Goal: Task Accomplishment & Management: Use online tool/utility

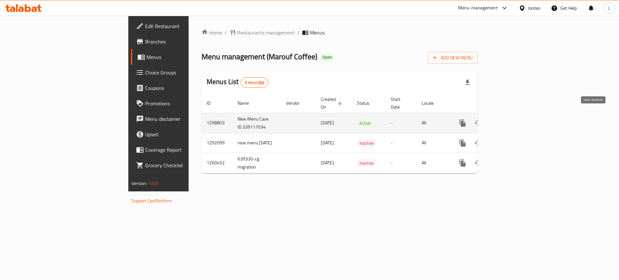
click at [513, 119] on icon "enhanced table" at bounding box center [509, 123] width 8 height 8
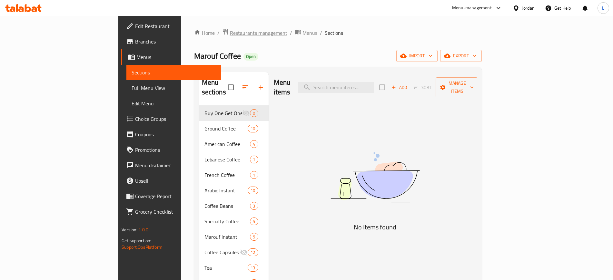
click at [230, 36] on span "Restaurants management" at bounding box center [258, 33] width 57 height 8
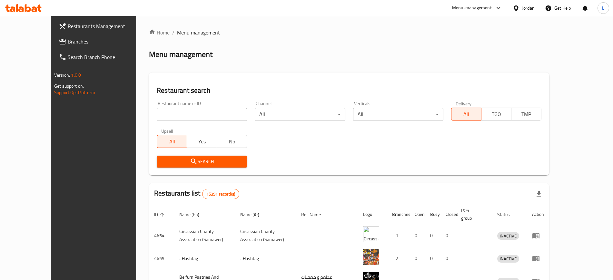
click at [189, 112] on input "search" at bounding box center [202, 114] width 90 height 13
type input "brazil"
click at [190, 161] on icon "submit" at bounding box center [194, 162] width 8 height 8
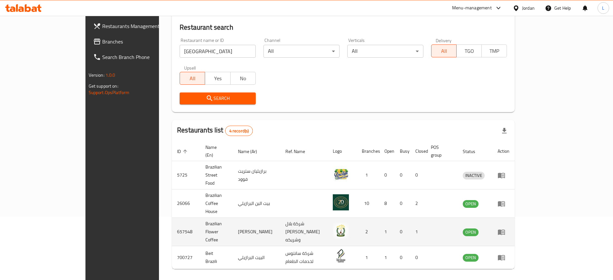
scroll to position [64, 0]
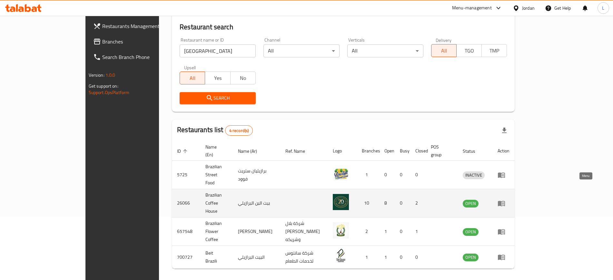
click at [505, 200] on icon "enhanced table" at bounding box center [501, 204] width 8 height 8
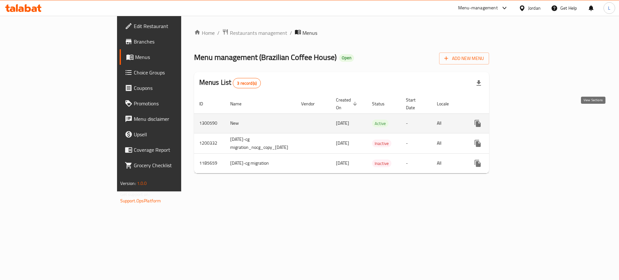
click at [528, 120] on icon "enhanced table" at bounding box center [524, 124] width 8 height 8
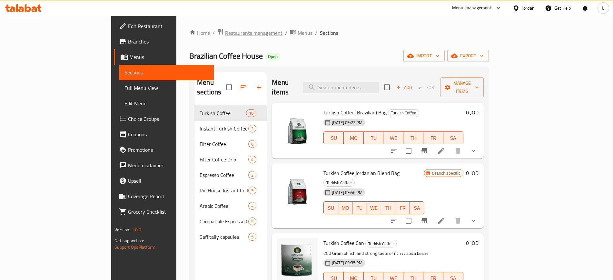
click at [225, 34] on span "Restaurants management" at bounding box center [253, 33] width 57 height 8
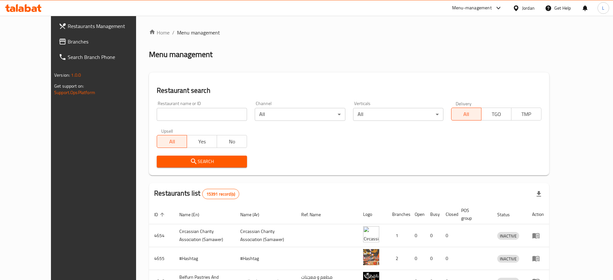
drag, startPoint x: 168, startPoint y: 115, endPoint x: 173, endPoint y: 118, distance: 6.5
click at [168, 115] on input "search" at bounding box center [202, 114] width 90 height 13
type input "gharbi coffee"
click button "Search" at bounding box center [202, 162] width 90 height 12
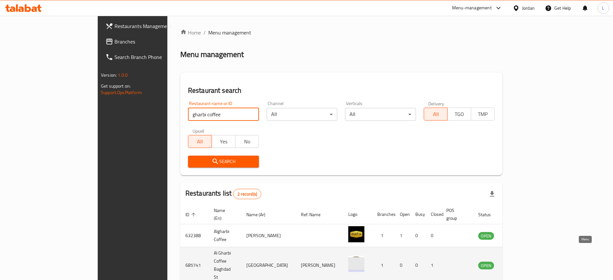
click at [520, 261] on icon "enhanced table" at bounding box center [516, 265] width 8 height 8
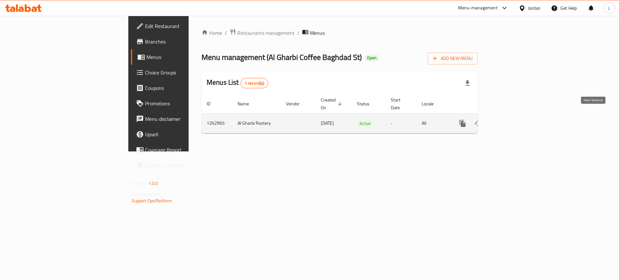
click at [512, 121] on icon "enhanced table" at bounding box center [509, 124] width 6 height 6
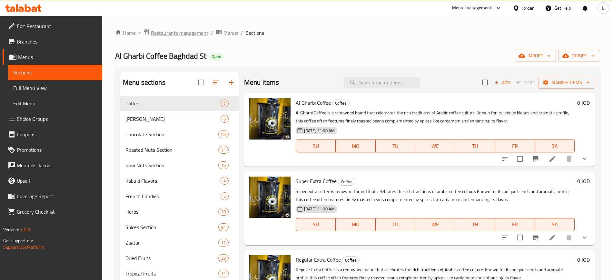
click at [185, 29] on span "Restaurants management" at bounding box center [179, 33] width 57 height 8
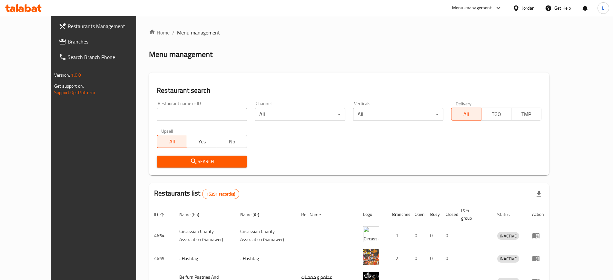
click at [171, 114] on input "search" at bounding box center [202, 114] width 90 height 13
paste input "632388"
type input "632388"
click at [190, 158] on icon "submit" at bounding box center [194, 162] width 8 height 8
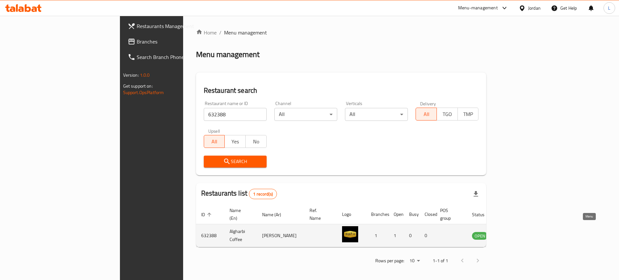
click at [512, 235] on icon "enhanced table" at bounding box center [511, 236] width 2 height 3
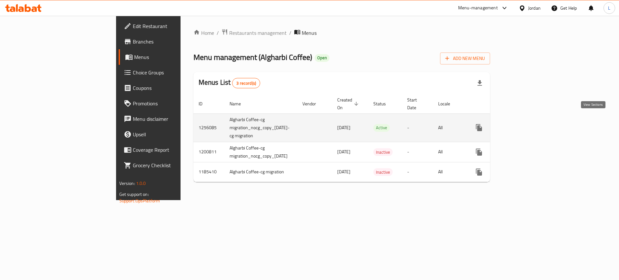
click at [529, 124] on icon "enhanced table" at bounding box center [526, 128] width 8 height 8
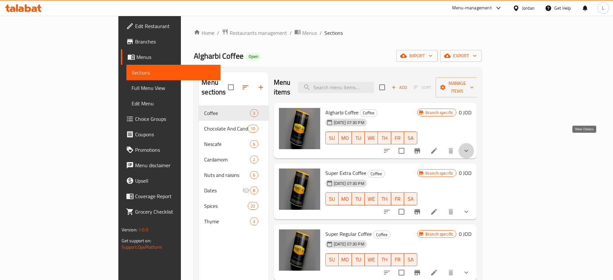
click at [470, 147] on icon "show more" at bounding box center [466, 151] width 8 height 8
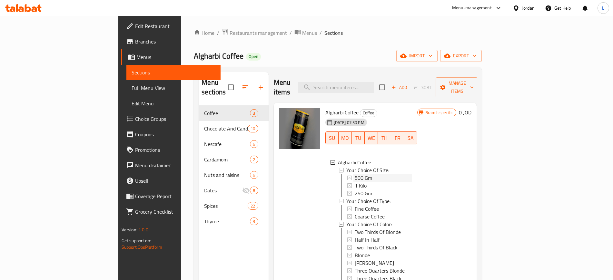
click at [384, 174] on div "500 Gm" at bounding box center [384, 178] width 58 height 8
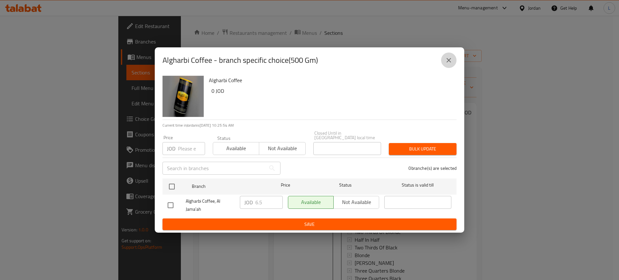
click at [448, 60] on icon "close" at bounding box center [449, 60] width 8 height 8
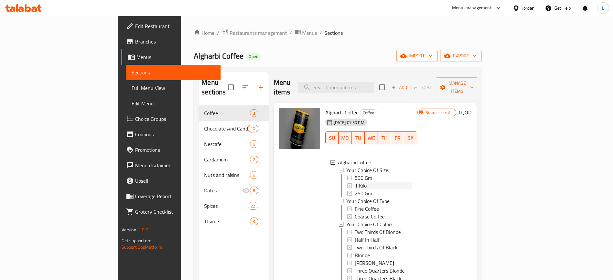
click at [355, 182] on span "1 Kilo" at bounding box center [361, 186] width 12 height 8
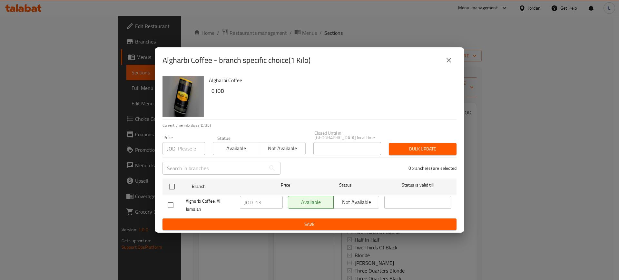
click at [451, 60] on icon "close" at bounding box center [449, 60] width 5 height 5
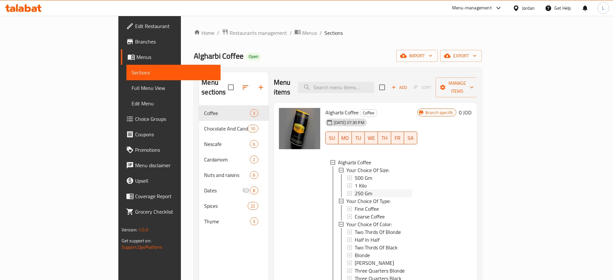
click at [355, 190] on span "250 Gm" at bounding box center [363, 194] width 17 height 8
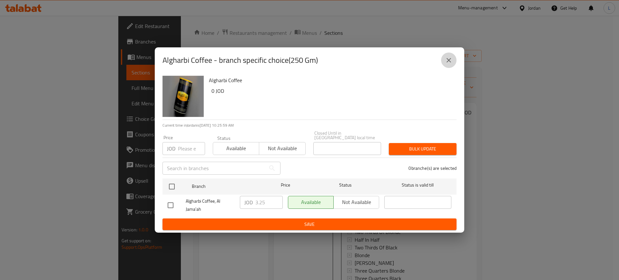
click at [448, 60] on icon "close" at bounding box center [449, 60] width 8 height 8
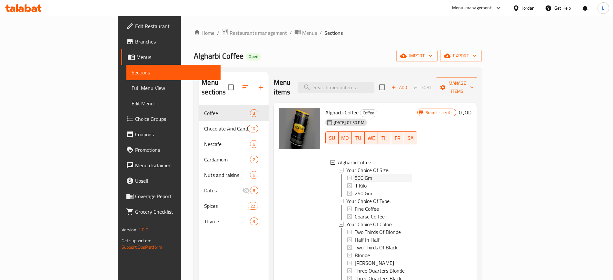
click at [355, 174] on span "500 Gm" at bounding box center [363, 178] width 17 height 8
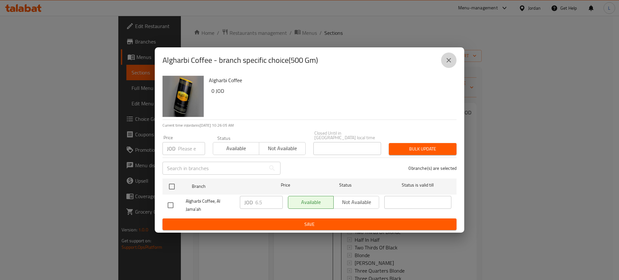
click at [451, 59] on icon "close" at bounding box center [449, 60] width 8 height 8
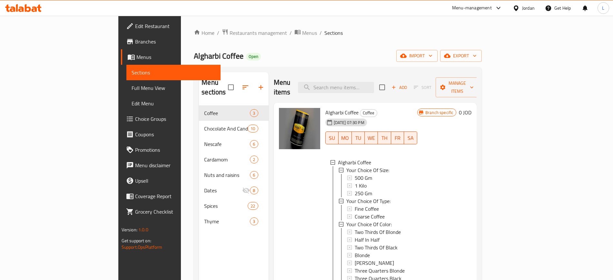
scroll to position [1, 0]
click at [230, 29] on span "Restaurants management" at bounding box center [258, 33] width 57 height 8
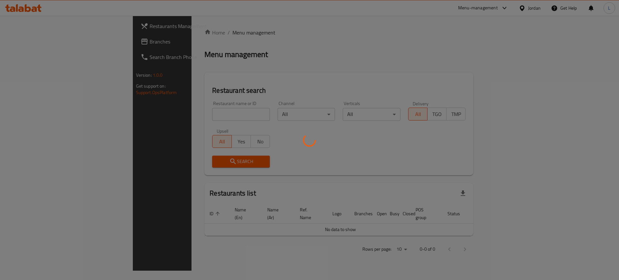
click at [184, 114] on div at bounding box center [309, 140] width 619 height 280
click at [187, 117] on div at bounding box center [309, 140] width 619 height 280
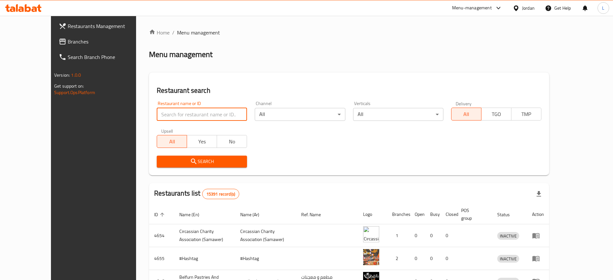
click at [169, 116] on input "search" at bounding box center [202, 114] width 90 height 13
type input "Annubala Coffee"
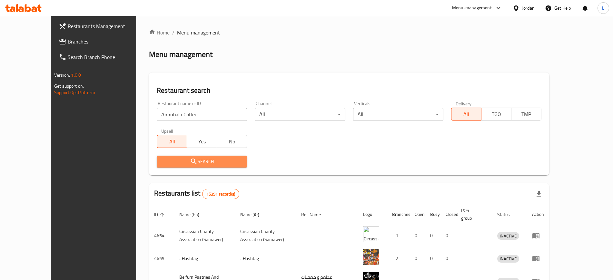
click at [182, 159] on span "Search" at bounding box center [202, 162] width 80 height 8
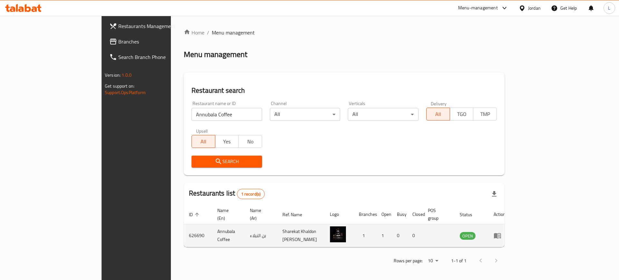
click at [511, 227] on td "enhanced table" at bounding box center [499, 235] width 22 height 23
click at [501, 233] on icon "enhanced table" at bounding box center [497, 235] width 7 height 5
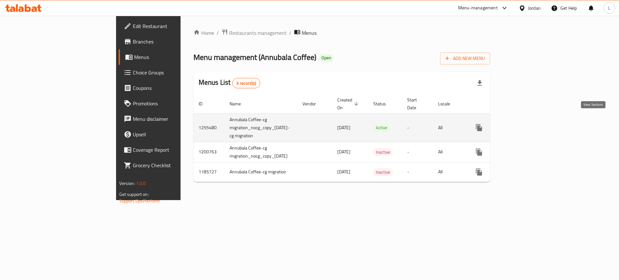
click at [533, 124] on link "enhanced table" at bounding box center [525, 127] width 15 height 15
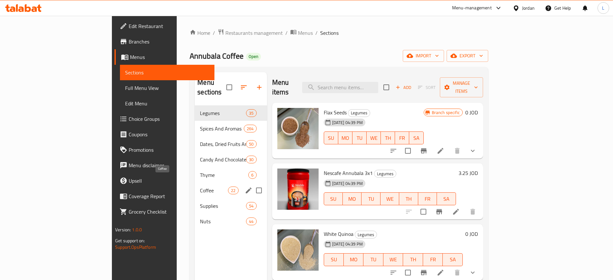
click at [200, 187] on span "Coffee" at bounding box center [214, 191] width 28 height 8
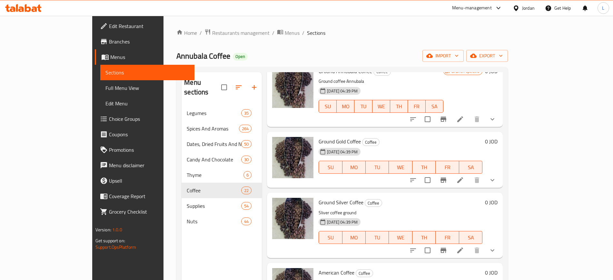
scroll to position [81, 0]
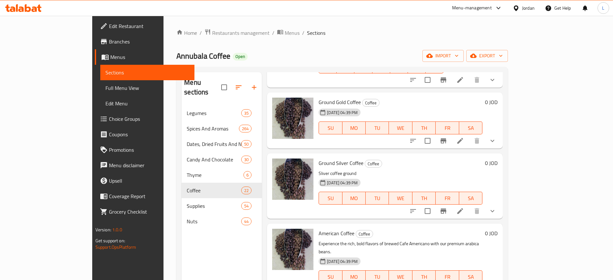
click at [425, 170] on p "Sliver coffee ground" at bounding box center [401, 174] width 164 height 8
click at [496, 207] on icon "show more" at bounding box center [492, 211] width 8 height 8
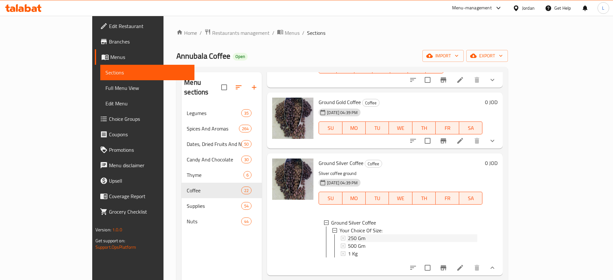
click at [350, 234] on div "250 Gm" at bounding box center [412, 238] width 129 height 8
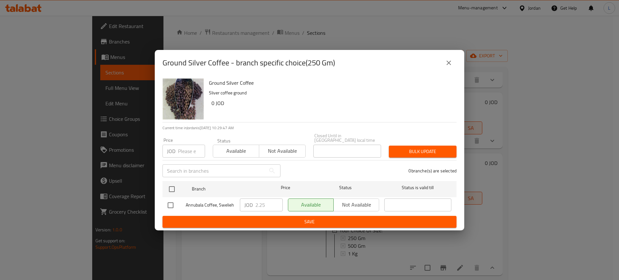
click at [449, 65] on icon "close" at bounding box center [449, 63] width 5 height 5
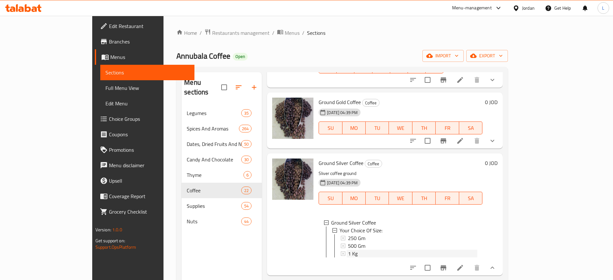
click at [348, 250] on div "1 Kg" at bounding box center [412, 254] width 129 height 8
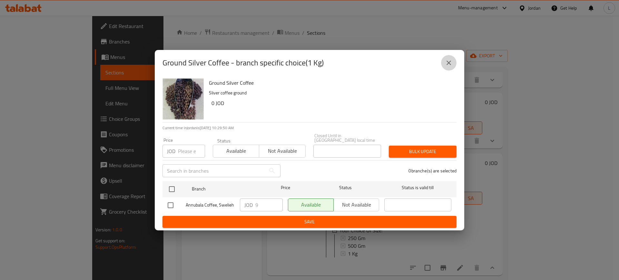
click at [447, 61] on icon "close" at bounding box center [449, 63] width 8 height 8
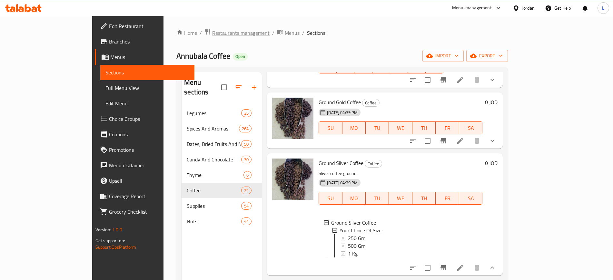
click at [212, 35] on span "Restaurants management" at bounding box center [240, 33] width 57 height 8
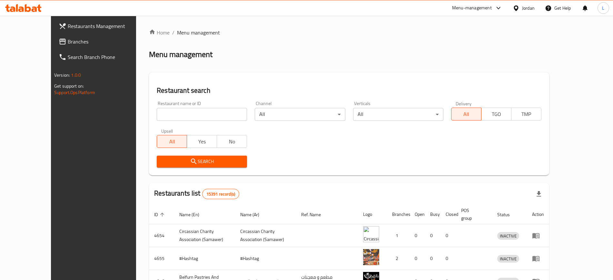
click at [184, 114] on input "search" at bounding box center [202, 114] width 90 height 13
type input "azawak"
click button "Search" at bounding box center [202, 162] width 90 height 12
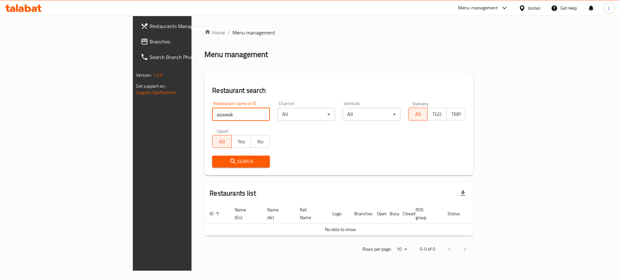
click at [212, 112] on input "azawak" at bounding box center [241, 114] width 58 height 13
click at [212, 117] on input "على زوقك" at bounding box center [241, 114] width 58 height 13
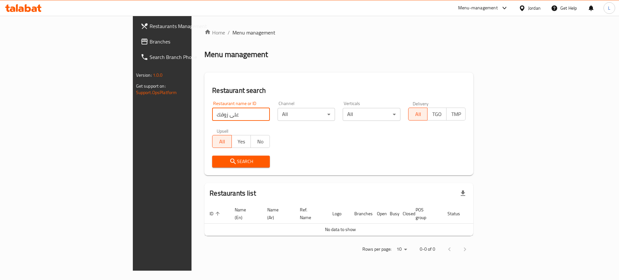
paste input "643561"
type input "643561"
click at [212, 156] on button "Search" at bounding box center [241, 162] width 58 height 12
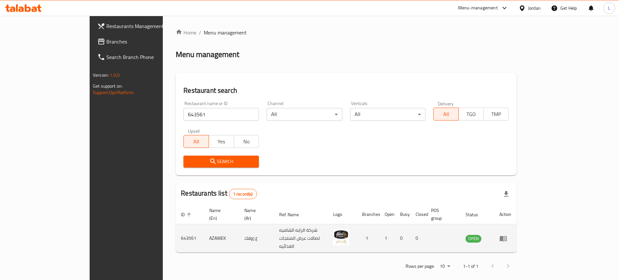
click at [507, 235] on icon "enhanced table" at bounding box center [503, 239] width 8 height 8
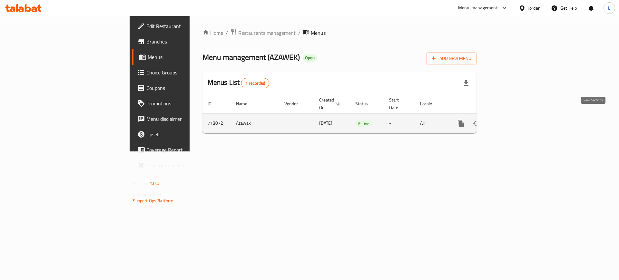
click at [511, 120] on icon "enhanced table" at bounding box center [508, 124] width 8 height 8
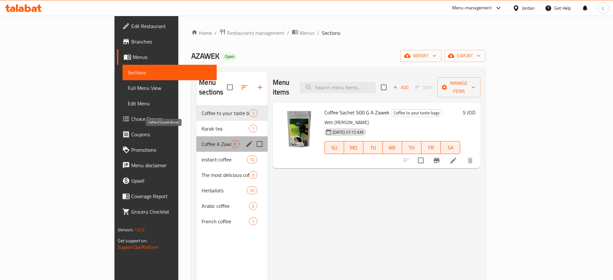
click at [201, 140] on span "Coffee A Zawek Boxes" at bounding box center [215, 144] width 29 height 8
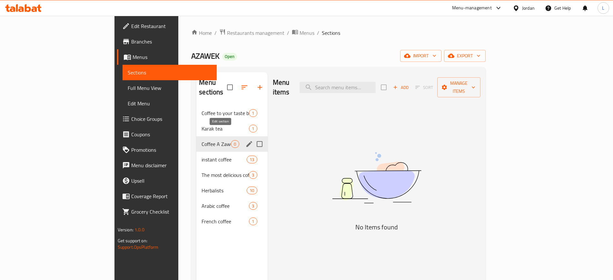
click at [245, 140] on icon "edit" at bounding box center [249, 144] width 8 height 8
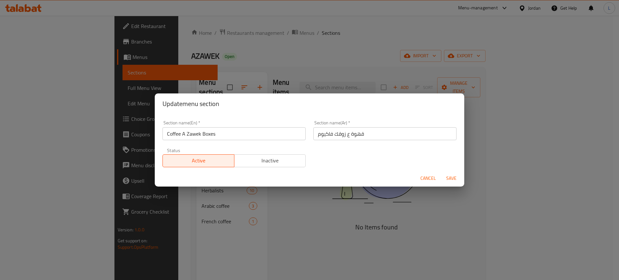
click at [253, 161] on span "Inactive" at bounding box center [270, 160] width 66 height 9
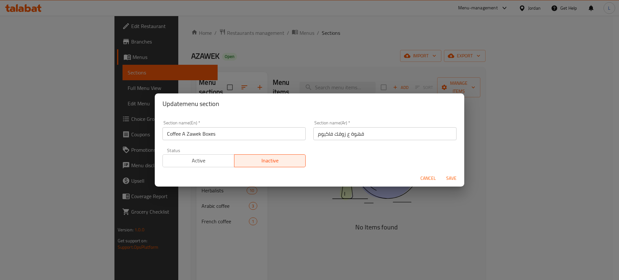
click at [450, 176] on span "Save" at bounding box center [451, 178] width 15 height 8
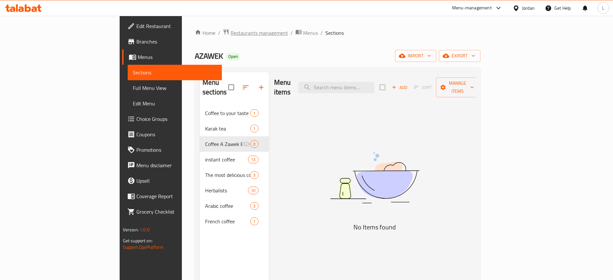
click at [231, 34] on span "Restaurants management" at bounding box center [259, 33] width 57 height 8
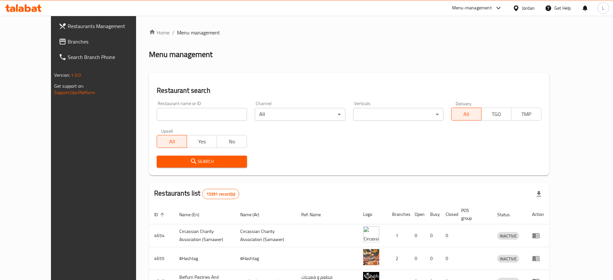
click at [172, 115] on input "search" at bounding box center [202, 114] width 90 height 13
click button "Search" at bounding box center [202, 162] width 90 height 12
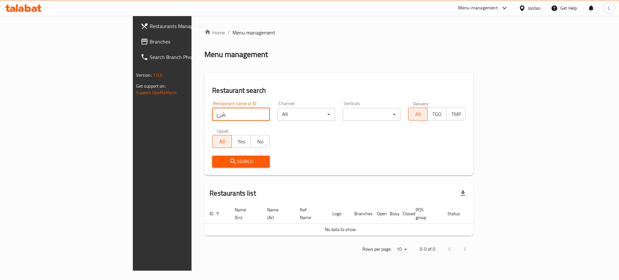
type input "ش"
type input "azouz"
click button "Search" at bounding box center [241, 162] width 58 height 12
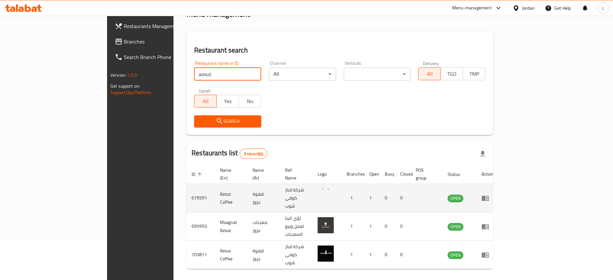
scroll to position [41, 0]
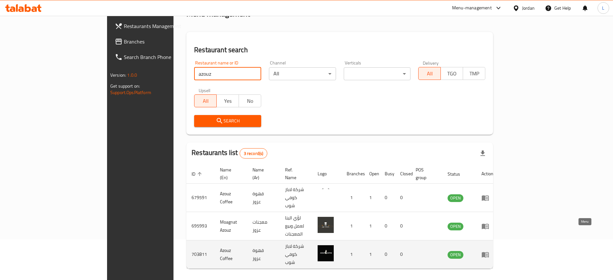
click at [489, 251] on icon "enhanced table" at bounding box center [485, 255] width 8 height 8
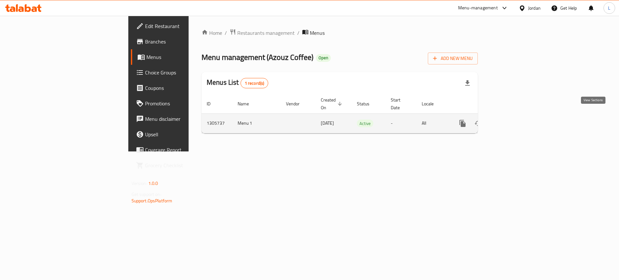
click at [513, 120] on icon "enhanced table" at bounding box center [509, 124] width 8 height 8
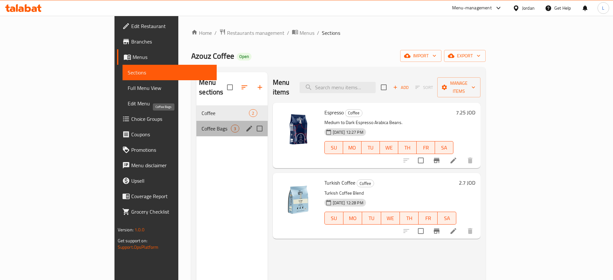
click at [201, 125] on span "Coffee Bags" at bounding box center [215, 129] width 29 height 8
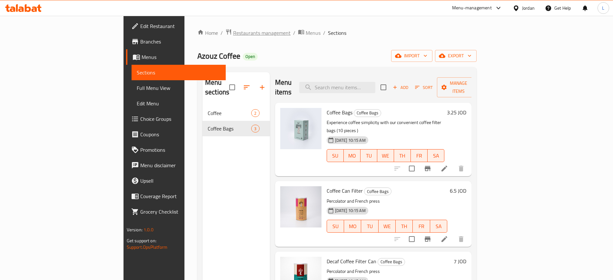
click at [233, 34] on span "Restaurants management" at bounding box center [261, 33] width 57 height 8
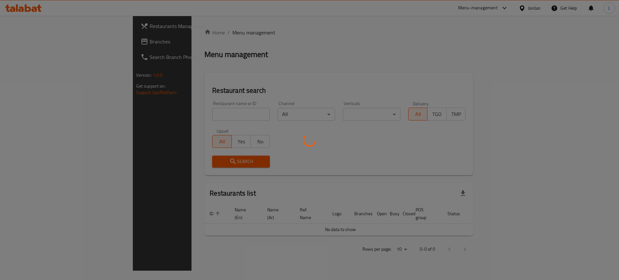
click at [189, 113] on div at bounding box center [309, 140] width 619 height 280
click at [186, 119] on div at bounding box center [309, 140] width 619 height 280
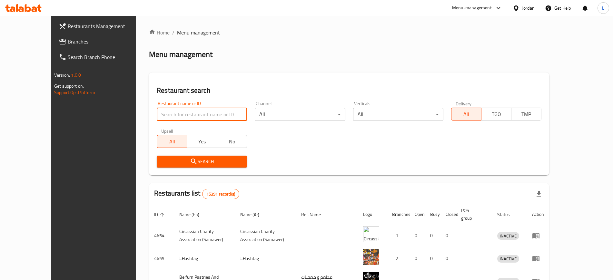
click at [186, 117] on input "search" at bounding box center [202, 114] width 90 height 13
type input "bon al Badawiya Coffee"
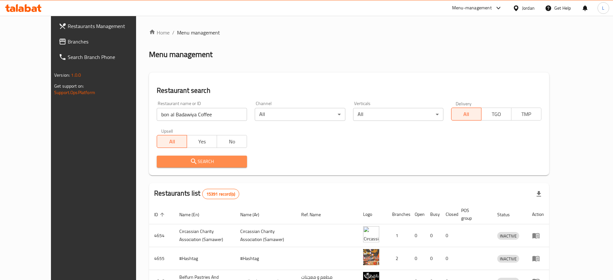
click at [176, 159] on span "Search" at bounding box center [202, 162] width 80 height 8
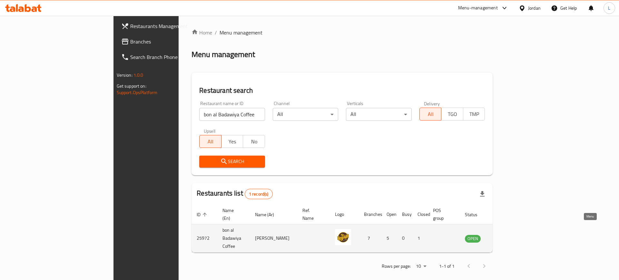
click at [506, 235] on icon "enhanced table" at bounding box center [503, 239] width 8 height 8
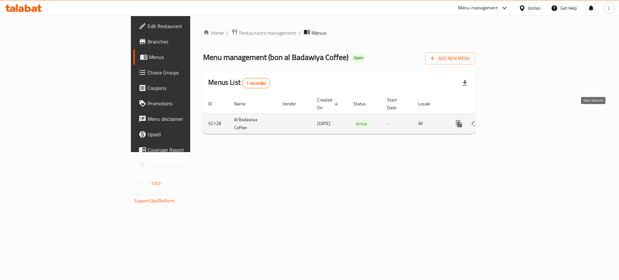
click at [513, 122] on link "enhanced table" at bounding box center [505, 123] width 15 height 15
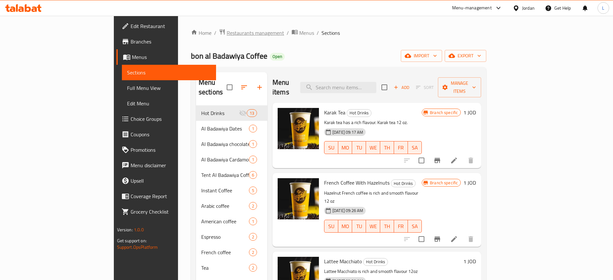
click at [227, 32] on span "Restaurants management" at bounding box center [255, 33] width 57 height 8
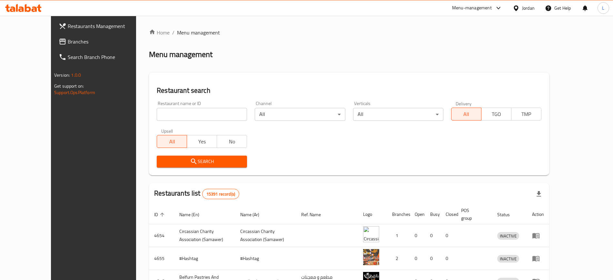
click at [184, 118] on input "search" at bounding box center [202, 114] width 90 height 13
type input "marouf choc"
click at [180, 165] on span "Search" at bounding box center [202, 162] width 80 height 8
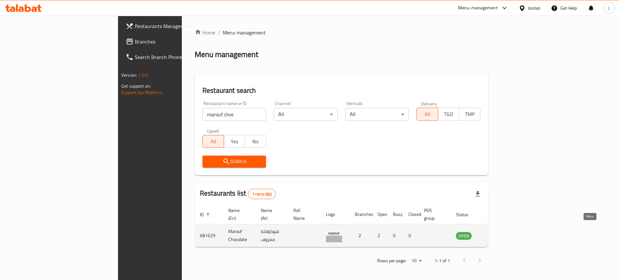
click at [497, 232] on icon "enhanced table" at bounding box center [494, 236] width 8 height 8
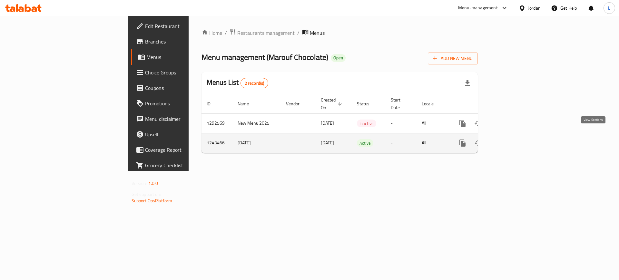
click at [513, 139] on icon "enhanced table" at bounding box center [509, 143] width 8 height 8
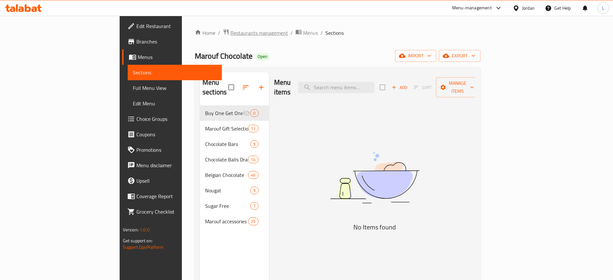
click at [231, 34] on span "Restaurants management" at bounding box center [259, 33] width 57 height 8
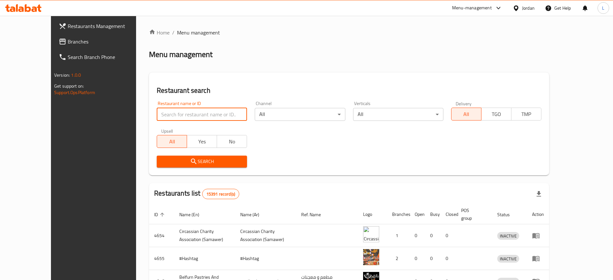
click at [209, 113] on input "search" at bounding box center [202, 114] width 90 height 13
type input "First Nutrition"
click at [187, 164] on span "Search" at bounding box center [202, 162] width 80 height 8
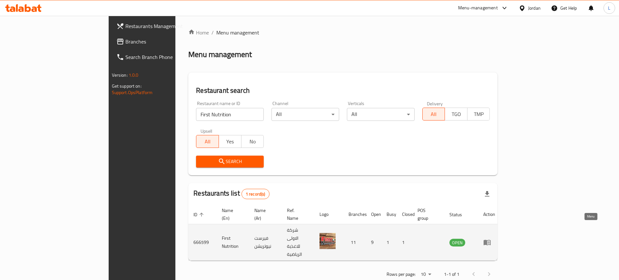
click at [495, 239] on link "enhanced table" at bounding box center [489, 243] width 12 height 8
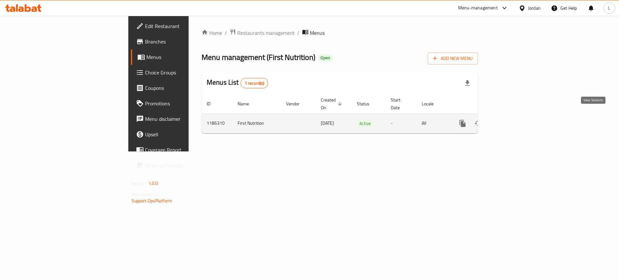
click at [513, 120] on icon "enhanced table" at bounding box center [509, 124] width 8 height 8
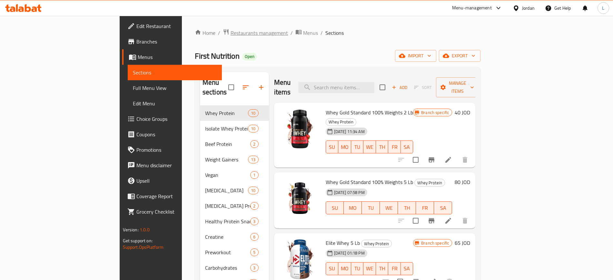
click at [231, 34] on span "Restaurants management" at bounding box center [259, 33] width 57 height 8
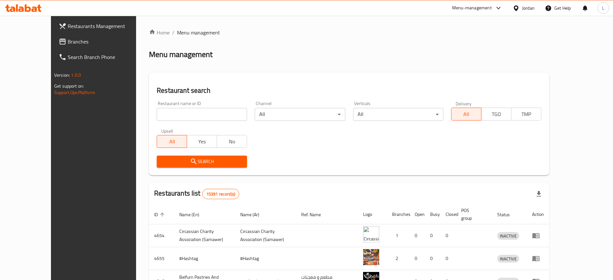
drag, startPoint x: 172, startPoint y: 112, endPoint x: 176, endPoint y: 112, distance: 4.2
click at [172, 112] on input "search" at bounding box center [202, 114] width 90 height 13
type input "lilac"
click button "Search" at bounding box center [202, 162] width 90 height 12
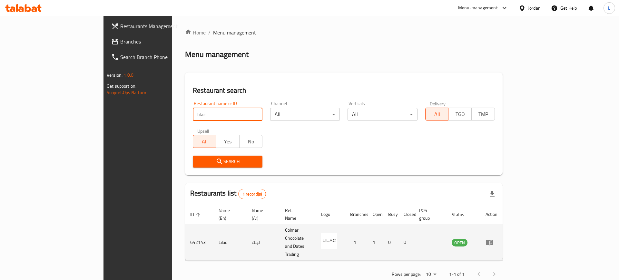
click at [493, 240] on icon "enhanced table" at bounding box center [489, 242] width 7 height 5
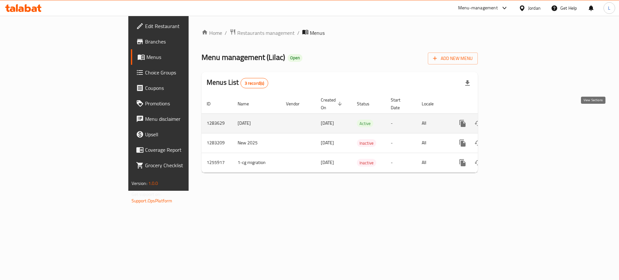
click at [513, 120] on icon "enhanced table" at bounding box center [509, 124] width 8 height 8
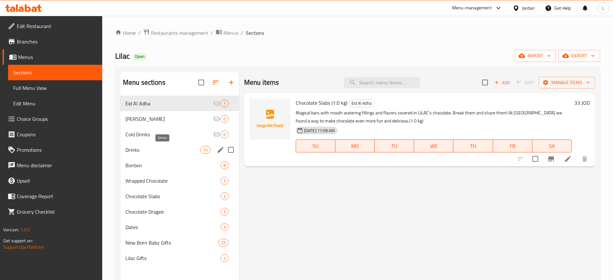
click at [155, 152] on span "Drinks" at bounding box center [162, 150] width 75 height 8
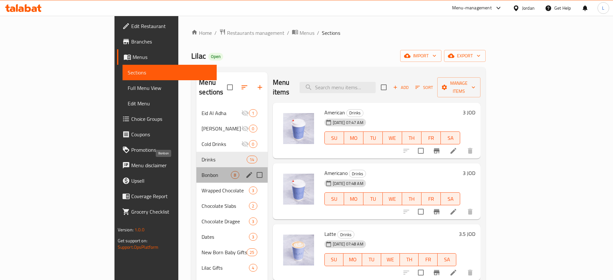
click at [201, 171] on span "Bonbon" at bounding box center [215, 175] width 29 height 8
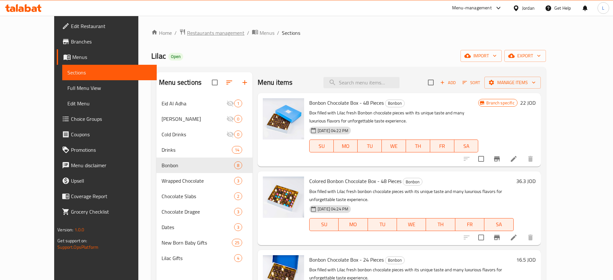
click at [192, 31] on span "Restaurants management" at bounding box center [215, 33] width 57 height 8
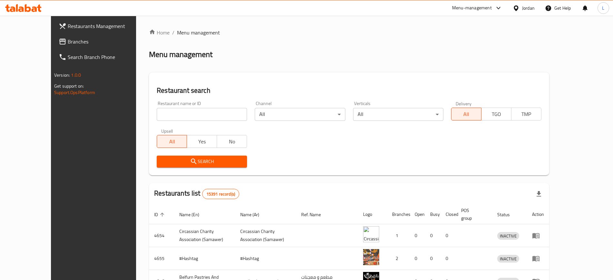
click at [183, 116] on input "search" at bounding box center [202, 114] width 90 height 13
paste input "Miami Style"
drag, startPoint x: 156, startPoint y: 117, endPoint x: 85, endPoint y: 53, distance: 95.2
click at [85, 105] on div "Restaurants Management Branches Search Branch Phone Version: 1.0.0 Get support …" at bounding box center [306, 241] width 511 height 451
type input "Izhiman`s Coffee"
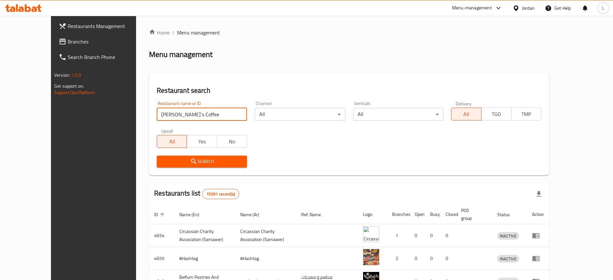
click at [189, 158] on span "Search" at bounding box center [202, 162] width 80 height 8
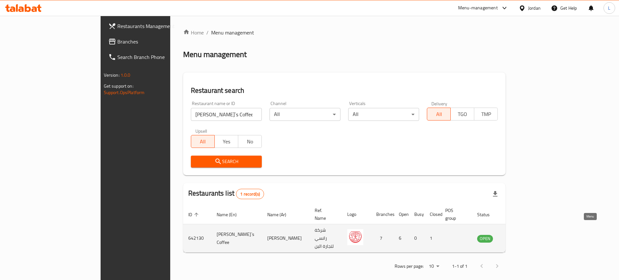
click at [518, 236] on icon "enhanced table" at bounding box center [514, 238] width 7 height 5
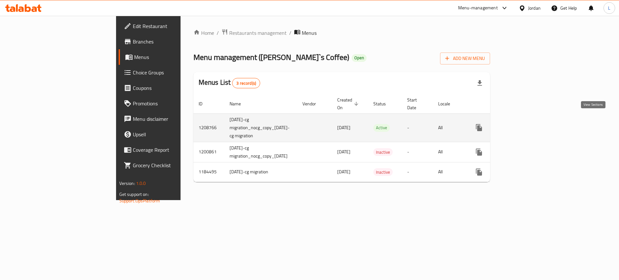
click at [529, 124] on icon "enhanced table" at bounding box center [526, 128] width 8 height 8
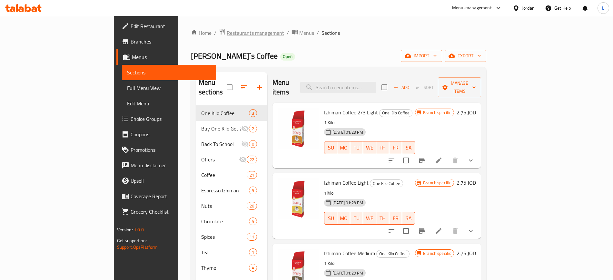
click at [227, 35] on span "Restaurants management" at bounding box center [255, 33] width 57 height 8
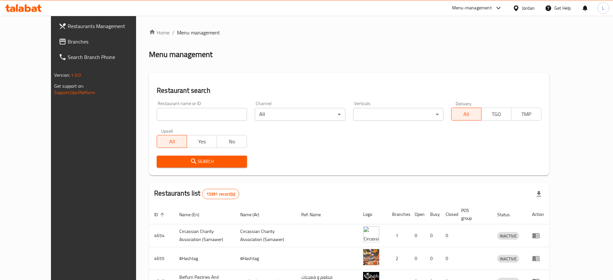
click at [184, 114] on input "search" at bounding box center [202, 114] width 90 height 13
type input "sonbola"
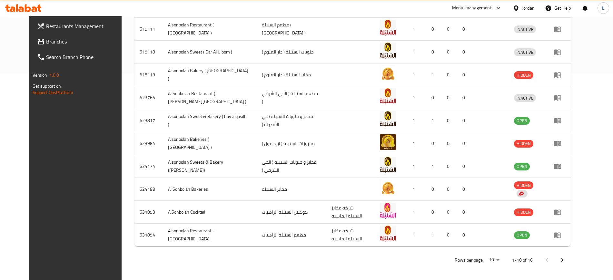
scroll to position [208, 0]
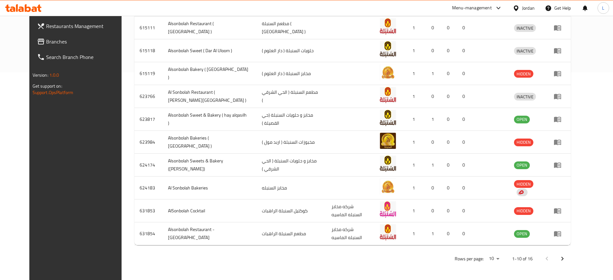
click at [566, 259] on icon "Next page" at bounding box center [562, 259] width 8 height 8
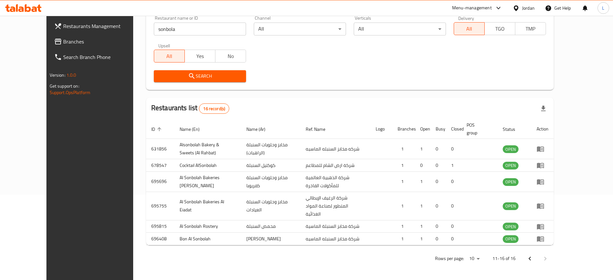
scroll to position [116, 0]
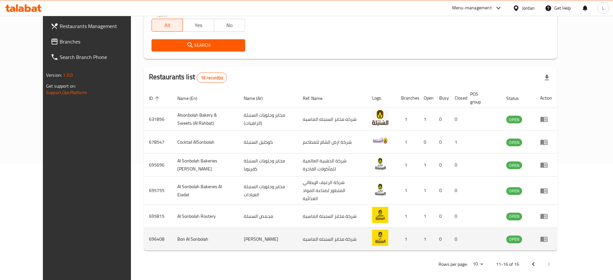
click at [547, 237] on icon "enhanced table" at bounding box center [543, 239] width 7 height 5
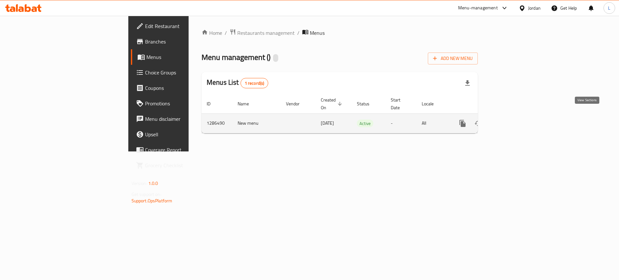
click at [512, 121] on icon "enhanced table" at bounding box center [509, 124] width 6 height 6
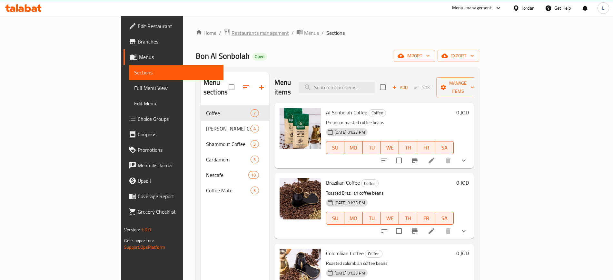
click at [231, 29] on span "Restaurants management" at bounding box center [259, 33] width 57 height 8
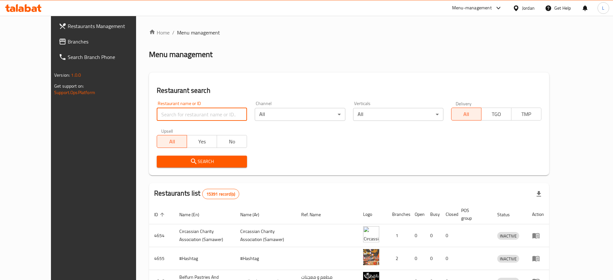
drag, startPoint x: 171, startPoint y: 114, endPoint x: 179, endPoint y: 120, distance: 9.5
click at [171, 114] on input "search" at bounding box center [202, 114] width 90 height 13
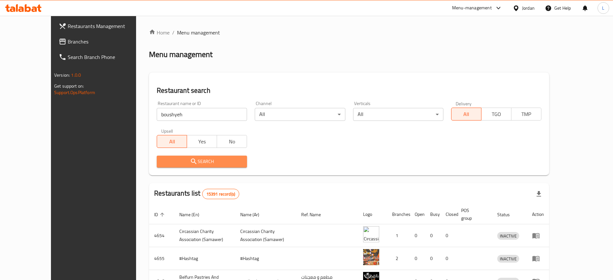
click at [212, 162] on span "Search" at bounding box center [202, 162] width 80 height 8
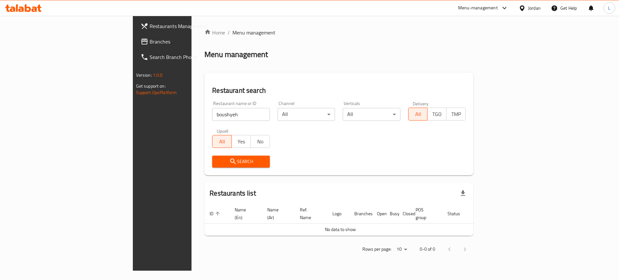
click at [212, 112] on input "boushyeh" at bounding box center [241, 114] width 58 height 13
type input "bous"
click button "Search" at bounding box center [241, 162] width 58 height 12
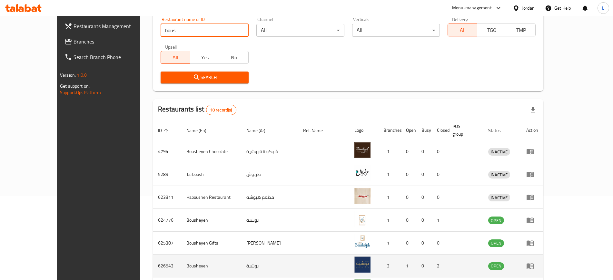
scroll to position [121, 0]
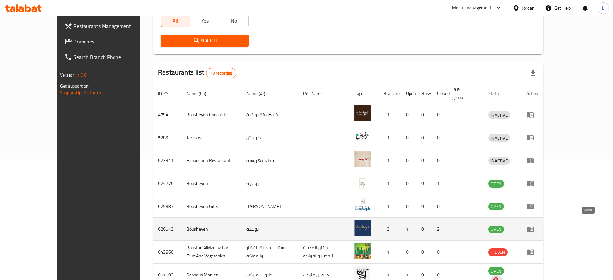
click at [534, 227] on icon "enhanced table" at bounding box center [529, 229] width 7 height 5
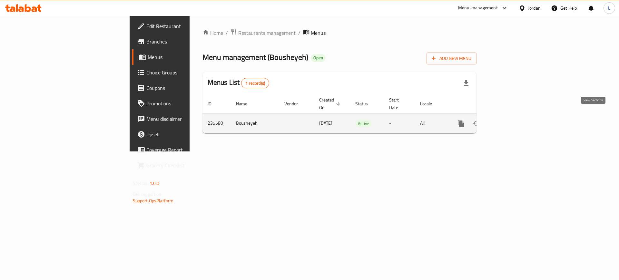
click at [511, 120] on icon "enhanced table" at bounding box center [508, 124] width 8 height 8
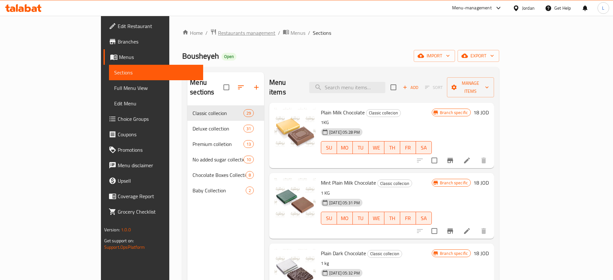
click at [218, 31] on span "Restaurants management" at bounding box center [246, 33] width 57 height 8
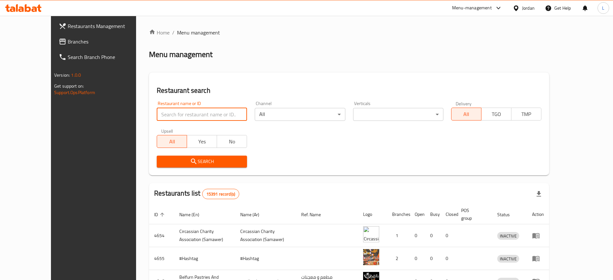
click at [180, 115] on input "search" at bounding box center [202, 114] width 90 height 13
paste input "Brazilian Flower Coffee"
type input "Brazilian Flower Coffee"
click at [180, 156] on button "Search" at bounding box center [202, 162] width 90 height 12
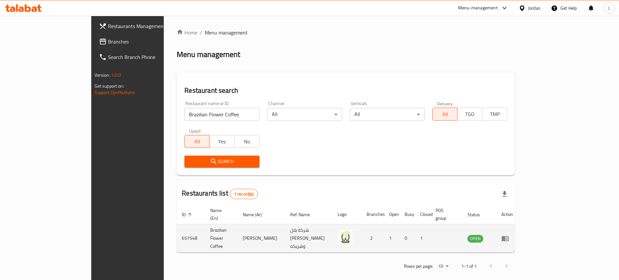
click at [509, 236] on icon "enhanced table" at bounding box center [505, 238] width 7 height 5
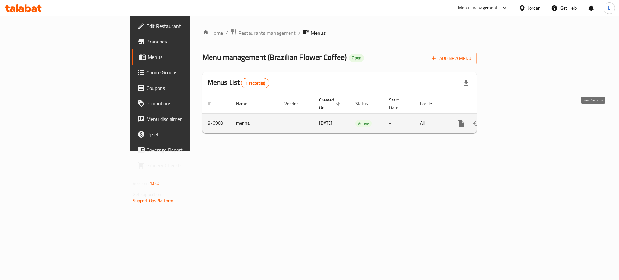
click at [510, 121] on icon "enhanced table" at bounding box center [508, 124] width 6 height 6
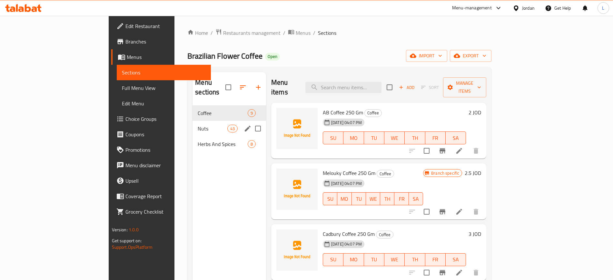
click at [192, 125] on div "Nuts 43" at bounding box center [229, 128] width 74 height 15
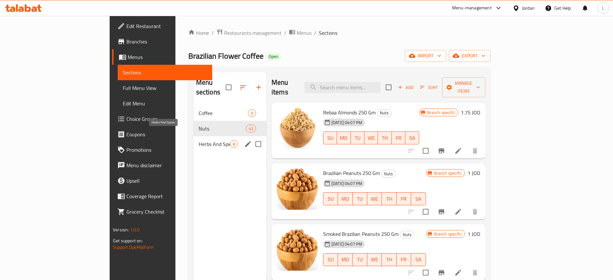
click at [199, 140] on span "Herbs And Spices" at bounding box center [214, 144] width 31 height 8
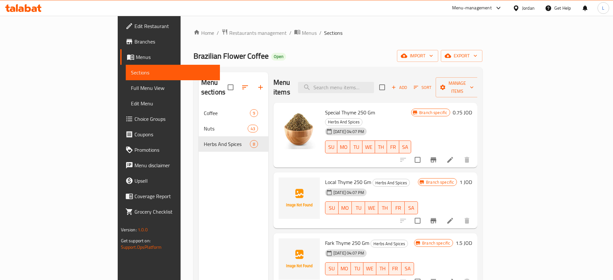
click at [193, 57] on span "Brazilian Flower Coffee" at bounding box center [230, 56] width 75 height 15
copy span "Brazilian Flower Coffee"
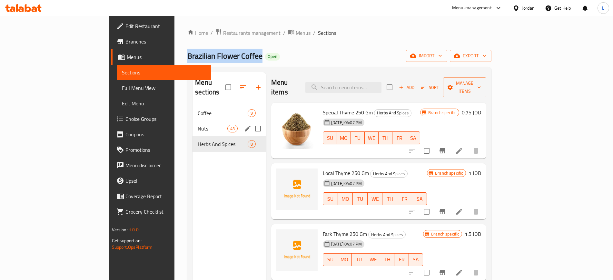
click at [198, 125] on span "Nuts" at bounding box center [212, 129] width 29 height 8
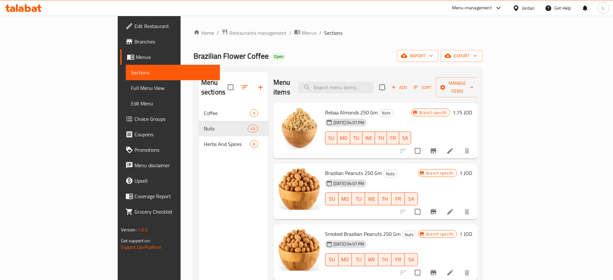
drag, startPoint x: 371, startPoint y: 79, endPoint x: 376, endPoint y: 92, distance: 14.3
click at [372, 82] on input "search" at bounding box center [336, 87] width 76 height 11
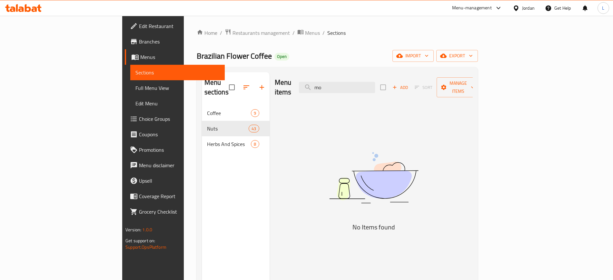
type input "m"
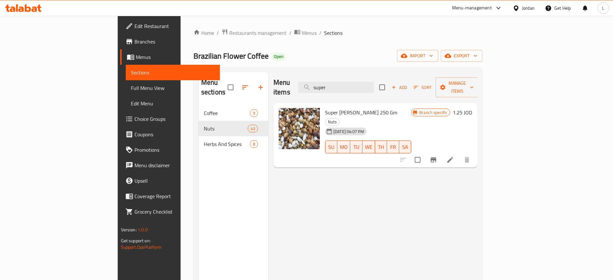
type input "super"
click at [229, 29] on span "Restaurants management" at bounding box center [257, 33] width 57 height 8
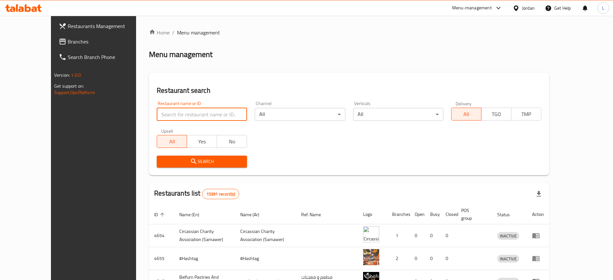
click at [174, 113] on input "search" at bounding box center [202, 114] width 90 height 13
paste input "Siwa Dates & Chocolate"
type input "Siwa Dates & Chocolate"
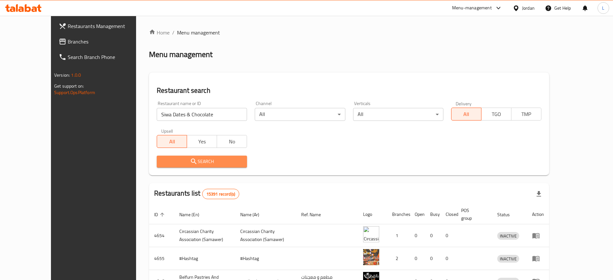
click at [183, 160] on span "Search" at bounding box center [202, 162] width 80 height 8
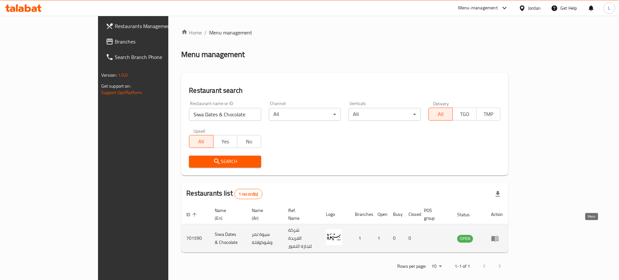
click at [498, 236] on icon "enhanced table" at bounding box center [494, 238] width 7 height 5
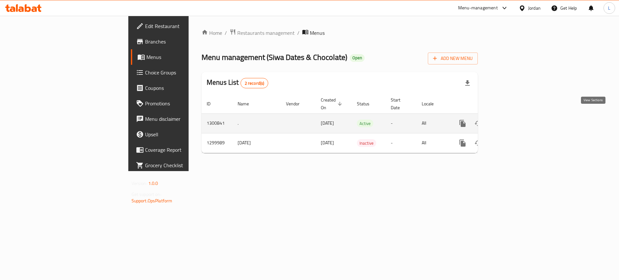
click at [517, 117] on link "enhanced table" at bounding box center [508, 123] width 15 height 15
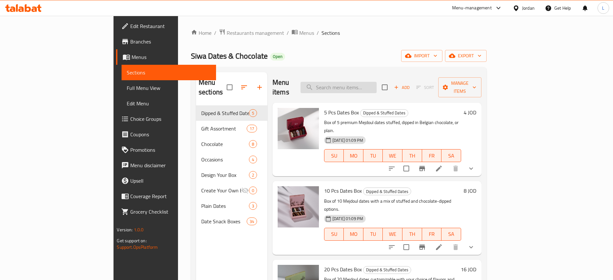
click at [363, 84] on input "search" at bounding box center [338, 87] width 76 height 11
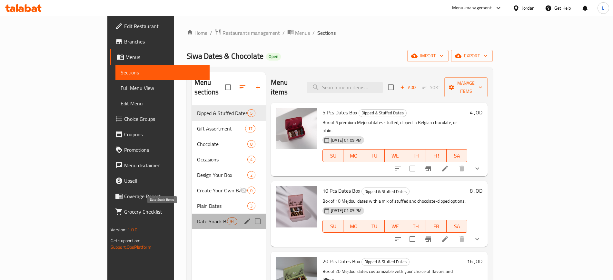
click at [197, 218] on span "Date Snack Boxes" at bounding box center [212, 222] width 30 height 8
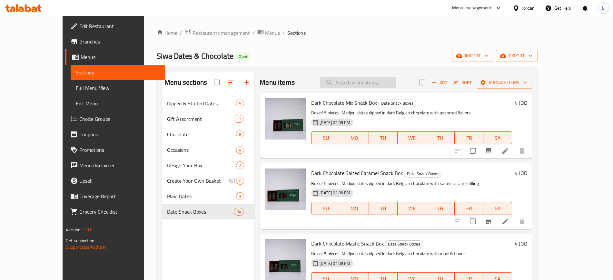
click at [364, 84] on input "search" at bounding box center [358, 82] width 76 height 11
type input "date box"
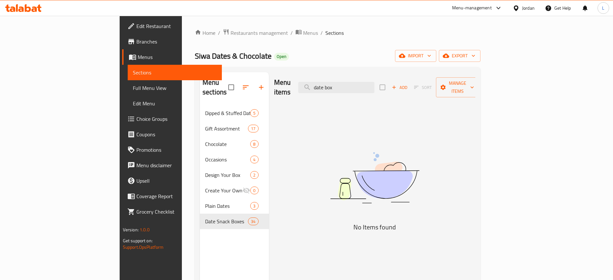
drag, startPoint x: 381, startPoint y: 81, endPoint x: 321, endPoint y: 84, distance: 59.8
click at [316, 83] on div "Menu items date box Add Sort Manage items" at bounding box center [374, 87] width 201 height 31
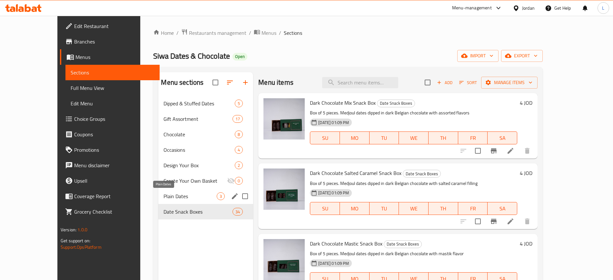
click at [180, 196] on span "Plain Dates" at bounding box center [189, 196] width 53 height 8
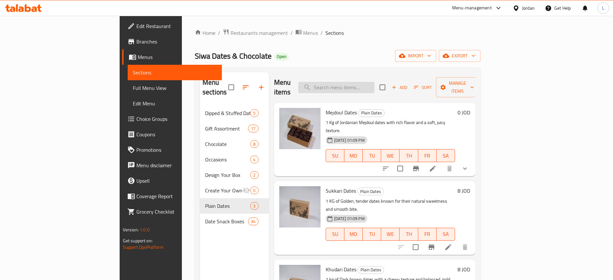
click at [374, 82] on input "search" at bounding box center [336, 87] width 76 height 11
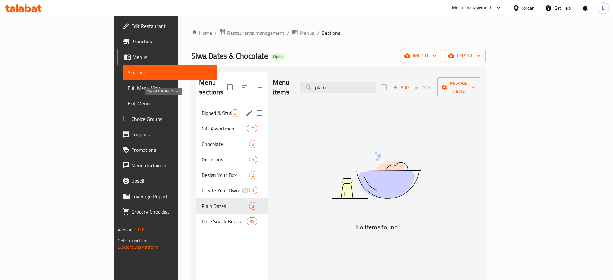
click at [201, 109] on span "Dipped & Stuffed Dates" at bounding box center [215, 113] width 29 height 8
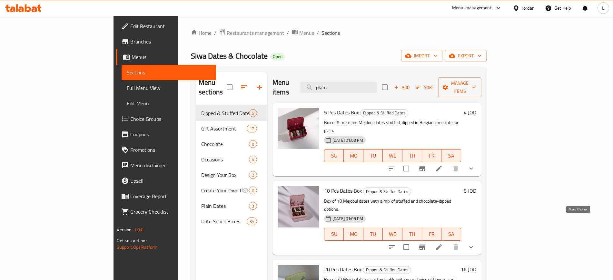
click at [475, 243] on icon "show more" at bounding box center [471, 247] width 8 height 8
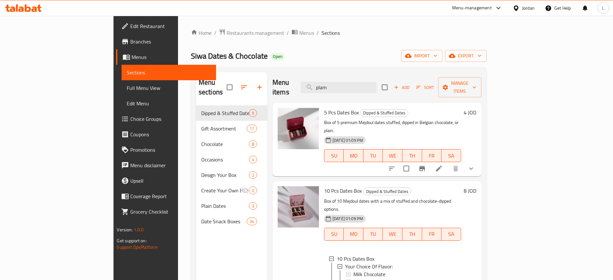
drag, startPoint x: 365, startPoint y: 83, endPoint x: 309, endPoint y: 82, distance: 56.4
click at [309, 82] on div "Menu items plam Add Sort Manage items" at bounding box center [376, 87] width 209 height 31
paste input "Coffee Town"
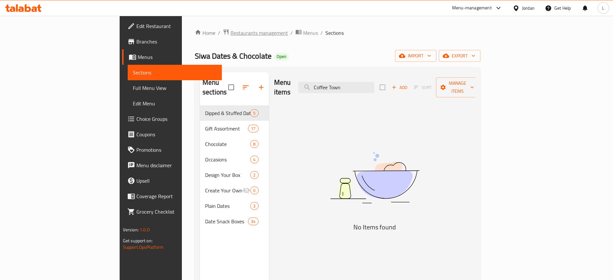
type input "Coffee Town"
click at [231, 31] on span "Restaurants management" at bounding box center [259, 33] width 57 height 8
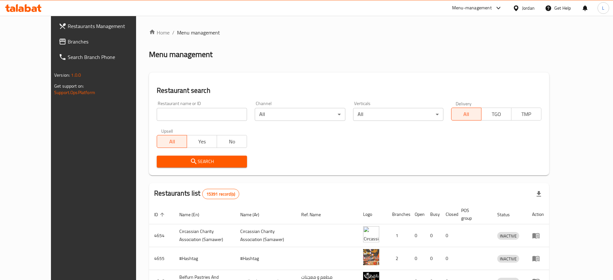
click at [168, 116] on input "search" at bounding box center [202, 114] width 90 height 13
paste input "Coffee Town"
type input "Coffee Town"
click at [183, 163] on span "Search" at bounding box center [202, 162] width 80 height 8
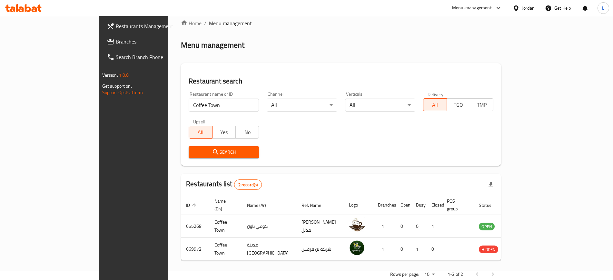
scroll to position [18, 0]
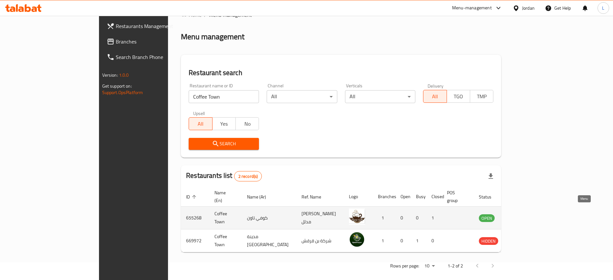
click at [520, 216] on icon "enhanced table" at bounding box center [516, 218] width 7 height 5
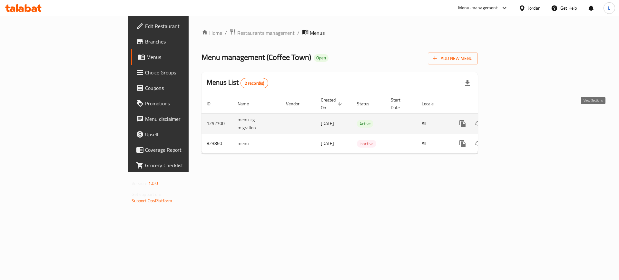
click at [513, 120] on icon "enhanced table" at bounding box center [509, 124] width 8 height 8
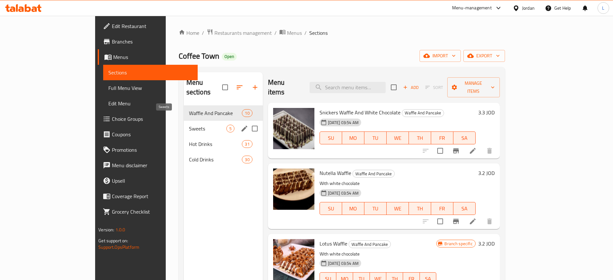
click at [189, 125] on span "Sweets" at bounding box center [207, 129] width 37 height 8
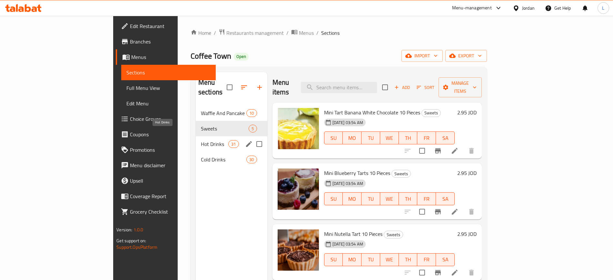
click at [201, 140] on span "Hot Drinks" at bounding box center [214, 144] width 27 height 8
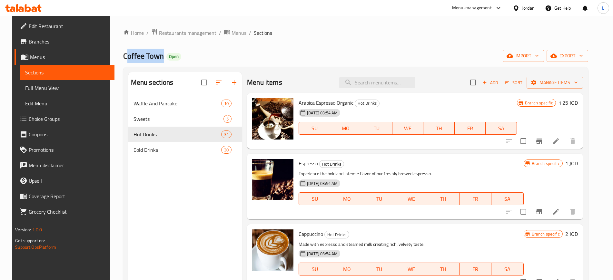
drag, startPoint x: 154, startPoint y: 56, endPoint x: 121, endPoint y: 55, distance: 32.9
click at [123, 55] on span "Coffee Town" at bounding box center [143, 56] width 41 height 15
click at [199, 34] on span "Restaurants management" at bounding box center [187, 33] width 57 height 8
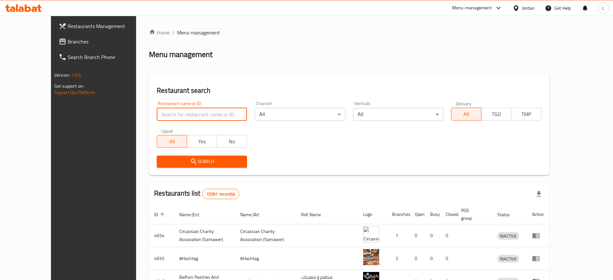
click at [181, 108] on input "search" at bounding box center [202, 114] width 90 height 13
paste input "655268"
type input "655268"
click at [190, 162] on icon "submit" at bounding box center [194, 162] width 8 height 8
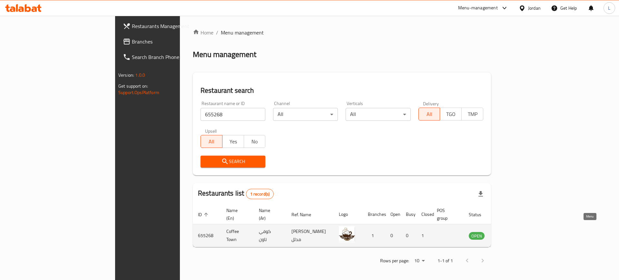
click at [510, 233] on icon "enhanced table" at bounding box center [506, 235] width 7 height 5
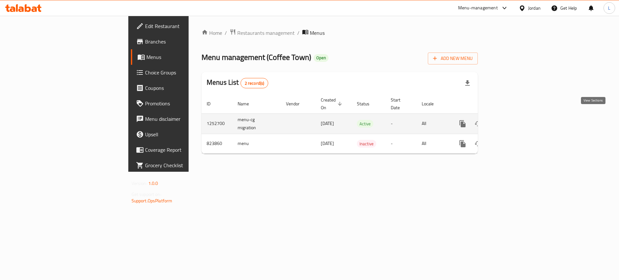
click at [513, 120] on icon "enhanced table" at bounding box center [509, 124] width 8 height 8
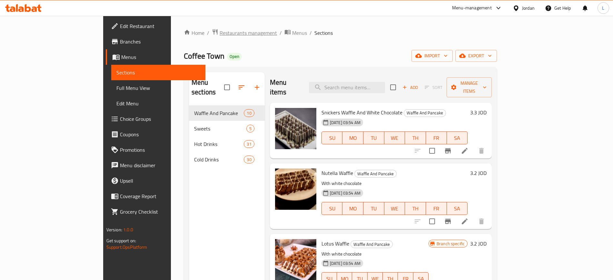
click at [220, 30] on span "Restaurants management" at bounding box center [248, 33] width 57 height 8
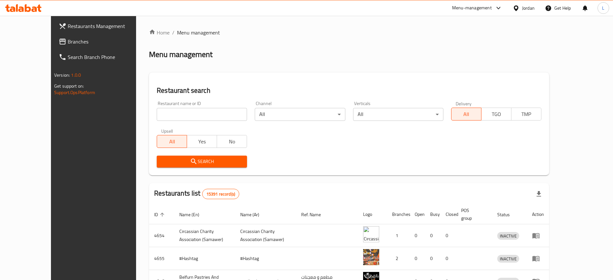
click at [180, 114] on input "search" at bounding box center [202, 114] width 90 height 13
paste input "Candy Club"
type input "Candy Club"
click at [190, 165] on icon "submit" at bounding box center [194, 162] width 8 height 8
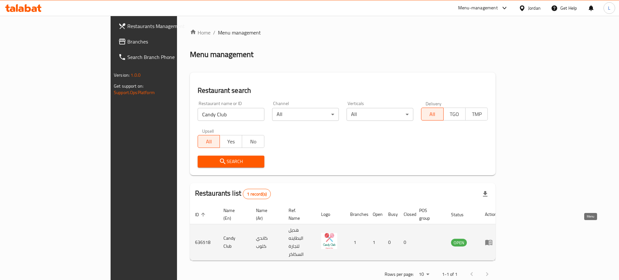
click at [492, 240] on icon "enhanced table" at bounding box center [488, 242] width 7 height 5
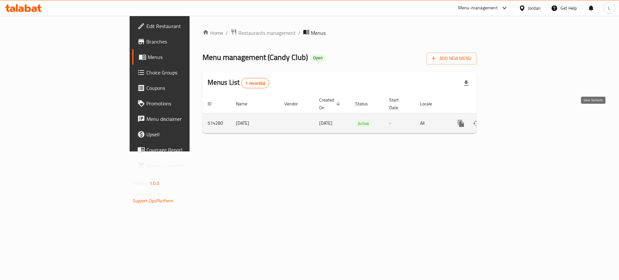
click at [511, 120] on icon "enhanced table" at bounding box center [508, 124] width 8 height 8
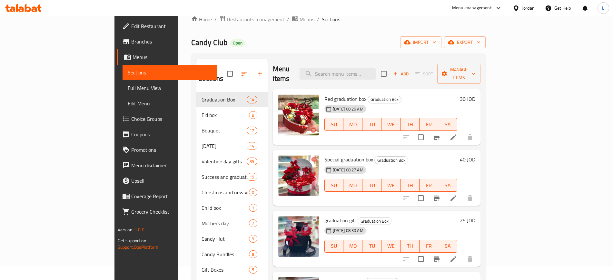
scroll to position [9, 0]
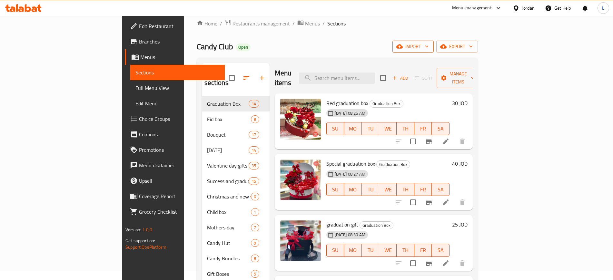
click at [428, 44] on span "import" at bounding box center [413, 47] width 31 height 8
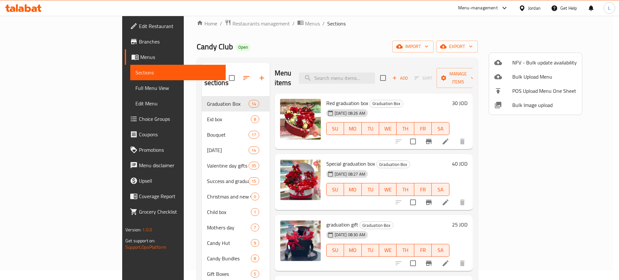
click at [439, 44] on div at bounding box center [309, 140] width 619 height 280
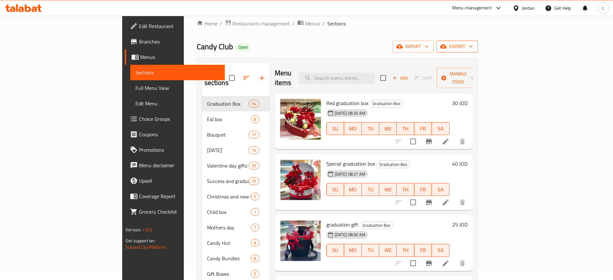
click at [473, 45] on span "export" at bounding box center [456, 47] width 31 height 8
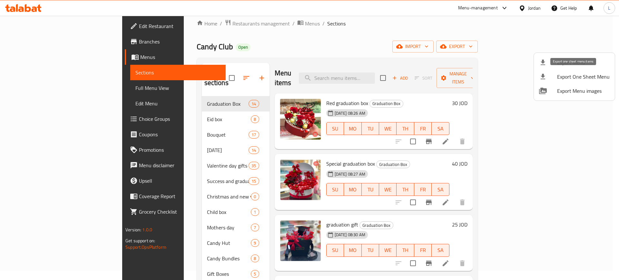
click at [560, 78] on span "Export One Sheet Menu" at bounding box center [583, 77] width 53 height 8
click at [185, 25] on div at bounding box center [309, 140] width 619 height 280
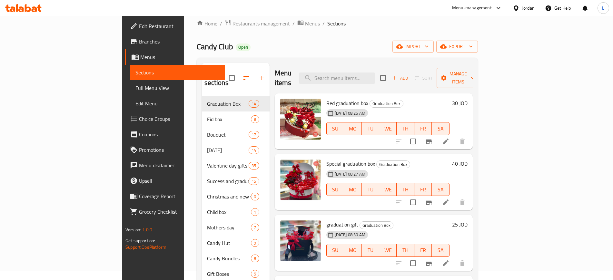
click at [232, 23] on span "Restaurants management" at bounding box center [260, 24] width 57 height 8
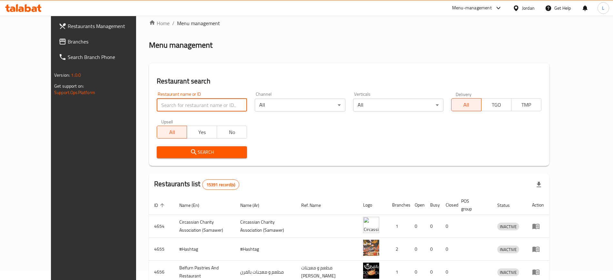
click at [189, 103] on input "search" at bounding box center [202, 105] width 90 height 13
paste input "Al Abed Coffee"
type input "Al Abed Coffee"
click at [188, 151] on span "Search" at bounding box center [202, 152] width 80 height 8
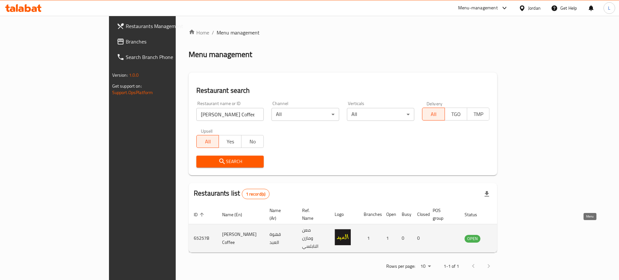
click at [510, 235] on link "enhanced table" at bounding box center [504, 239] width 12 height 8
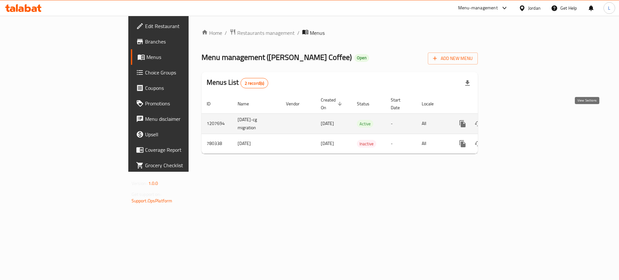
click at [513, 120] on icon "enhanced table" at bounding box center [509, 124] width 8 height 8
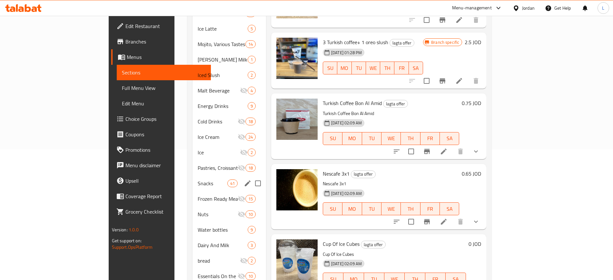
scroll to position [118, 0]
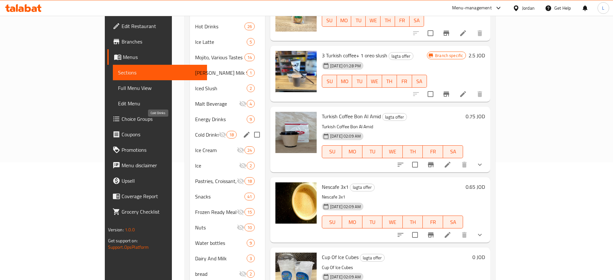
click at [195, 131] on span "Cold Drinks" at bounding box center [206, 135] width 23 height 8
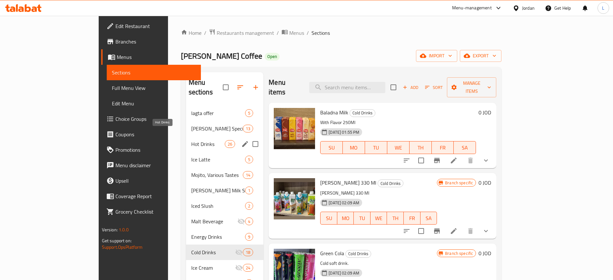
click at [186, 136] on div "Hot Drinks 26" at bounding box center [225, 143] width 78 height 15
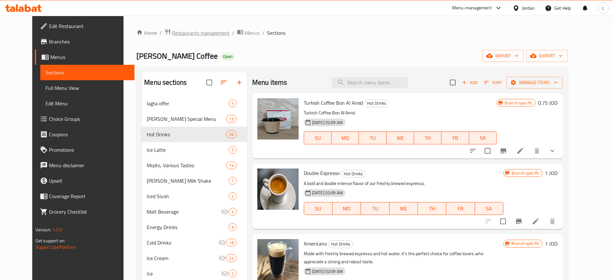
click at [172, 32] on span "Restaurants management" at bounding box center [200, 33] width 57 height 8
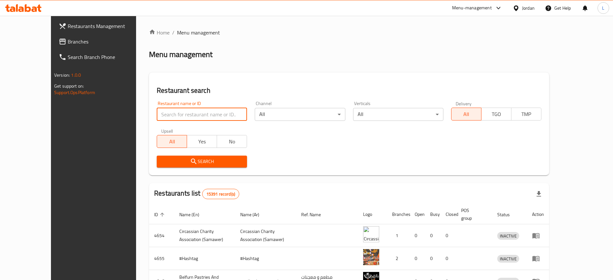
click at [157, 113] on input "search" at bounding box center [202, 114] width 90 height 13
paste input "Eclat"
type input "eclat"
click at [178, 165] on span "Search" at bounding box center [202, 162] width 80 height 8
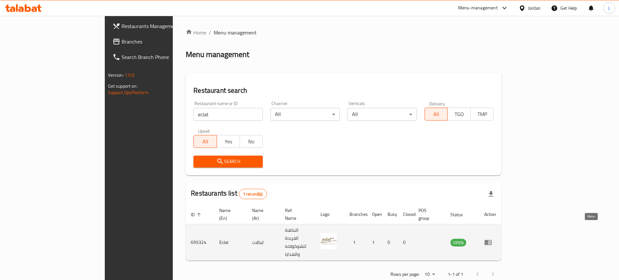
click at [492, 239] on icon "enhanced table" at bounding box center [488, 243] width 8 height 8
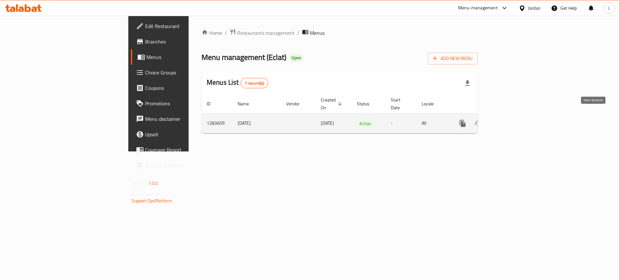
click at [513, 120] on icon "enhanced table" at bounding box center [509, 124] width 8 height 8
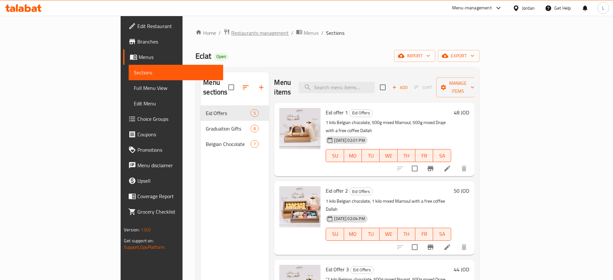
click at [231, 34] on span "Restaurants management" at bounding box center [259, 33] width 57 height 8
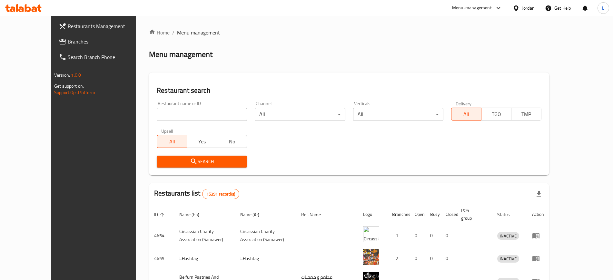
click at [488, 9] on div "Menu-management" at bounding box center [472, 8] width 40 height 8
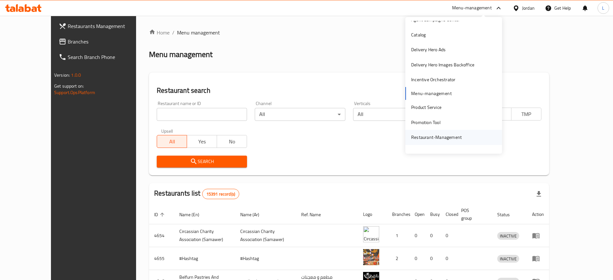
scroll to position [34, 0]
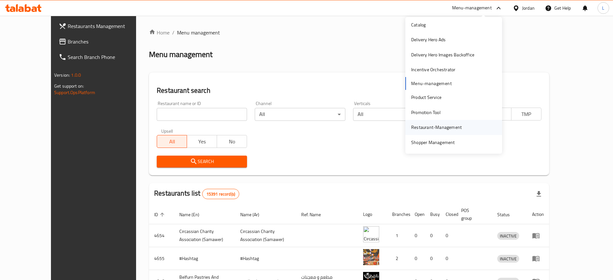
click at [443, 129] on div "Restaurant-Management" at bounding box center [436, 127] width 51 height 7
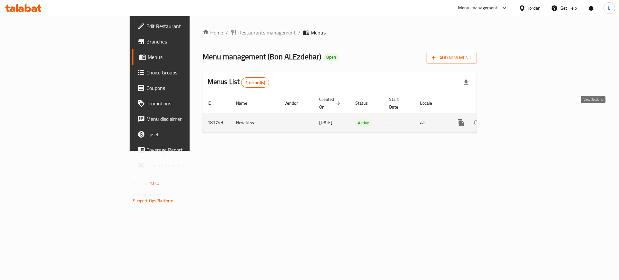
click at [511, 119] on icon "enhanced table" at bounding box center [508, 123] width 8 height 8
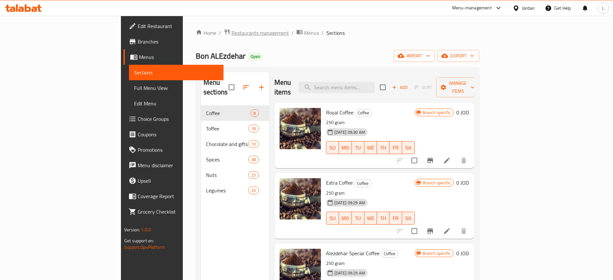
click at [231, 34] on span "Restaurants management" at bounding box center [259, 33] width 57 height 8
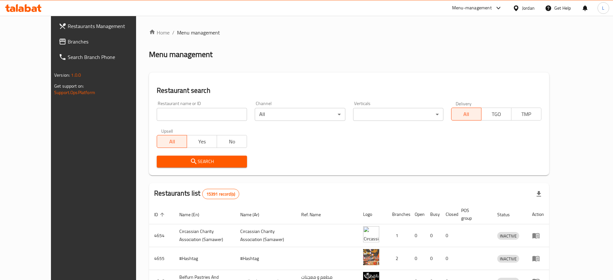
click at [175, 116] on input "search" at bounding box center [202, 114] width 90 height 13
paste input "Halwanji"
type input "Halwanji"
click at [186, 162] on span "Search" at bounding box center [202, 162] width 80 height 8
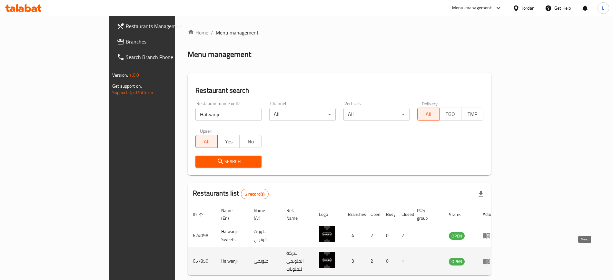
click at [495, 258] on link "enhanced table" at bounding box center [489, 262] width 12 height 8
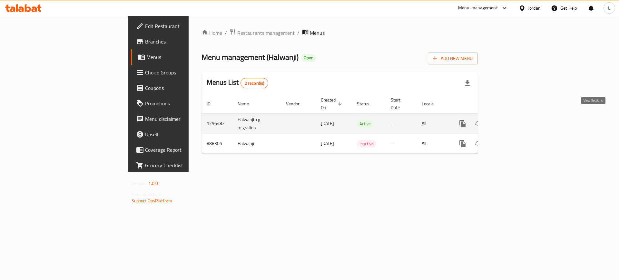
click at [512, 121] on icon "enhanced table" at bounding box center [509, 124] width 6 height 6
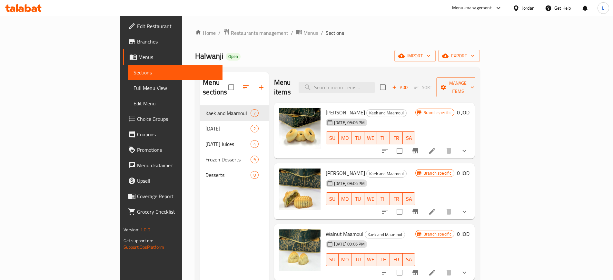
click at [231, 35] on span "Restaurants management" at bounding box center [259, 33] width 57 height 8
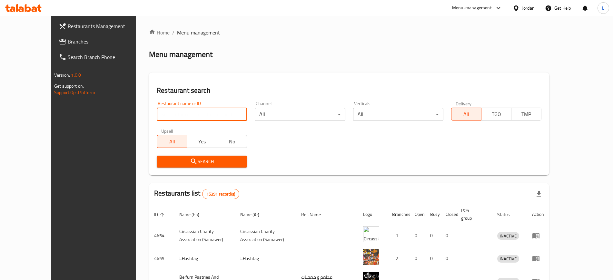
drag, startPoint x: 173, startPoint y: 118, endPoint x: 179, endPoint y: 115, distance: 6.6
click at [173, 118] on input "search" at bounding box center [202, 114] width 90 height 13
paste input "Victorian Chocolate"
type input "Victorian Chocolate"
click button "Search" at bounding box center [202, 162] width 90 height 12
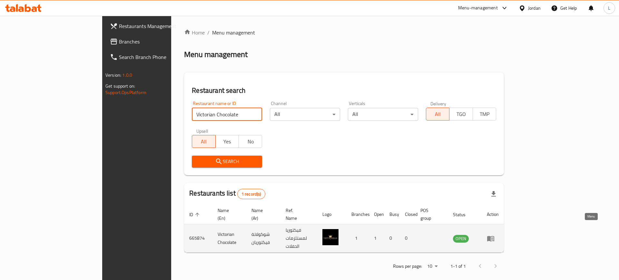
click at [494, 236] on icon "enhanced table" at bounding box center [490, 238] width 7 height 5
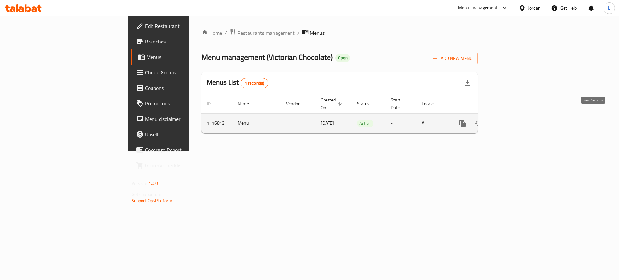
click at [517, 116] on link "enhanced table" at bounding box center [508, 123] width 15 height 15
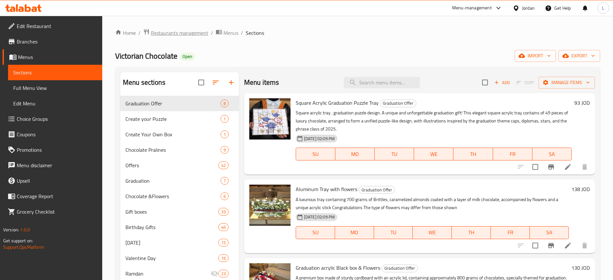
click at [171, 34] on span "Restaurants management" at bounding box center [179, 33] width 57 height 8
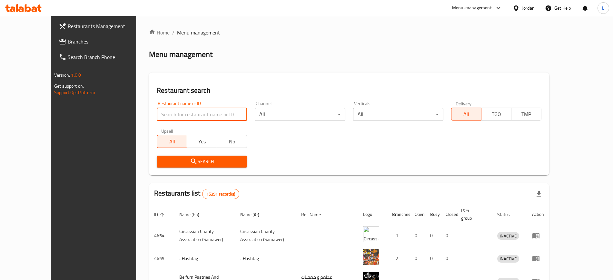
click at [169, 115] on input "search" at bounding box center [202, 114] width 90 height 13
paste input "Cloudy sweets"
type input "Cloudy sweets"
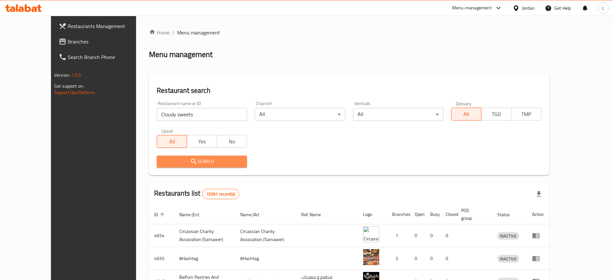
click at [176, 160] on span "Search" at bounding box center [202, 162] width 80 height 8
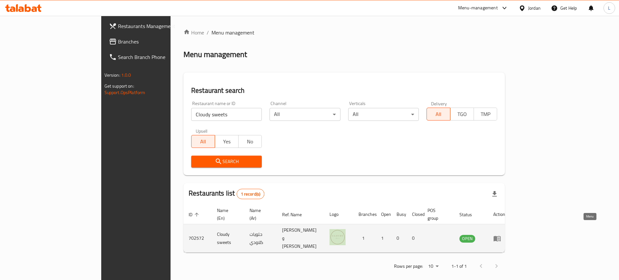
click at [501, 236] on icon "enhanced table" at bounding box center [497, 238] width 7 height 5
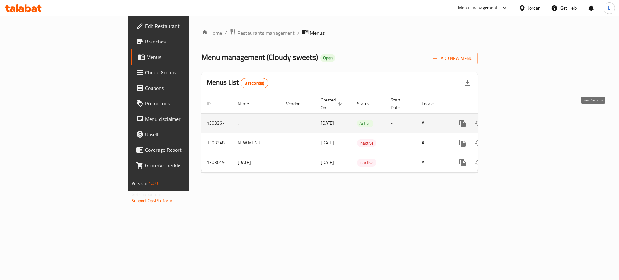
click at [513, 120] on icon "enhanced table" at bounding box center [509, 124] width 8 height 8
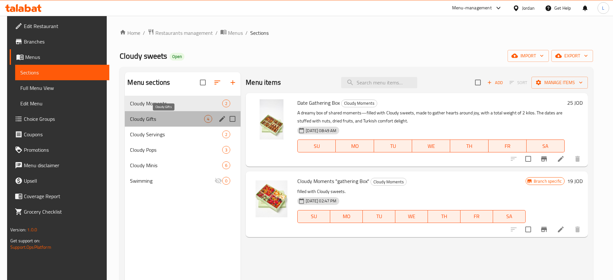
click at [151, 118] on span "Cloudy Gifts" at bounding box center [167, 119] width 74 height 8
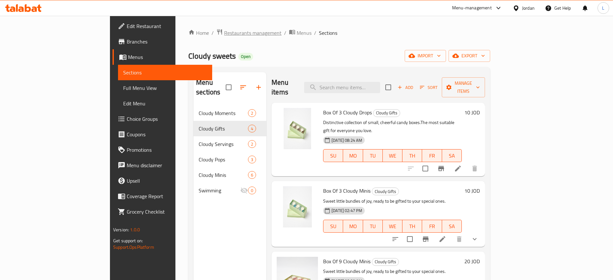
click at [224, 32] on span "Restaurants management" at bounding box center [252, 33] width 57 height 8
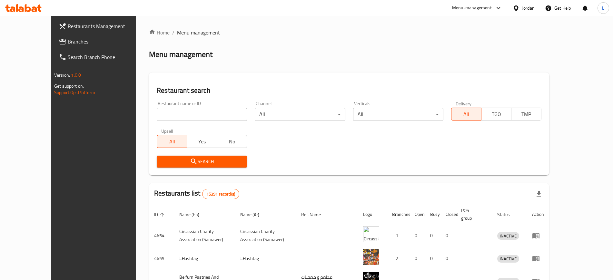
click at [160, 115] on input "search" at bounding box center [202, 114] width 90 height 13
paste input "Dolce Sole"
type input "Dolce Sole"
click at [175, 165] on span "Search" at bounding box center [202, 162] width 80 height 8
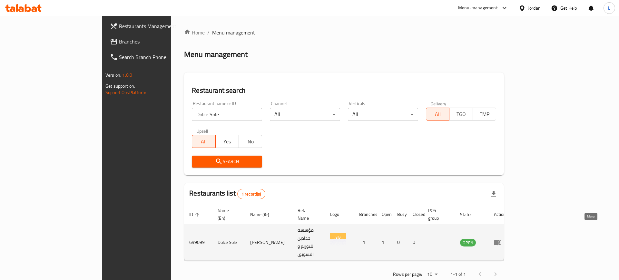
click at [501, 240] on icon "enhanced table" at bounding box center [497, 242] width 7 height 5
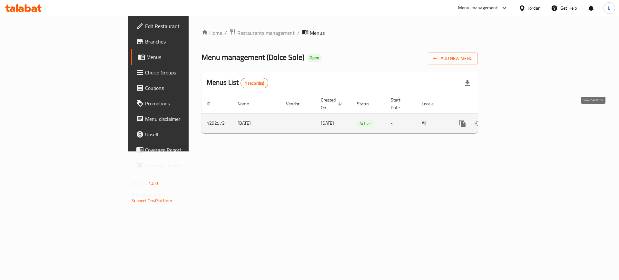
click at [513, 120] on icon "enhanced table" at bounding box center [509, 124] width 8 height 8
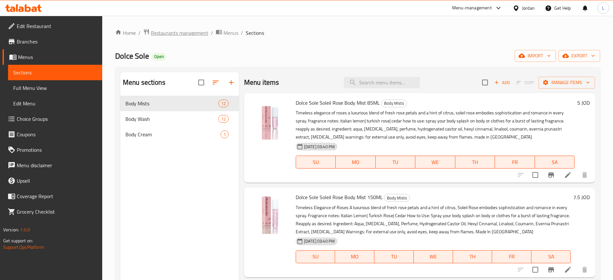
click at [171, 32] on span "Restaurants management" at bounding box center [179, 33] width 57 height 8
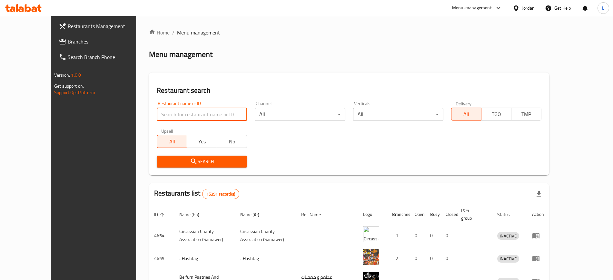
click at [160, 114] on input "search" at bounding box center [202, 114] width 90 height 13
click at [166, 114] on input "search" at bounding box center [202, 114] width 90 height 13
paste input "Khayal Chocolate"
type input "Khayal Chocolate"
click at [175, 162] on span "Search" at bounding box center [202, 162] width 80 height 8
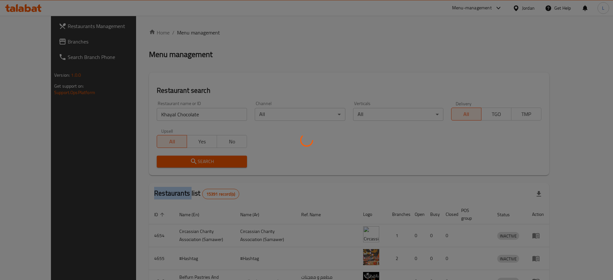
click at [175, 162] on div at bounding box center [306, 140] width 613 height 280
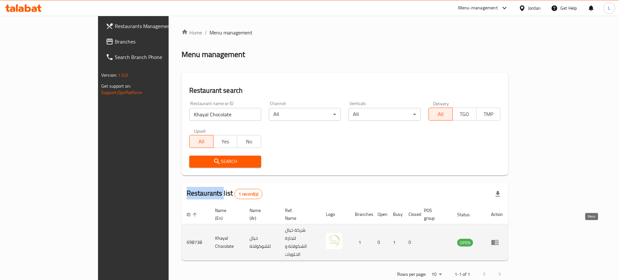
click at [499, 239] on icon "enhanced table" at bounding box center [495, 243] width 8 height 8
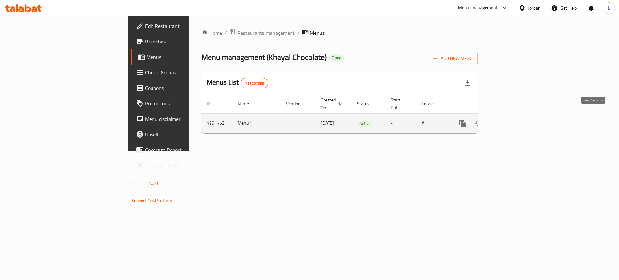
click at [513, 120] on icon "enhanced table" at bounding box center [509, 124] width 8 height 8
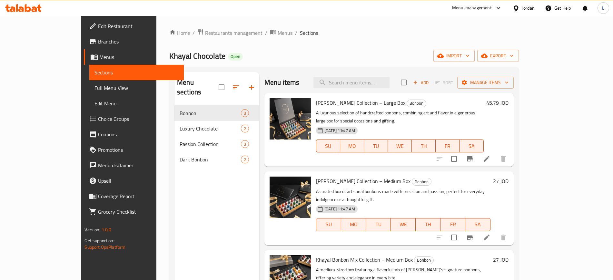
drag, startPoint x: 193, startPoint y: 34, endPoint x: 195, endPoint y: 40, distance: 6.6
click at [205, 34] on span "Restaurants management" at bounding box center [233, 33] width 57 height 8
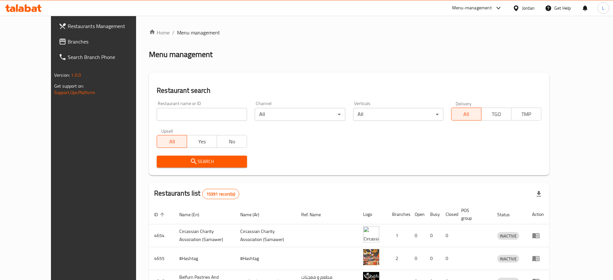
click at [182, 117] on input "search" at bounding box center [202, 114] width 90 height 13
paste input "Nakhet Fenjan"
type input "Nakhet Fenjan"
click at [187, 160] on span "Search" at bounding box center [202, 162] width 80 height 8
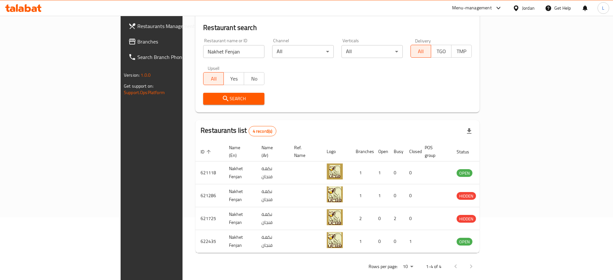
scroll to position [64, 0]
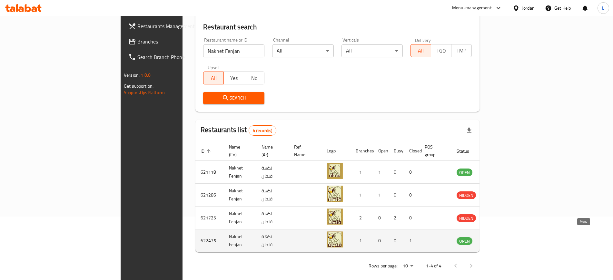
click at [498, 237] on icon "enhanced table" at bounding box center [494, 241] width 8 height 8
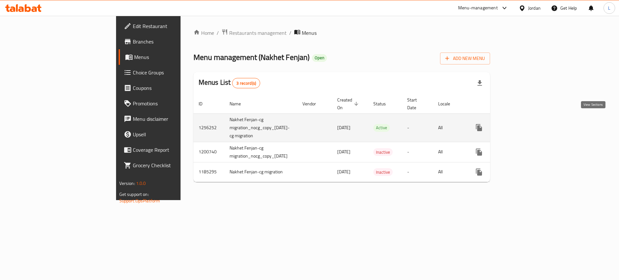
click at [529, 124] on icon "enhanced table" at bounding box center [526, 128] width 8 height 8
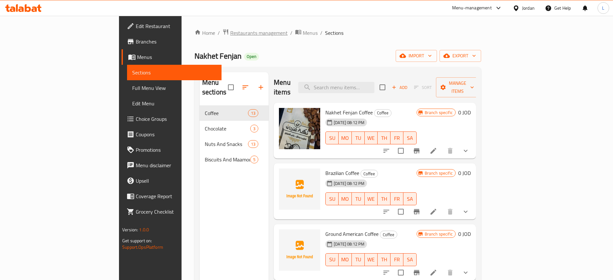
click at [230, 36] on span "Restaurants management" at bounding box center [258, 33] width 57 height 8
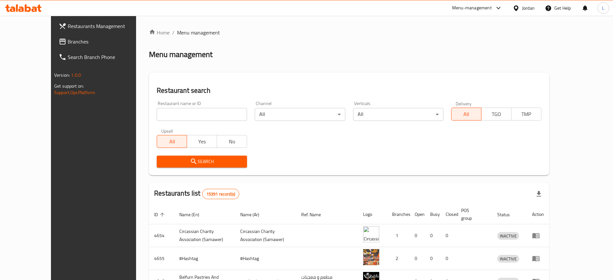
click at [191, 115] on input "search" at bounding box center [202, 114] width 90 height 13
paste input "Jabal Coffee"
type input "jabal coffee"
click at [195, 156] on button "Search" at bounding box center [202, 162] width 90 height 12
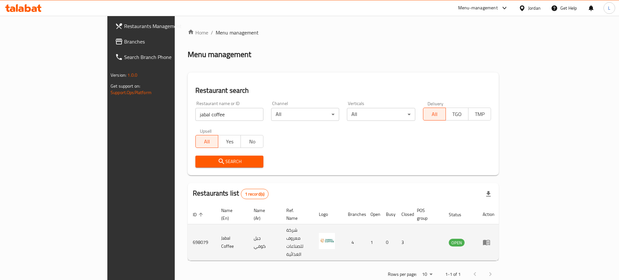
click at [490, 239] on icon "enhanced table" at bounding box center [487, 243] width 8 height 8
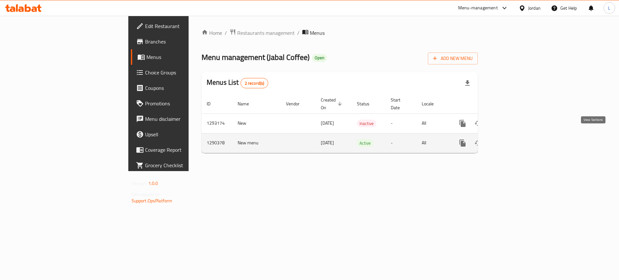
click at [513, 139] on icon "enhanced table" at bounding box center [509, 143] width 8 height 8
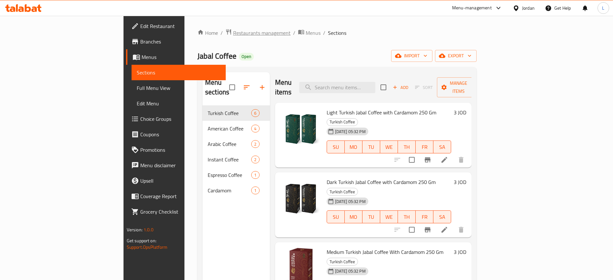
click at [233, 29] on span "Restaurants management" at bounding box center [261, 33] width 57 height 8
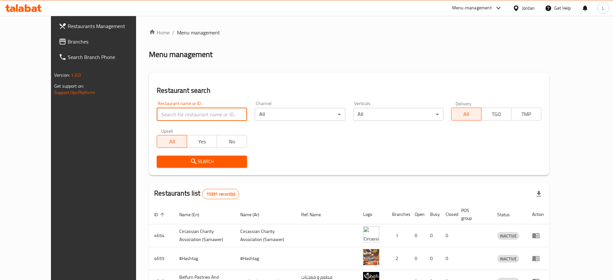
click at [163, 113] on input "search" at bounding box center [202, 114] width 90 height 13
paste input "OhMyKajo"
type input "OhMyKajo"
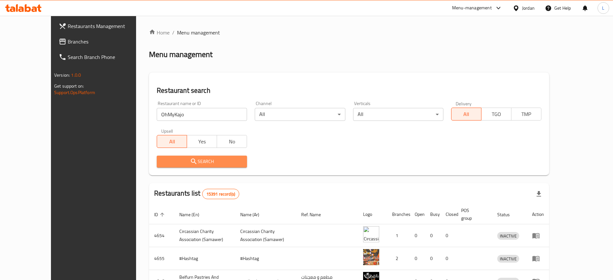
drag, startPoint x: 176, startPoint y: 156, endPoint x: 176, endPoint y: 161, distance: 4.8
click at [176, 161] on button "Search" at bounding box center [202, 162] width 90 height 12
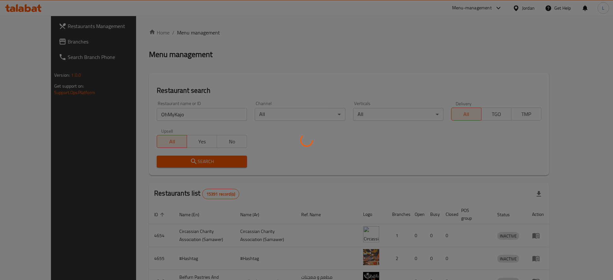
click at [176, 161] on div at bounding box center [306, 140] width 613 height 280
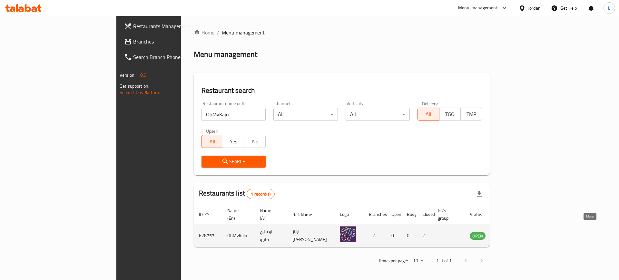
click at [511, 232] on icon "enhanced table" at bounding box center [508, 236] width 8 height 8
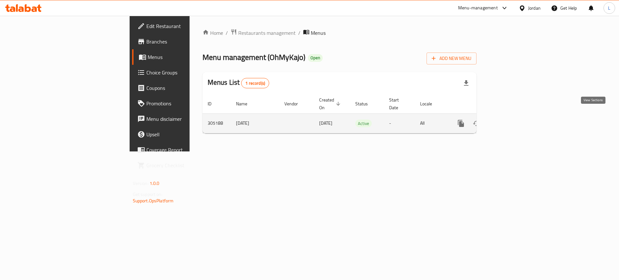
click at [511, 120] on icon "enhanced table" at bounding box center [508, 124] width 8 height 8
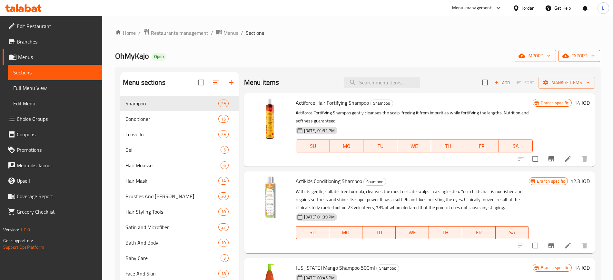
click at [566, 55] on icon "button" at bounding box center [565, 56] width 6 height 4
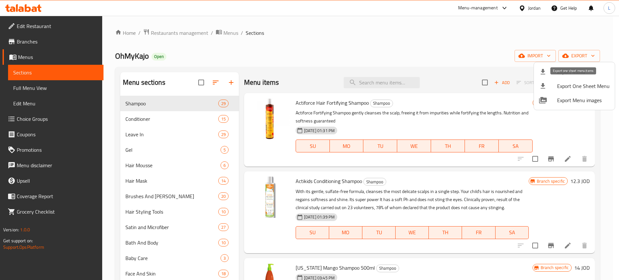
click at [567, 87] on span "Export One Sheet Menu" at bounding box center [583, 86] width 53 height 8
click at [163, 146] on div at bounding box center [309, 140] width 619 height 280
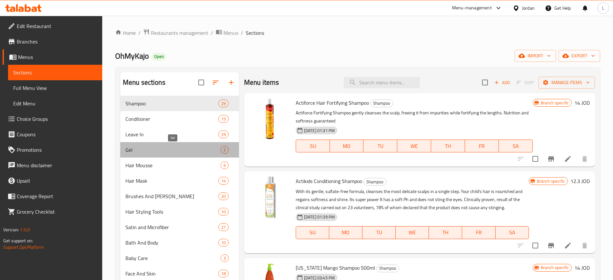
click at [163, 146] on span "Gel" at bounding box center [172, 150] width 95 height 8
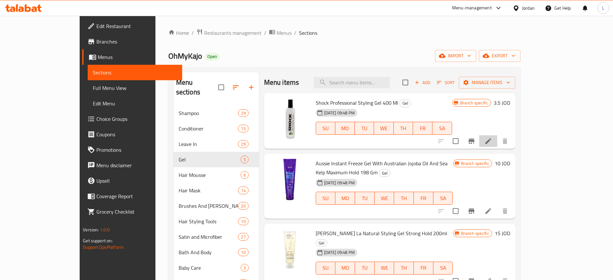
click at [497, 140] on li at bounding box center [488, 141] width 18 height 12
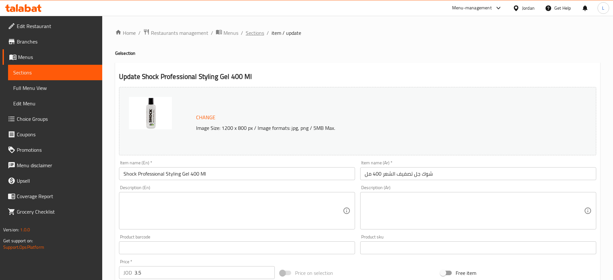
click at [254, 32] on span "Sections" at bounding box center [255, 33] width 18 height 8
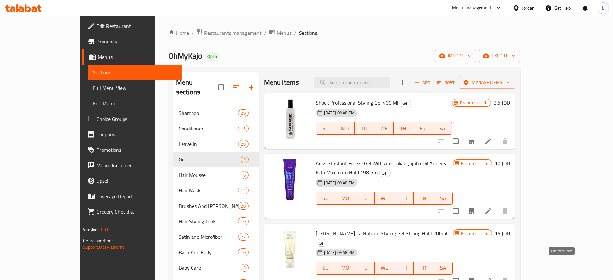
click at [492, 277] on icon at bounding box center [488, 281] width 8 height 8
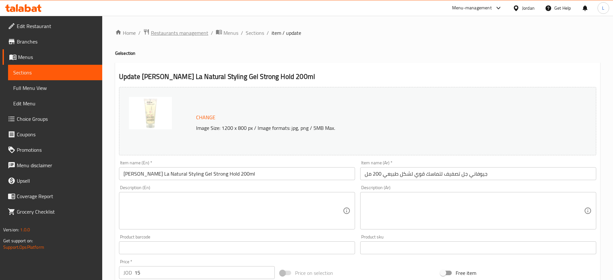
click at [192, 36] on span "Restaurants management" at bounding box center [179, 33] width 57 height 8
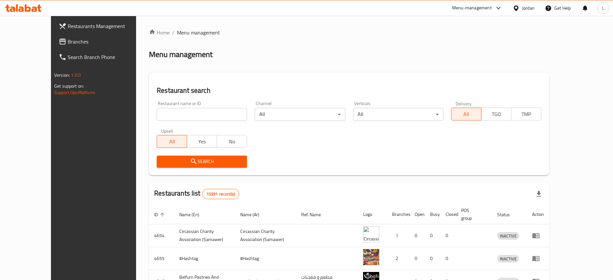
click at [192, 116] on input "search" at bounding box center [202, 114] width 90 height 13
paste input "Omwah"
type input "Omwah"
click at [196, 164] on span "Search" at bounding box center [202, 162] width 80 height 8
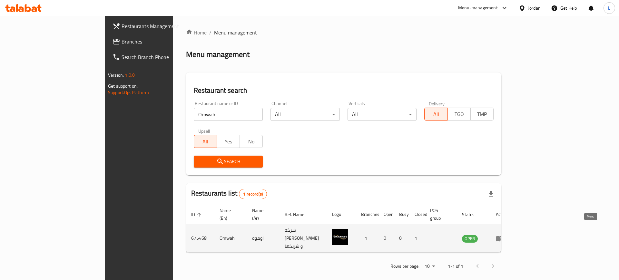
click at [503, 236] on icon "enhanced table" at bounding box center [499, 238] width 7 height 5
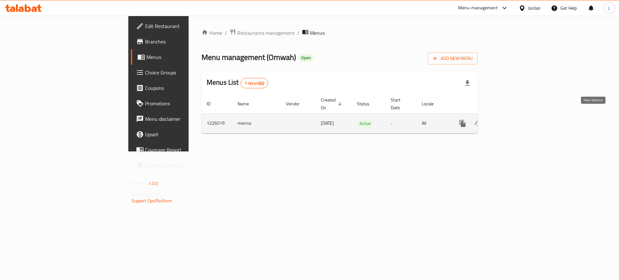
click at [513, 120] on icon "enhanced table" at bounding box center [509, 124] width 8 height 8
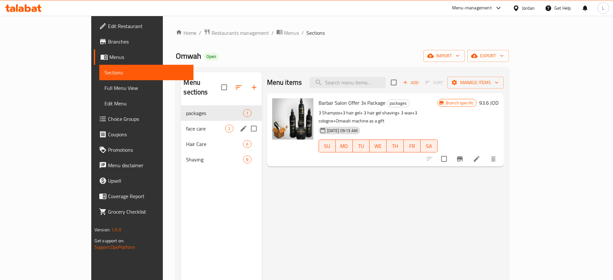
click at [181, 123] on div "face care 2" at bounding box center [221, 128] width 81 height 15
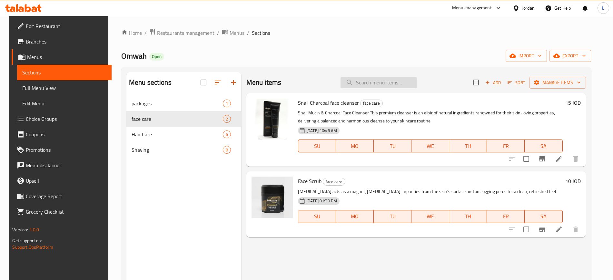
click at [385, 85] on input "search" at bounding box center [378, 82] width 76 height 11
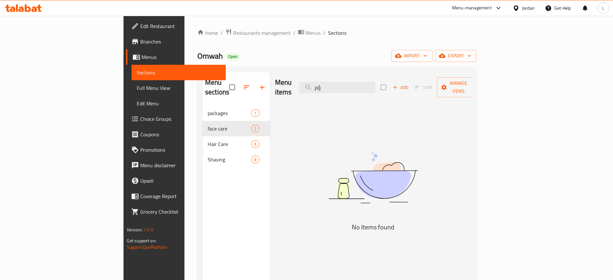
type input "ؤ"
type input "c"
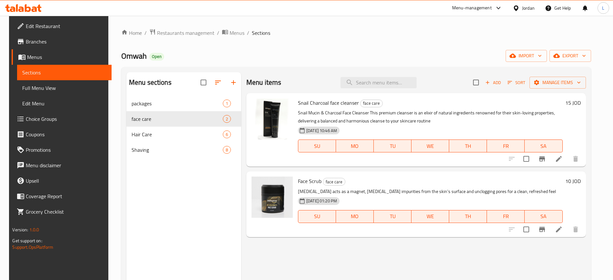
drag, startPoint x: 297, startPoint y: 101, endPoint x: 300, endPoint y: 107, distance: 6.2
click at [298, 101] on span "Snail Charcoal face cleanser" at bounding box center [328, 103] width 61 height 10
drag, startPoint x: 296, startPoint y: 181, endPoint x: 318, endPoint y: 182, distance: 22.6
click at [318, 182] on span "Face Scrub" at bounding box center [310, 181] width 24 height 10
copy span "Face Scrub"
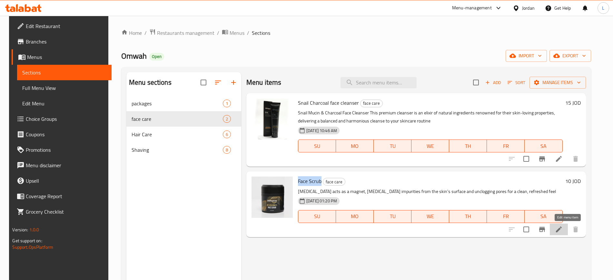
click at [563, 231] on icon at bounding box center [559, 230] width 8 height 8
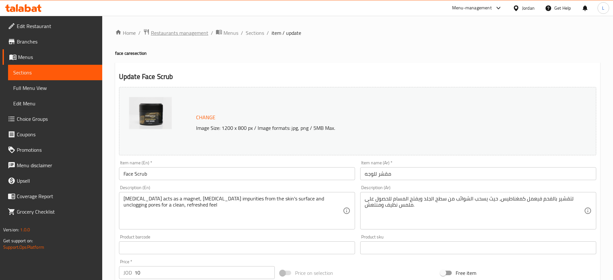
click at [185, 35] on span "Restaurants management" at bounding box center [179, 33] width 57 height 8
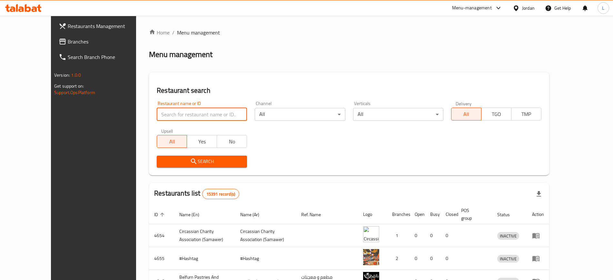
click at [177, 113] on input "search" at bounding box center [202, 114] width 90 height 13
paste input "Oshea Cosmetics"
type input "Oshea Cosmetics"
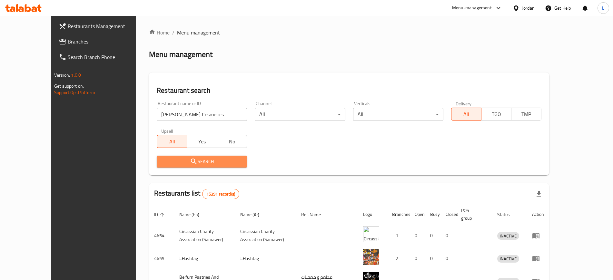
click at [179, 163] on span "Search" at bounding box center [202, 162] width 80 height 8
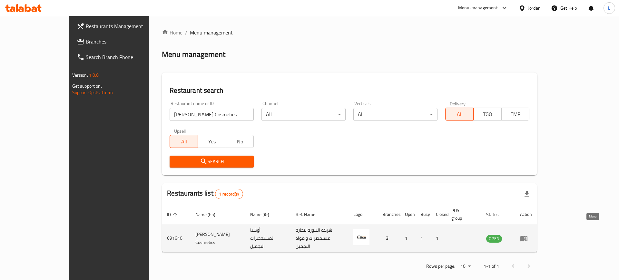
click at [527, 236] on icon "enhanced table" at bounding box center [523, 238] width 7 height 5
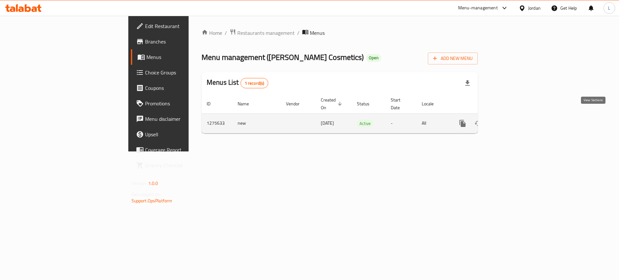
click at [513, 120] on icon "enhanced table" at bounding box center [509, 124] width 8 height 8
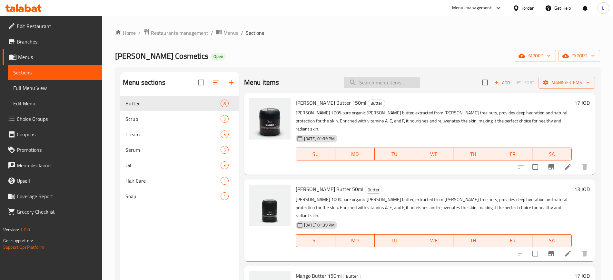
click at [354, 81] on input "search" at bounding box center [382, 82] width 76 height 11
type input "organic"
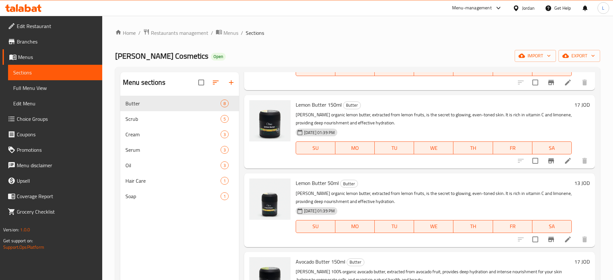
scroll to position [363, 0]
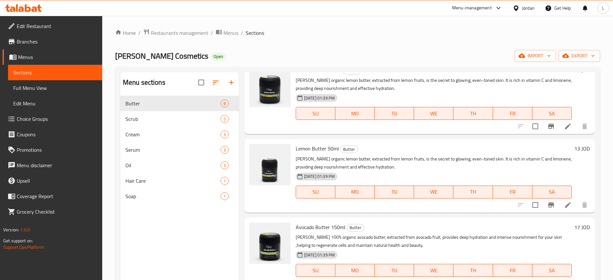
click at [562, 278] on li at bounding box center [568, 284] width 18 height 12
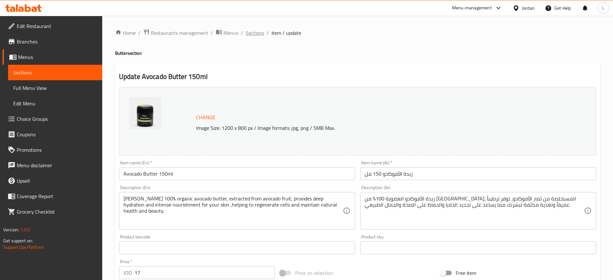
click at [255, 34] on span "Sections" at bounding box center [255, 33] width 18 height 8
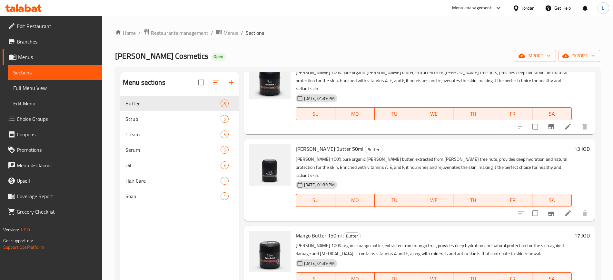
scroll to position [81, 0]
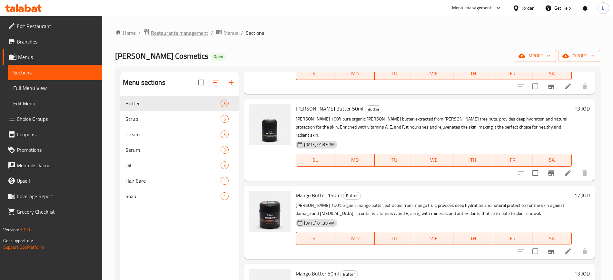
click at [195, 31] on span "Restaurants management" at bounding box center [179, 33] width 57 height 8
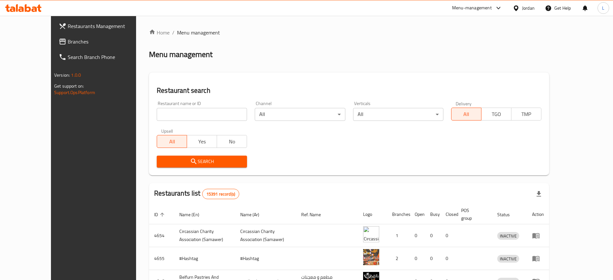
click at [179, 116] on input "search" at bounding box center [202, 114] width 90 height 13
paste input "Opticos Litchi"
type input "Opticos Litchi"
click at [174, 169] on div "Search" at bounding box center [202, 162] width 98 height 20
click at [175, 162] on span "Search" at bounding box center [202, 162] width 80 height 8
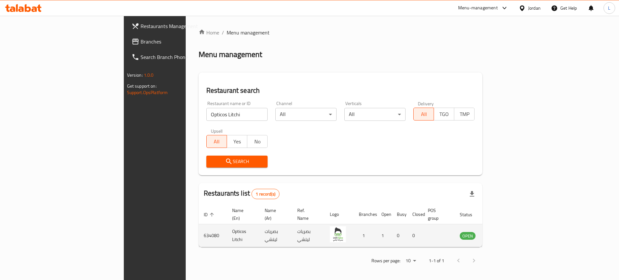
click at [501, 232] on icon "enhanced table" at bounding box center [498, 236] width 8 height 8
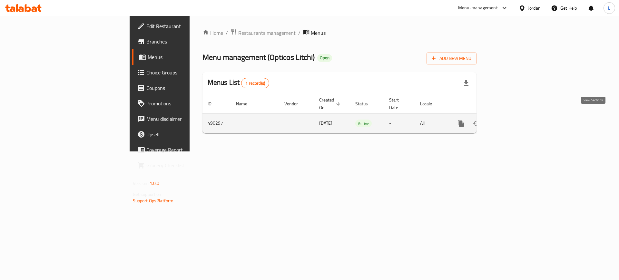
click at [511, 120] on icon "enhanced table" at bounding box center [508, 124] width 8 height 8
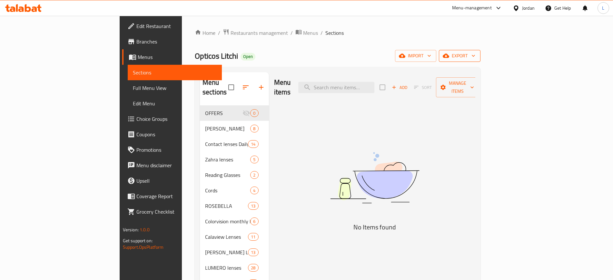
click at [480, 61] on button "export" at bounding box center [460, 56] width 42 height 12
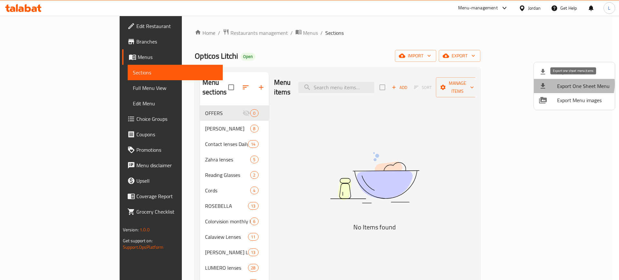
click at [571, 84] on span "Export One Sheet Menu" at bounding box center [583, 86] width 53 height 8
click at [368, 81] on div at bounding box center [309, 140] width 619 height 280
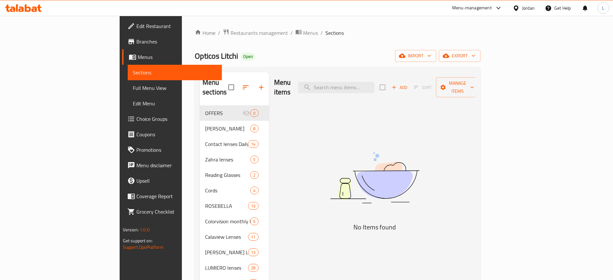
click at [368, 82] on input "search" at bounding box center [336, 87] width 76 height 11
drag, startPoint x: 381, startPoint y: 84, endPoint x: 338, endPoint y: 87, distance: 43.3
click at [338, 87] on div "Menu items men's full Add Sort Manage items" at bounding box center [374, 87] width 201 height 31
type input "s"
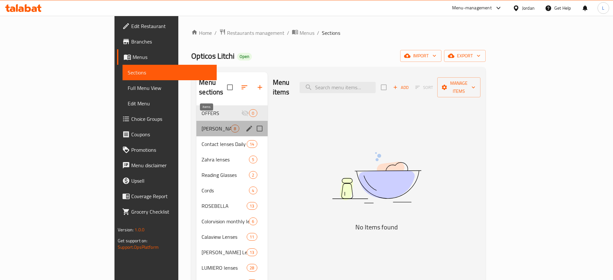
click at [231, 126] on span "8" at bounding box center [234, 129] width 7 height 6
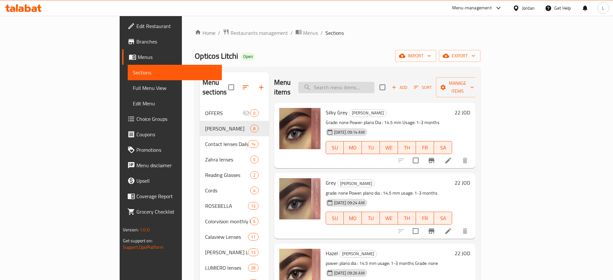
click at [370, 82] on input "search" at bounding box center [336, 87] width 76 height 11
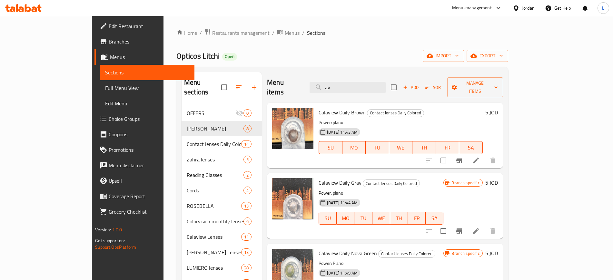
type input "a"
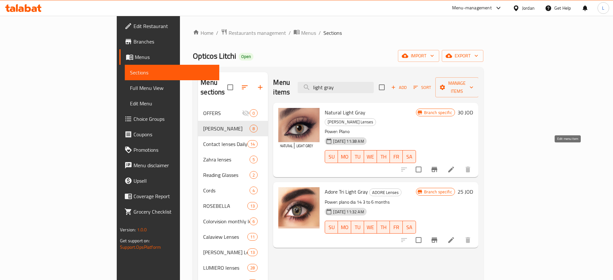
type input "light gray"
click at [455, 166] on icon at bounding box center [451, 170] width 8 height 8
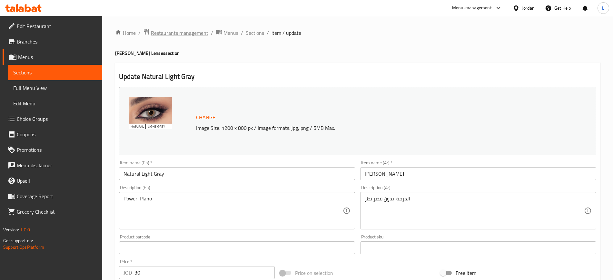
click at [188, 31] on span "Restaurants management" at bounding box center [179, 33] width 57 height 8
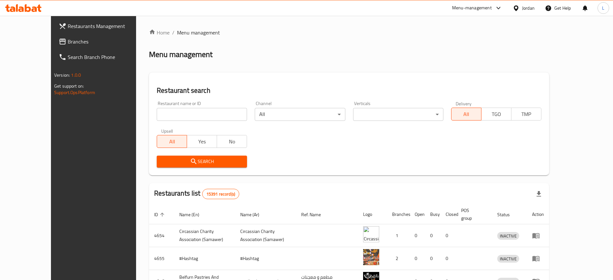
click at [172, 113] on input "search" at bounding box center [202, 114] width 90 height 13
click button "Search" at bounding box center [202, 162] width 90 height 12
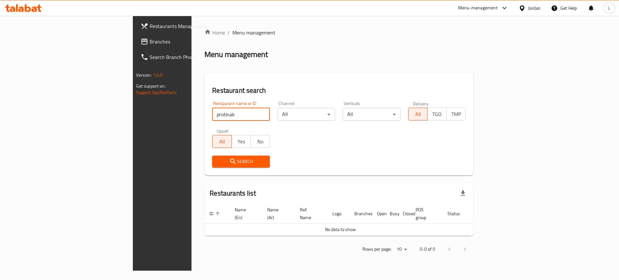
click at [229, 159] on icon "submit" at bounding box center [233, 162] width 8 height 8
drag, startPoint x: 155, startPoint y: 113, endPoint x: 136, endPoint y: 114, distance: 19.4
click at [212, 114] on input "protinak" at bounding box center [241, 114] width 58 height 13
type input "pro"
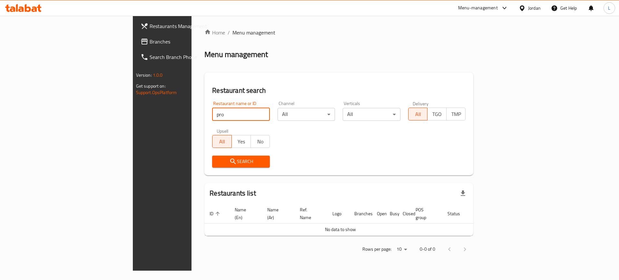
click button "Search" at bounding box center [241, 162] width 58 height 12
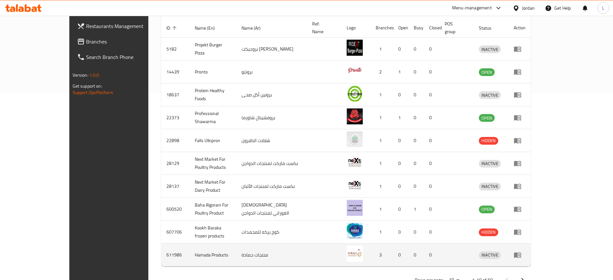
scroll to position [201, 0]
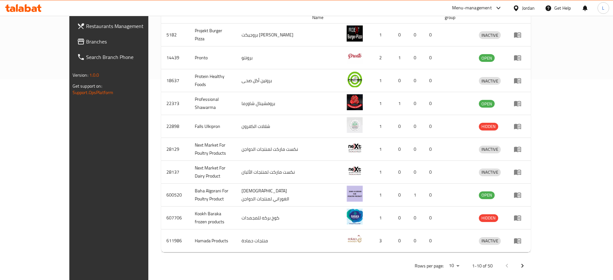
click at [526, 262] on icon "Next page" at bounding box center [522, 266] width 8 height 8
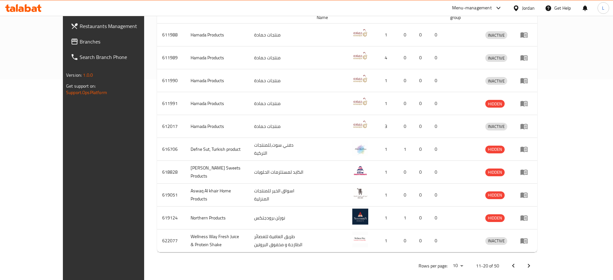
click at [533, 262] on icon "Next page" at bounding box center [529, 266] width 8 height 8
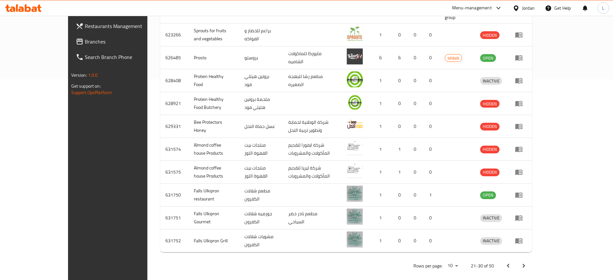
click at [527, 262] on icon "Next page" at bounding box center [524, 266] width 8 height 8
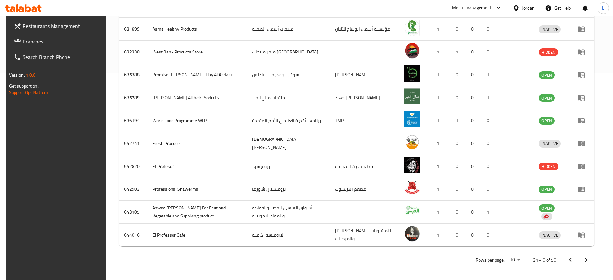
scroll to position [208, 0]
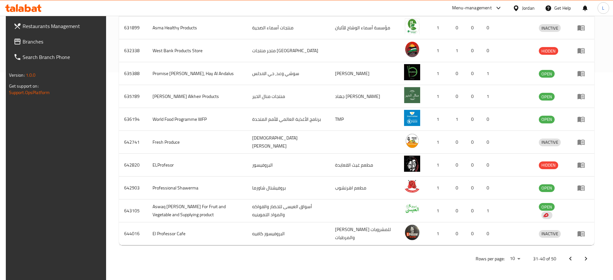
click at [590, 259] on icon "Next page" at bounding box center [586, 259] width 8 height 8
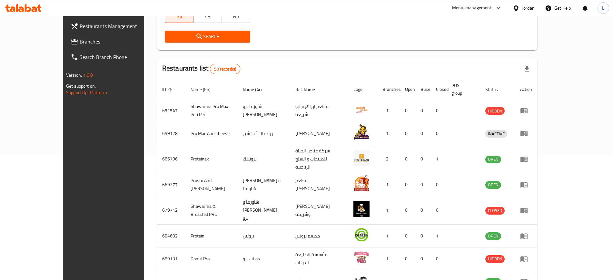
scroll to position [120, 0]
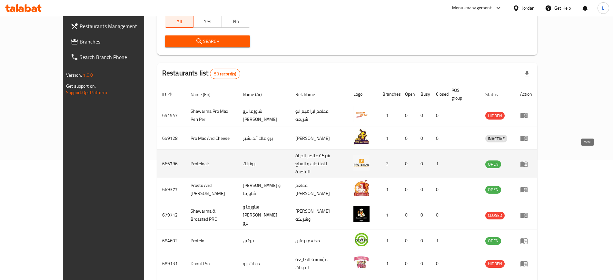
click at [532, 160] on link "enhanced table" at bounding box center [526, 164] width 12 height 8
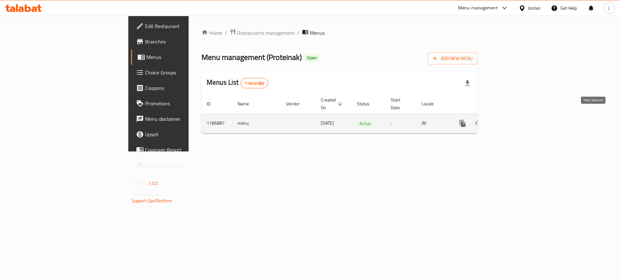
click at [513, 120] on icon "enhanced table" at bounding box center [509, 124] width 8 height 8
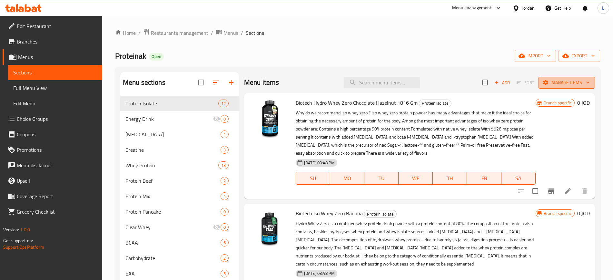
click at [550, 82] on span "Manage items" at bounding box center [567, 83] width 46 height 8
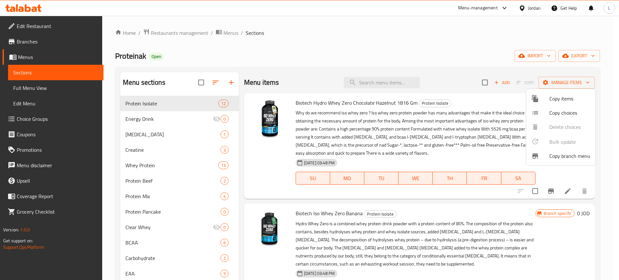
click at [580, 54] on div at bounding box center [309, 140] width 619 height 280
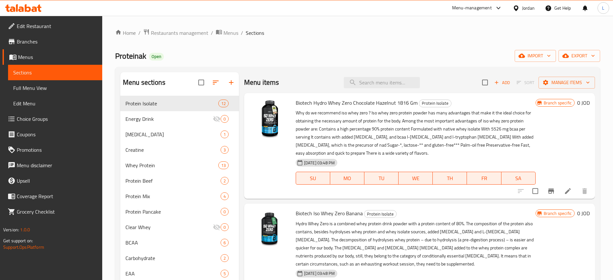
click at [580, 54] on span "export" at bounding box center [579, 56] width 31 height 8
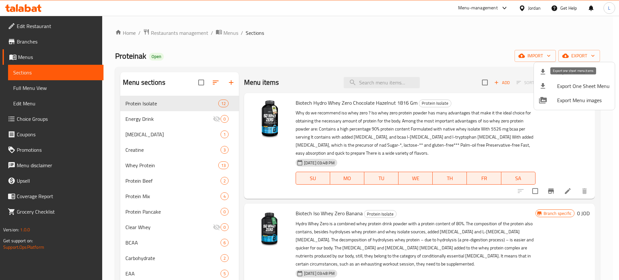
click at [570, 88] on span "Export One Sheet Menu" at bounding box center [583, 86] width 53 height 8
click at [384, 82] on div at bounding box center [309, 140] width 619 height 280
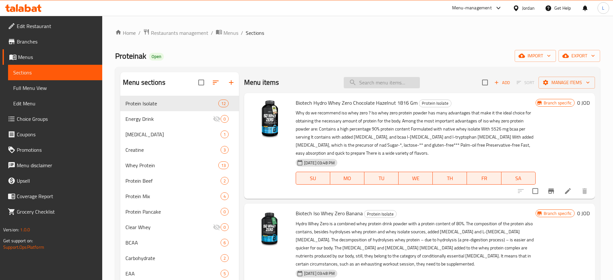
click at [382, 81] on input "search" at bounding box center [382, 82] width 76 height 11
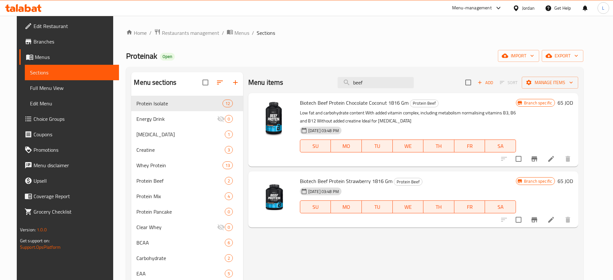
type input "beef"
click at [560, 155] on li at bounding box center [551, 159] width 18 height 12
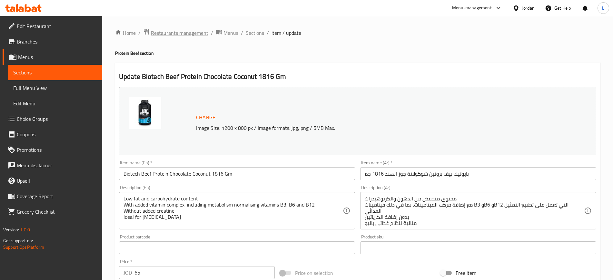
click at [181, 35] on span "Restaurants management" at bounding box center [179, 33] width 57 height 8
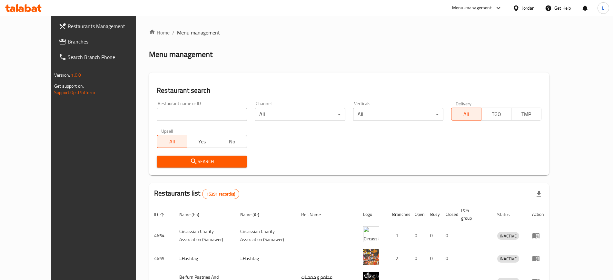
click at [184, 109] on input "search" at bounding box center [202, 114] width 90 height 13
paste input "Seventy Three 73 By Al Ameed"
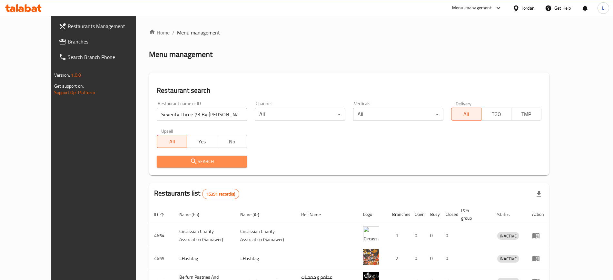
click at [176, 164] on span "Search" at bounding box center [202, 162] width 80 height 8
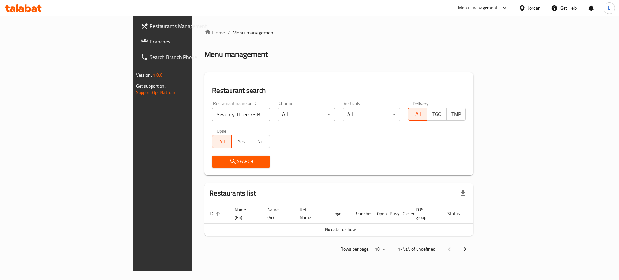
click at [217, 160] on span "Search" at bounding box center [240, 162] width 47 height 8
drag, startPoint x: 199, startPoint y: 108, endPoint x: 173, endPoint y: 112, distance: 25.7
click at [212, 112] on input "Seventy Three 73 By Al Ameed" at bounding box center [241, 114] width 58 height 13
click button "Search" at bounding box center [241, 162] width 58 height 12
type input "Seventy Three 73 By"
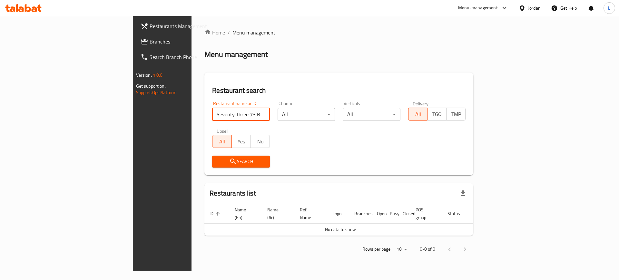
click button "Search" at bounding box center [241, 162] width 58 height 12
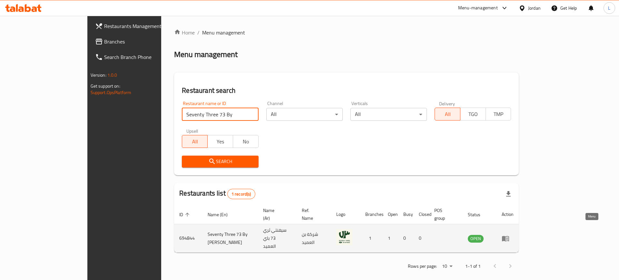
click at [508, 238] on icon "enhanced table" at bounding box center [507, 239] width 2 height 3
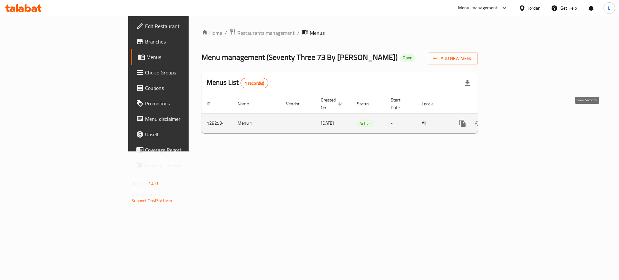
click at [513, 120] on icon "enhanced table" at bounding box center [509, 124] width 8 height 8
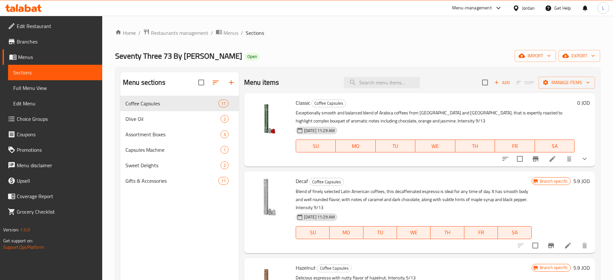
click at [470, 8] on div "Menu-management" at bounding box center [472, 8] width 40 height 8
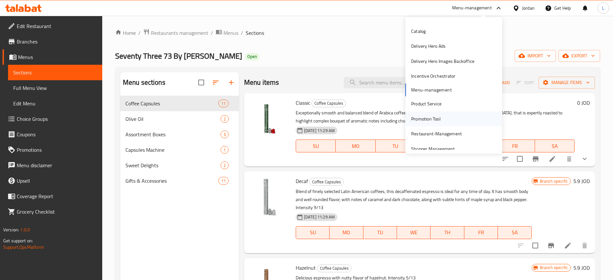
scroll to position [34, 0]
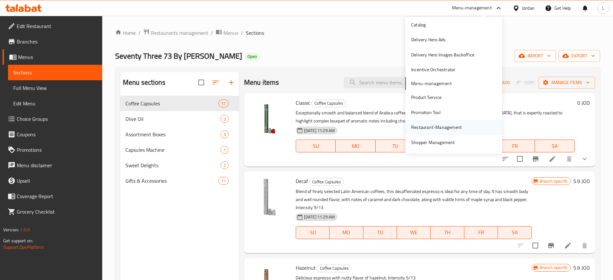
click at [431, 130] on div "Restaurant-Management" at bounding box center [436, 127] width 51 height 7
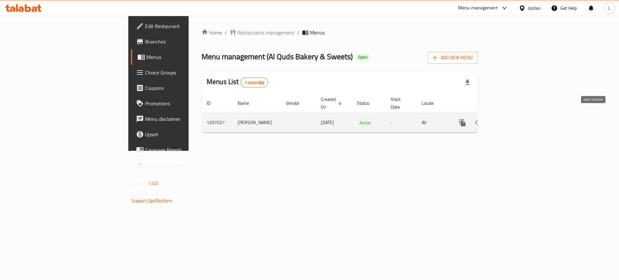
click at [513, 119] on icon "enhanced table" at bounding box center [509, 123] width 8 height 8
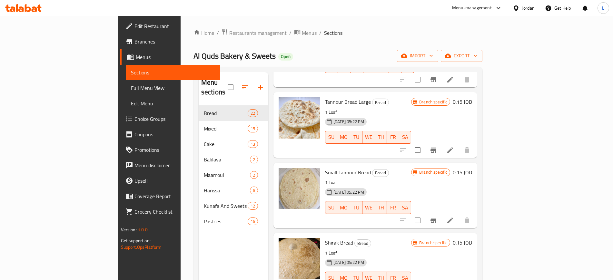
scroll to position [443, 0]
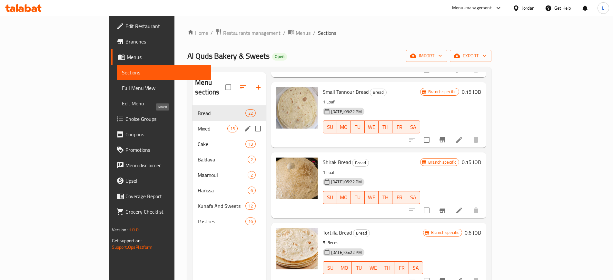
click at [198, 125] on span "Mixed" at bounding box center [212, 129] width 29 height 8
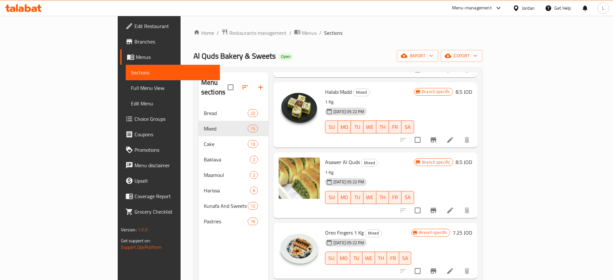
scroll to position [604, 0]
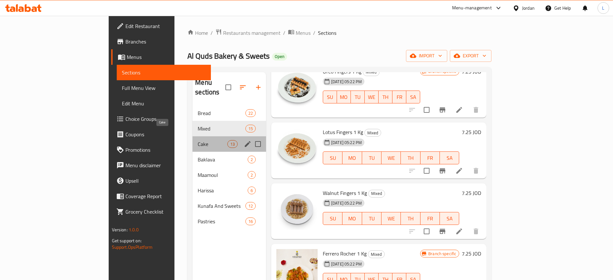
click at [198, 140] on span "Cake" at bounding box center [212, 144] width 29 height 8
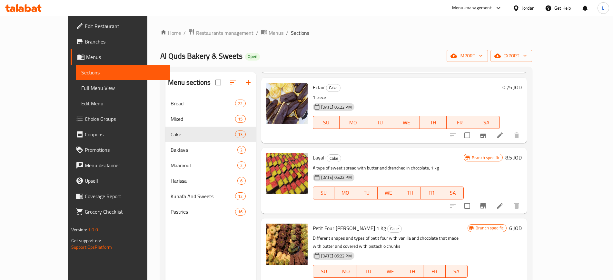
scroll to position [431, 0]
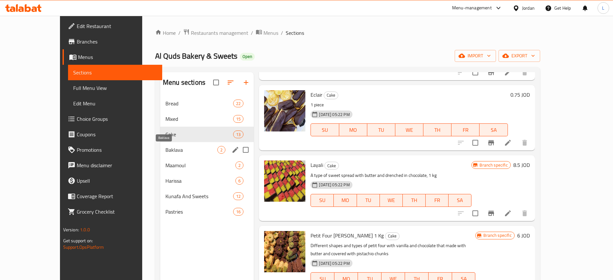
click at [187, 150] on span "Baklava" at bounding box center [191, 150] width 52 height 8
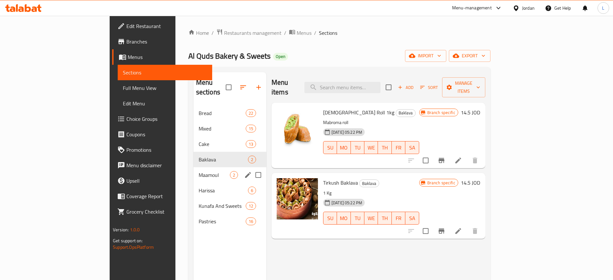
click at [193, 170] on div "Maamoul 2" at bounding box center [229, 174] width 73 height 15
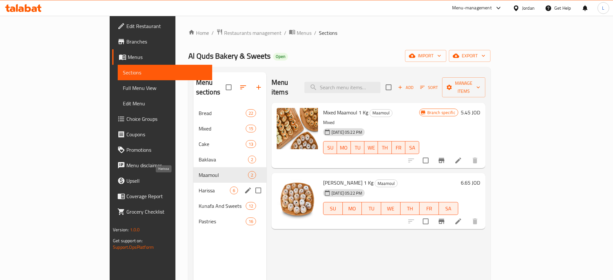
click at [199, 187] on span "Harissa" at bounding box center [214, 191] width 31 height 8
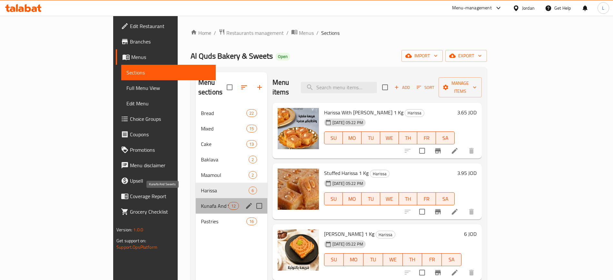
click at [201, 202] on span "Kunafa And Sweets" at bounding box center [214, 206] width 27 height 8
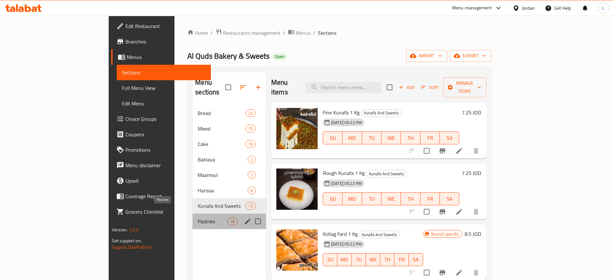
click at [198, 218] on span "Pastries" at bounding box center [212, 222] width 29 height 8
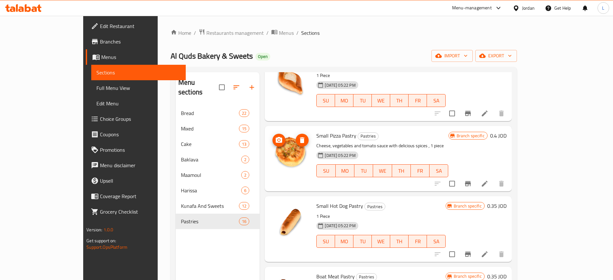
scroll to position [282, 0]
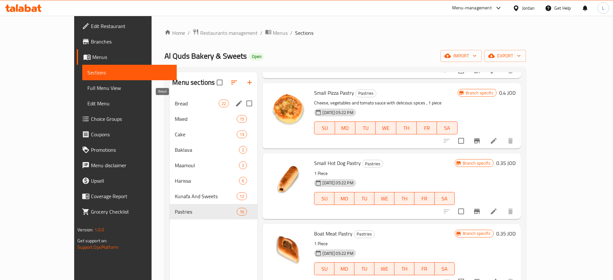
click at [175, 104] on span "Bread" at bounding box center [197, 104] width 44 height 8
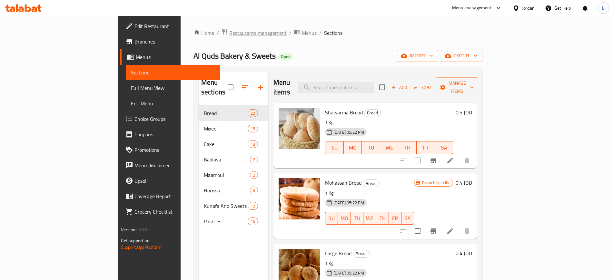
click at [229, 34] on span "Restaurants management" at bounding box center [257, 33] width 57 height 8
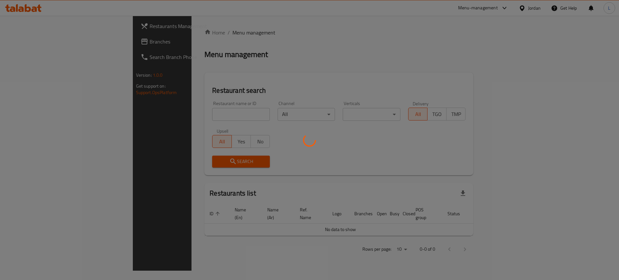
click at [206, 117] on div at bounding box center [309, 140] width 619 height 280
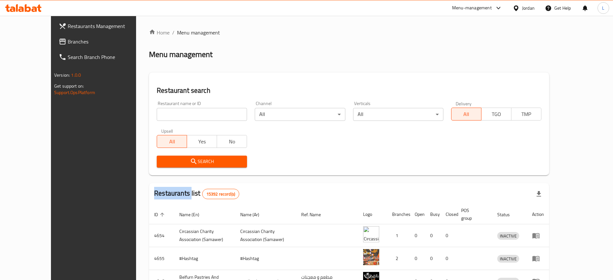
click at [206, 117] on div "Home / Menu management Menu management Restaurant search Restaurant name or ID …" at bounding box center [349, 242] width 400 height 426
click at [206, 117] on input "search" at bounding box center [202, 114] width 90 height 13
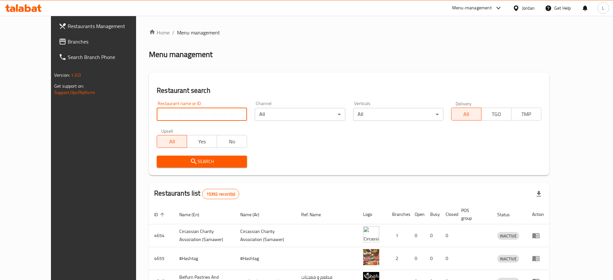
paste input "[PERSON_NAME]"
type input "[PERSON_NAME]"
click at [166, 162] on span "Search" at bounding box center [202, 162] width 80 height 8
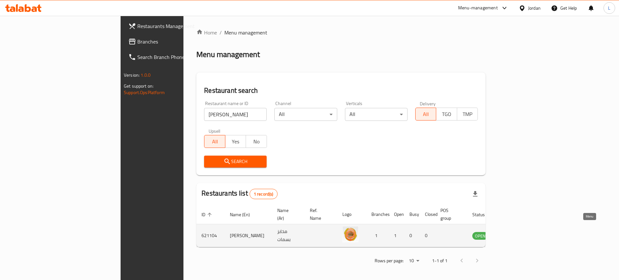
click at [514, 232] on icon "enhanced table" at bounding box center [510, 236] width 8 height 8
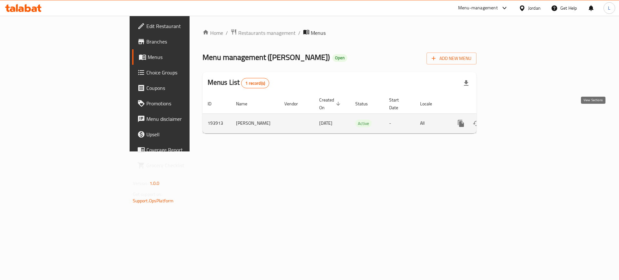
click at [511, 120] on icon "enhanced table" at bounding box center [508, 124] width 8 height 8
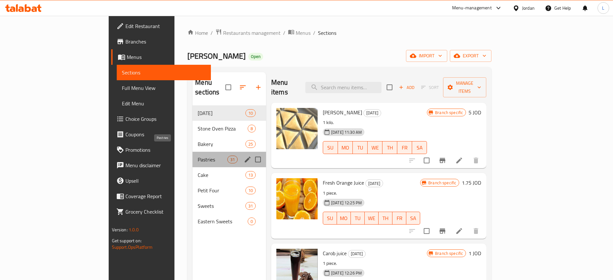
click at [198, 156] on span "Pastries" at bounding box center [212, 160] width 29 height 8
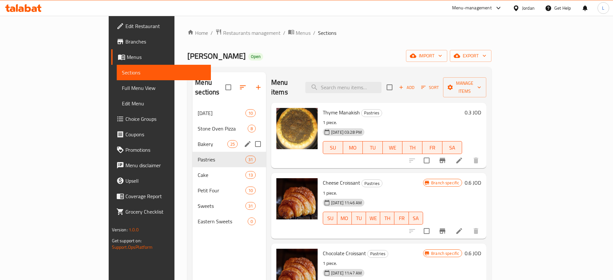
click at [192, 138] on div "Bakery 25" at bounding box center [229, 143] width 74 height 15
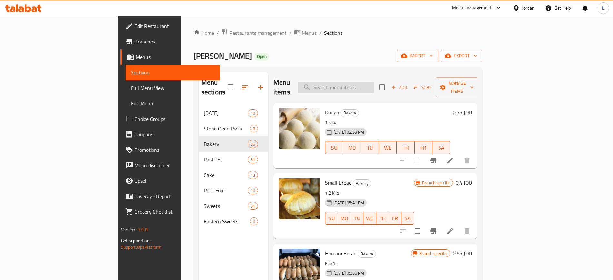
click at [368, 87] on input "search" at bounding box center [336, 87] width 76 height 11
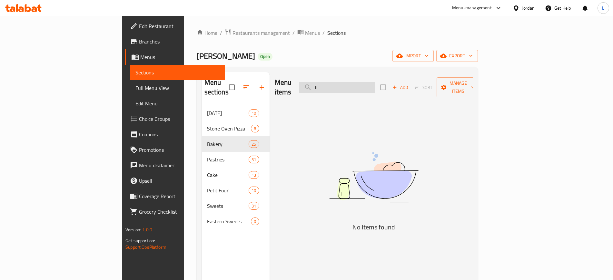
type input "ل"
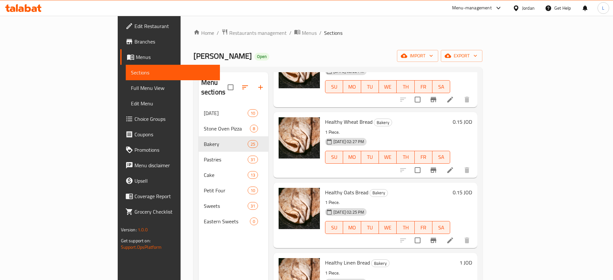
scroll to position [524, 0]
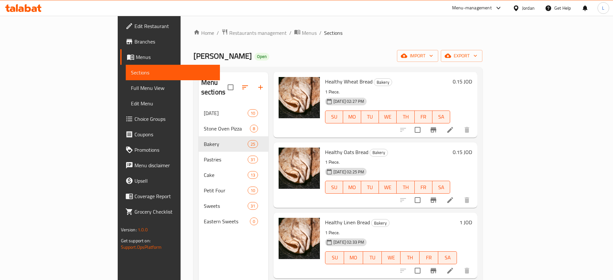
type input "bread"
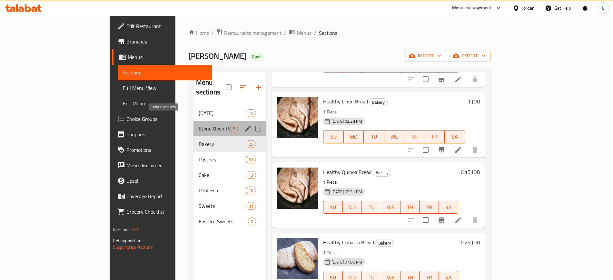
click at [199, 125] on span "Stone Oven Pizza" at bounding box center [214, 129] width 31 height 8
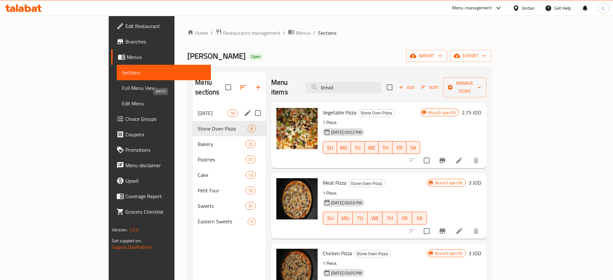
click at [198, 109] on span "[DATE]" at bounding box center [212, 113] width 29 height 8
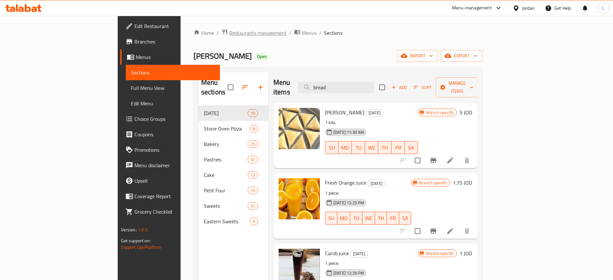
click at [229, 31] on span "Restaurants management" at bounding box center [257, 33] width 57 height 8
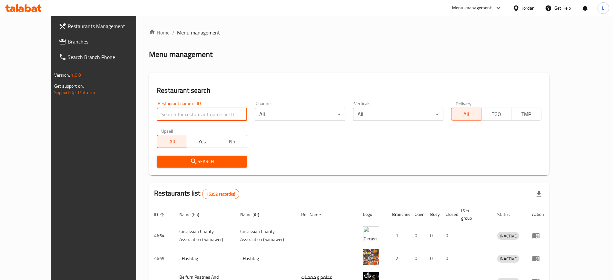
click at [204, 115] on input "search" at bounding box center [202, 114] width 90 height 13
paste input "Eman Central Bakeries"
type input "Eman Central Bakeries"
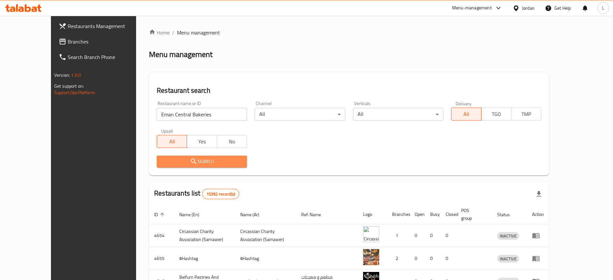
click at [203, 165] on span "Search" at bounding box center [202, 162] width 80 height 8
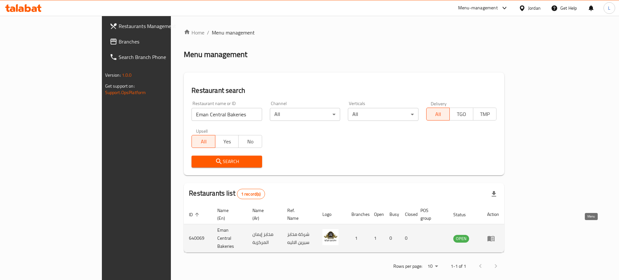
click at [495, 236] on icon "enhanced table" at bounding box center [490, 238] width 7 height 5
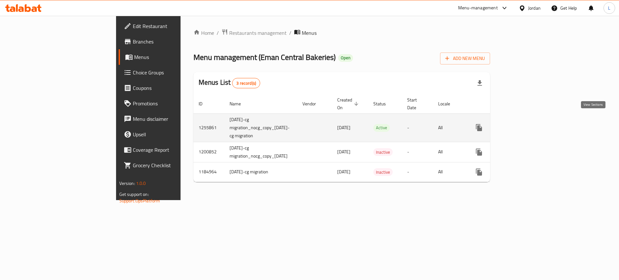
click at [529, 124] on icon "enhanced table" at bounding box center [526, 128] width 8 height 8
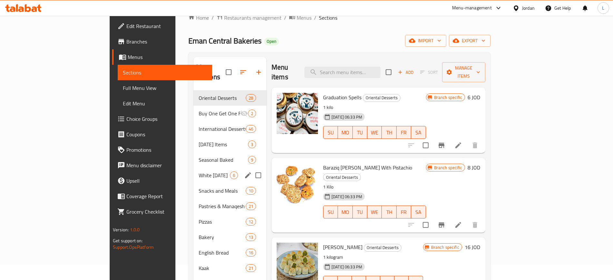
scroll to position [40, 0]
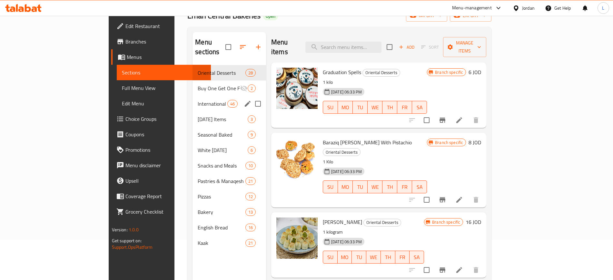
click at [192, 96] on div "International Desserts 46" at bounding box center [229, 103] width 74 height 15
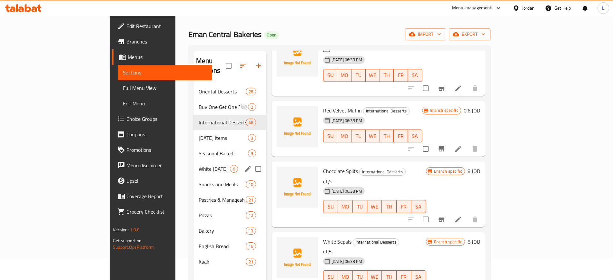
scroll to position [40, 0]
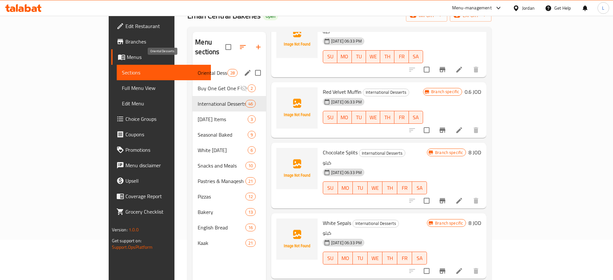
click at [198, 69] on span "Oriental Desserts" at bounding box center [212, 73] width 29 height 8
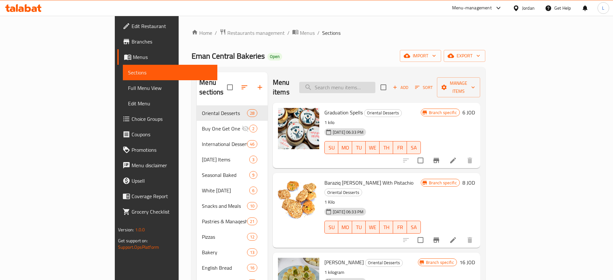
drag, startPoint x: 362, startPoint y: 82, endPoint x: 367, endPoint y: 86, distance: 6.2
click at [365, 85] on input "search" at bounding box center [337, 87] width 76 height 11
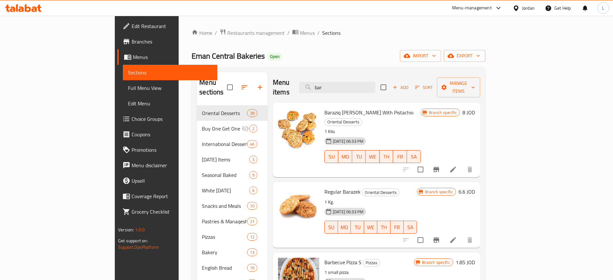
type input "bar"
click at [227, 31] on span "Restaurants management" at bounding box center [255, 33] width 57 height 8
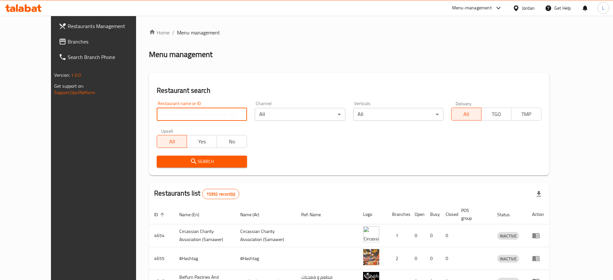
click at [212, 113] on input "search" at bounding box center [202, 114] width 90 height 13
type input "[PERSON_NAME]"
click at [179, 164] on span "Search" at bounding box center [202, 162] width 80 height 8
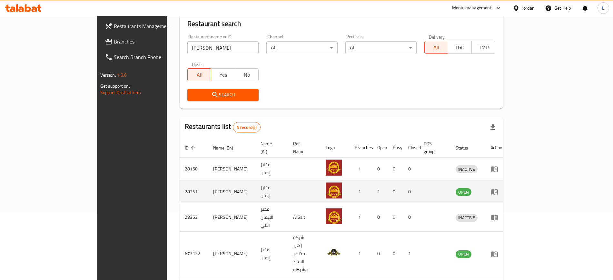
scroll to position [81, 0]
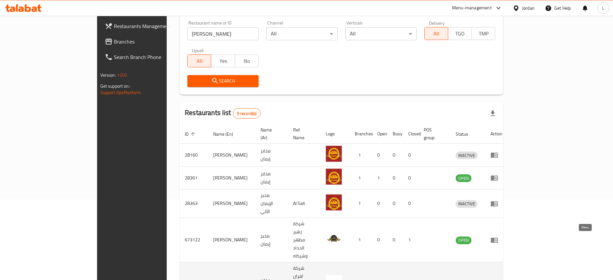
click at [498, 280] on icon "enhanced table" at bounding box center [494, 284] width 7 height 5
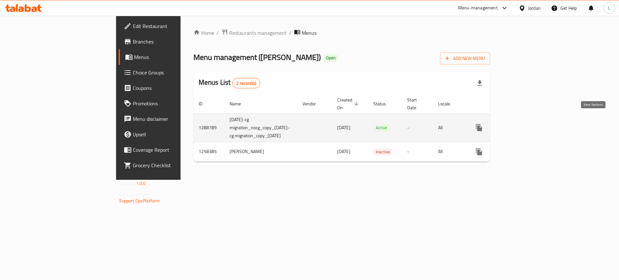
click at [529, 124] on icon "enhanced table" at bounding box center [526, 128] width 8 height 8
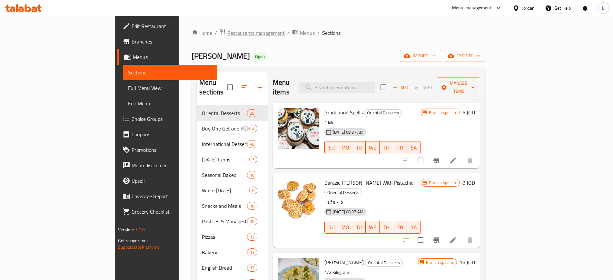
click at [227, 34] on span "Restaurants management" at bounding box center [255, 33] width 57 height 8
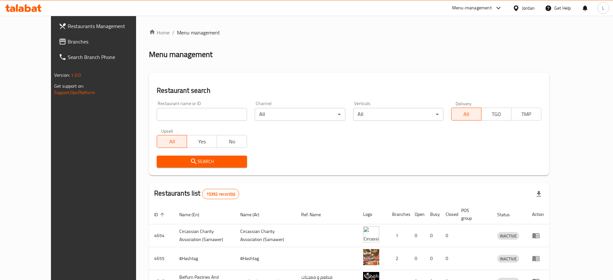
click at [195, 117] on input "search" at bounding box center [202, 114] width 90 height 13
type input "basmat"
click button "Search" at bounding box center [202, 162] width 90 height 12
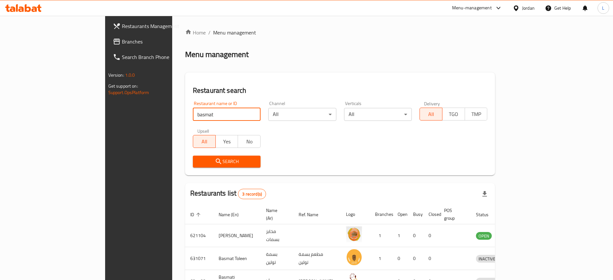
click at [198, 158] on span "Search" at bounding box center [226, 162] width 57 height 8
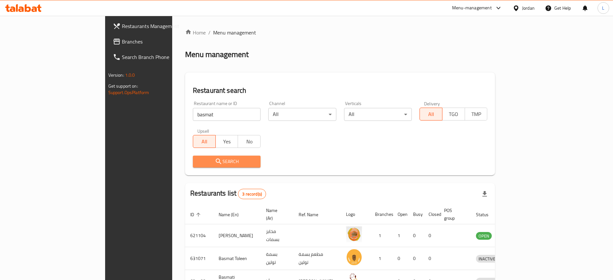
click at [198, 158] on span "Search" at bounding box center [226, 162] width 57 height 8
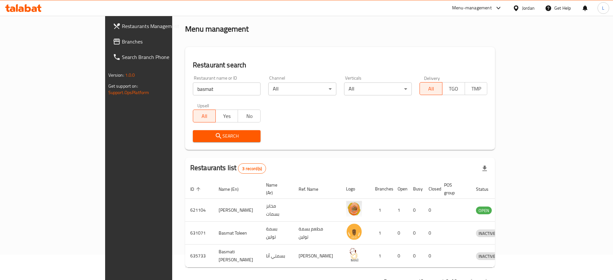
scroll to position [41, 0]
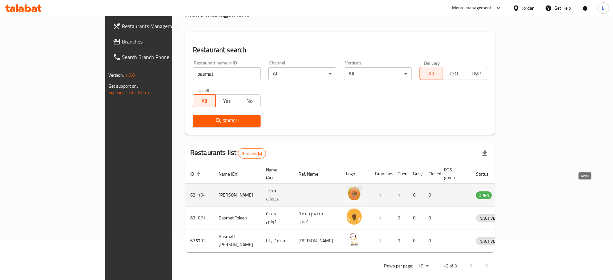
click at [518, 191] on icon "enhanced table" at bounding box center [515, 195] width 8 height 8
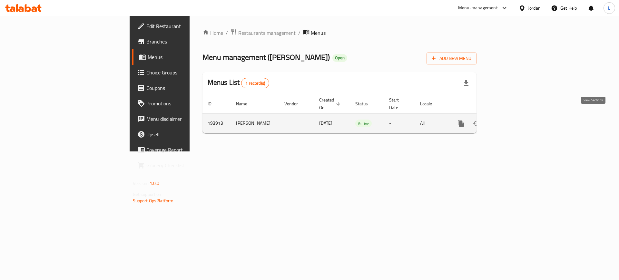
click at [511, 120] on icon "enhanced table" at bounding box center [508, 124] width 8 height 8
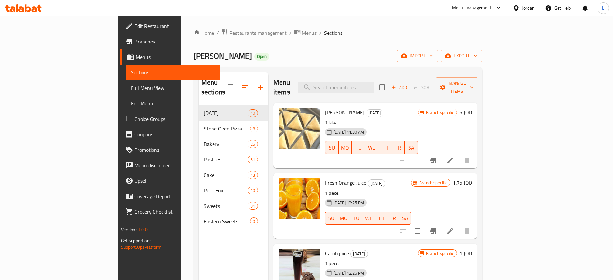
click at [229, 33] on span "Restaurants management" at bounding box center [257, 33] width 57 height 8
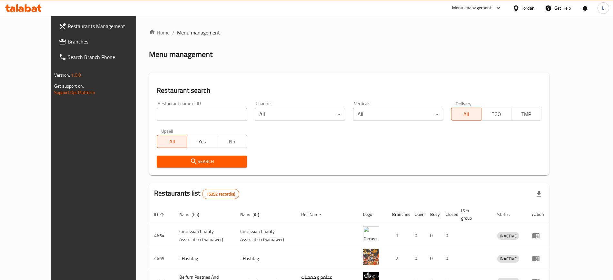
click at [184, 114] on input "search" at bounding box center [202, 114] width 90 height 13
paste input "Jawharet al sham bakeries"
type input "Jawharet al sham bakeries"
click at [192, 163] on span "Search" at bounding box center [202, 162] width 80 height 8
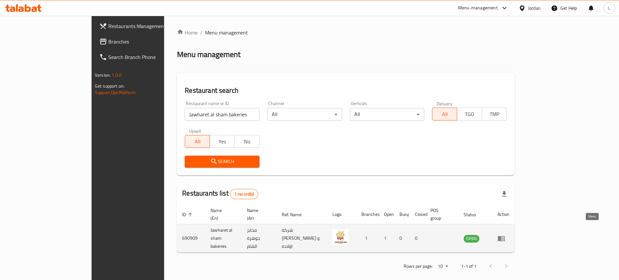
click at [505, 236] on icon "enhanced table" at bounding box center [501, 238] width 7 height 5
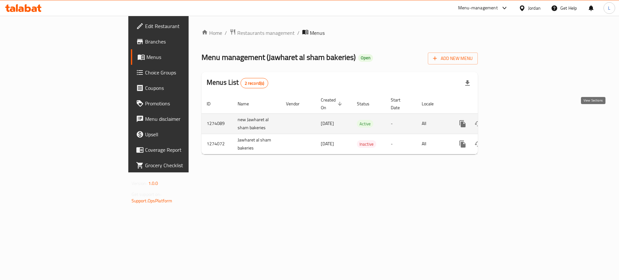
click at [513, 120] on icon "enhanced table" at bounding box center [509, 124] width 8 height 8
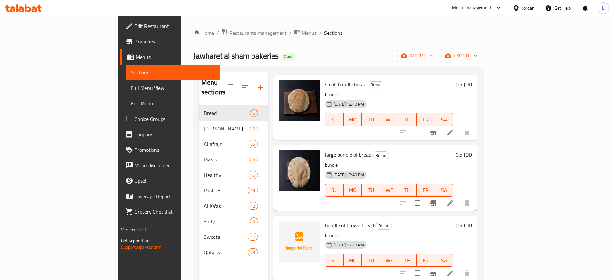
scroll to position [81, 0]
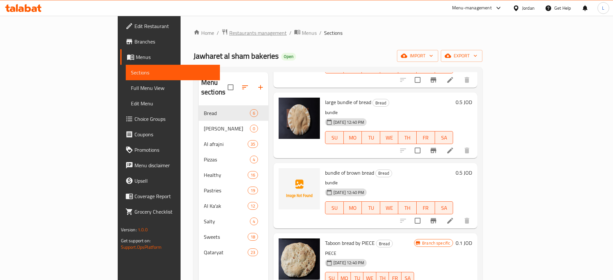
click at [229, 34] on span "Restaurants management" at bounding box center [257, 33] width 57 height 8
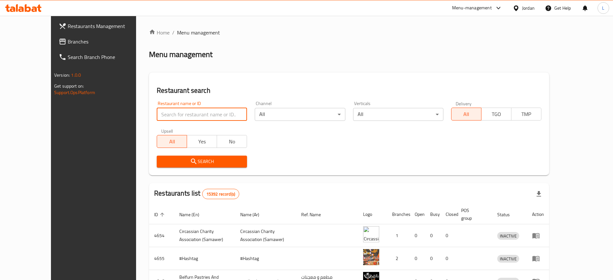
click at [203, 113] on input "search" at bounding box center [202, 114] width 90 height 13
paste input "[PERSON_NAME]"
type input "[PERSON_NAME]"
click at [188, 162] on span "Search" at bounding box center [202, 162] width 80 height 8
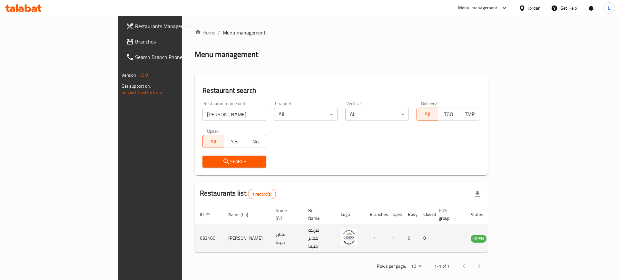
click at [512, 235] on icon "enhanced table" at bounding box center [509, 239] width 8 height 8
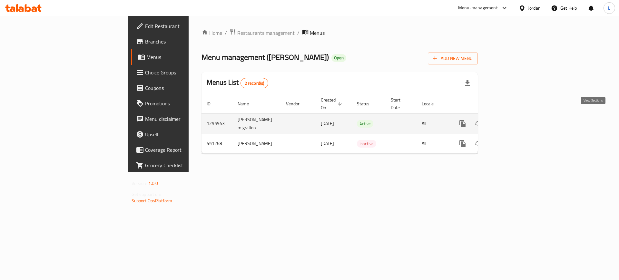
click at [517, 116] on link "enhanced table" at bounding box center [508, 123] width 15 height 15
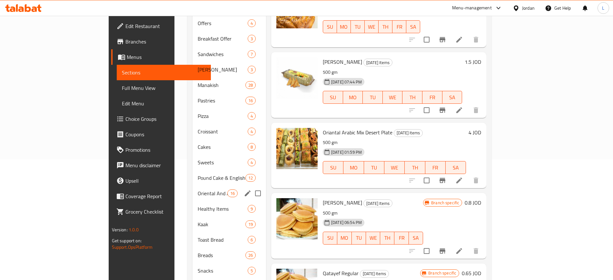
scroll to position [146, 0]
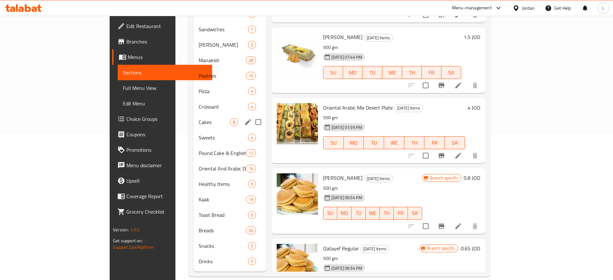
click at [193, 118] on div "Cakes 8" at bounding box center [229, 121] width 73 height 15
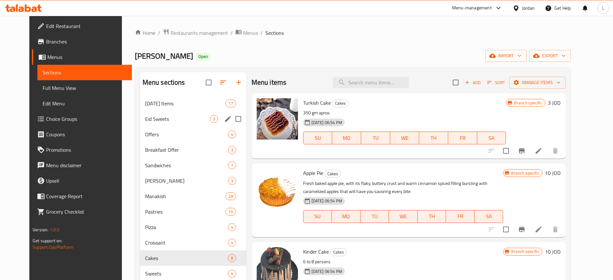
click at [179, 117] on span "Eid Sweets" at bounding box center [177, 119] width 65 height 8
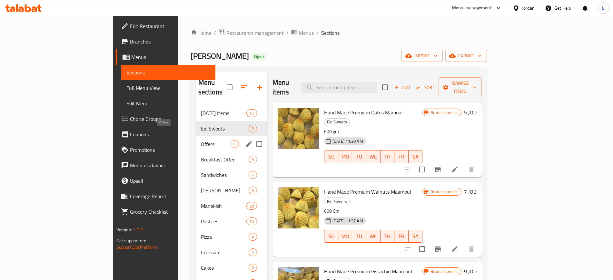
click at [201, 140] on span "Offers" at bounding box center [216, 144] width 30 height 8
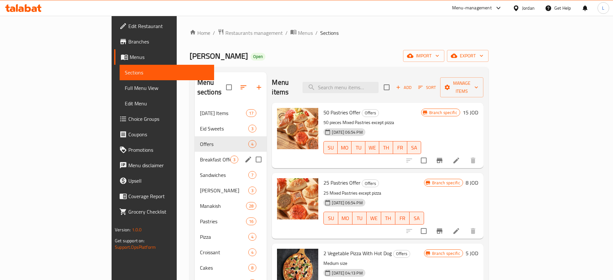
click at [195, 154] on div "Breakfast Offer 3" at bounding box center [231, 159] width 72 height 15
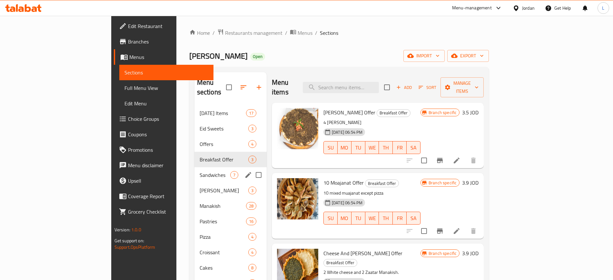
click at [200, 171] on span "Sandwiches" at bounding box center [215, 175] width 31 height 8
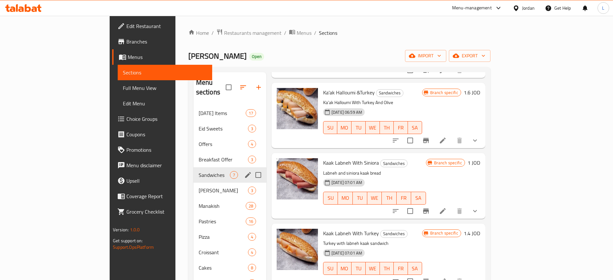
scroll to position [173, 0]
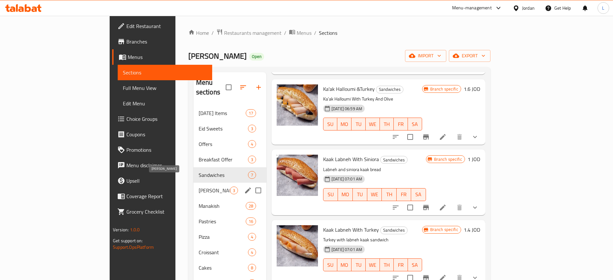
click at [193, 187] on div "[PERSON_NAME] 3" at bounding box center [229, 190] width 73 height 15
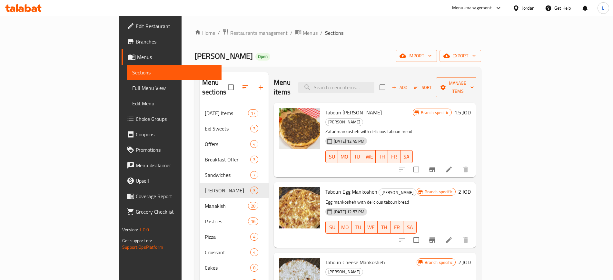
scroll to position [40, 0]
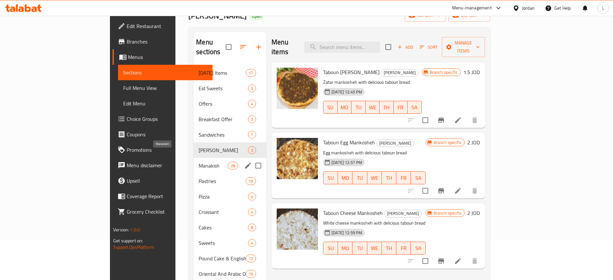
click at [199, 162] on span "Manakish" at bounding box center [213, 166] width 29 height 8
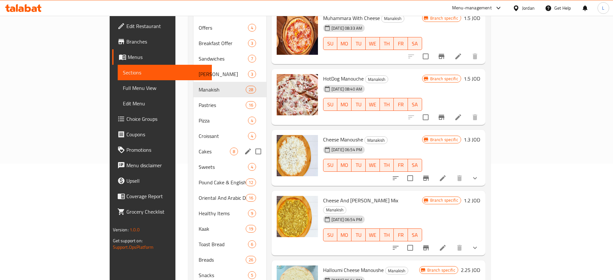
scroll to position [121, 0]
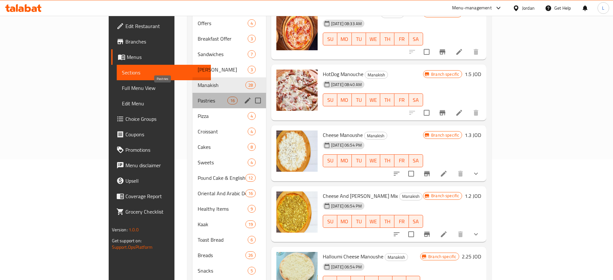
click at [198, 97] on span "Pastries" at bounding box center [212, 101] width 29 height 8
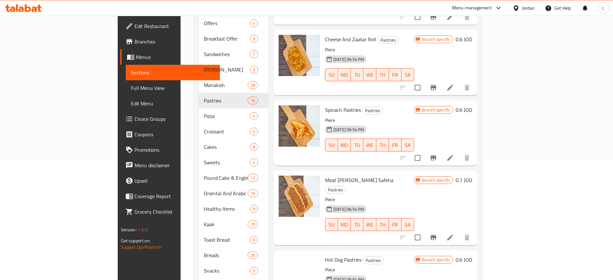
scroll to position [484, 0]
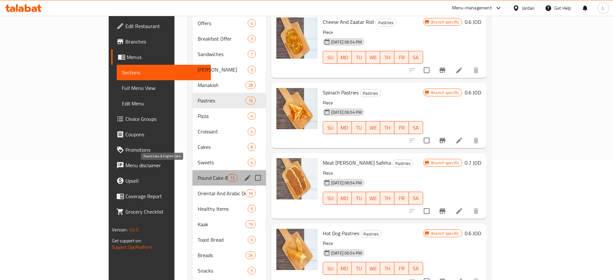
click at [198, 174] on span "Pound Cake & English Cake" at bounding box center [212, 178] width 29 height 8
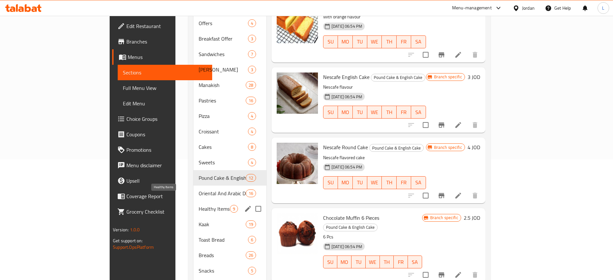
click at [193, 201] on div "Healthy Items 9" at bounding box center [229, 208] width 73 height 15
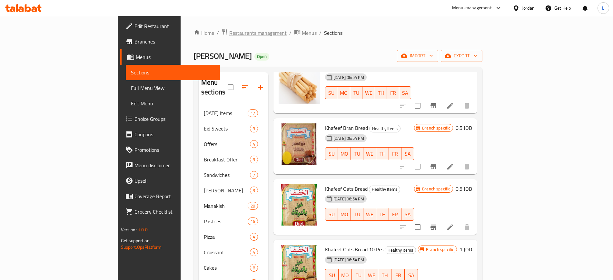
click at [229, 32] on span "Restaurants management" at bounding box center [257, 33] width 57 height 8
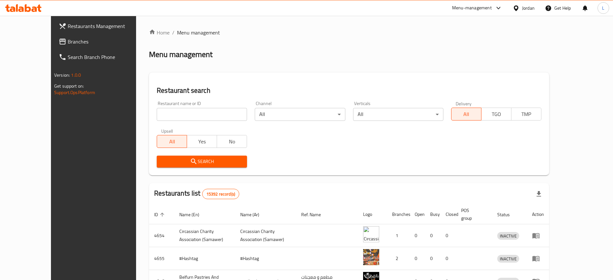
click at [183, 116] on input "search" at bounding box center [202, 114] width 90 height 13
paste input "Take a sip"
type input "take a sip"
click at [181, 162] on span "Search" at bounding box center [202, 162] width 80 height 8
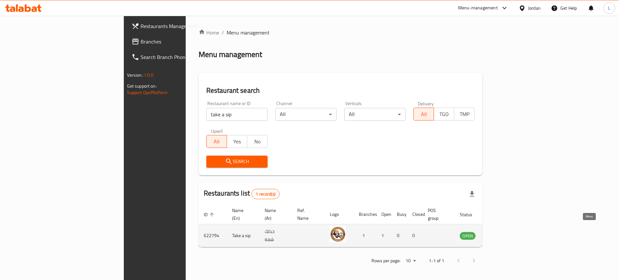
click at [501, 232] on icon "enhanced table" at bounding box center [498, 236] width 8 height 8
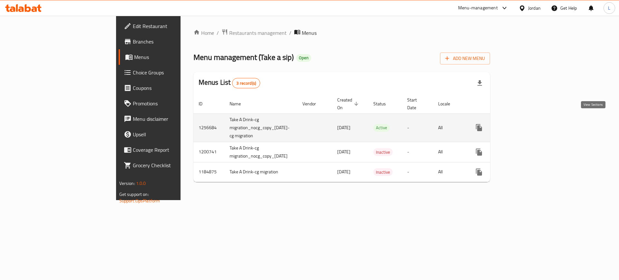
click at [529, 124] on icon "enhanced table" at bounding box center [526, 128] width 8 height 8
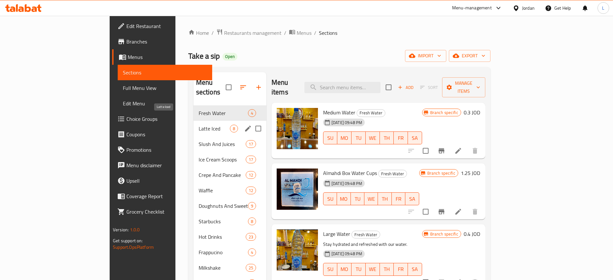
click at [199, 125] on span "Latte Iced" at bounding box center [214, 129] width 31 height 8
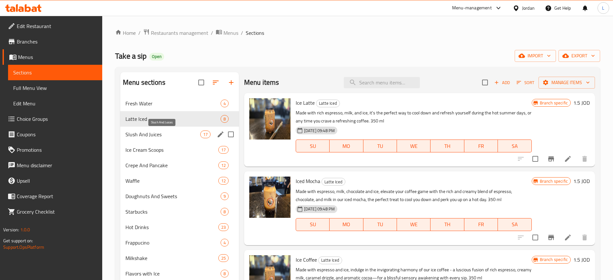
click at [186, 135] on span "Slush And Juices" at bounding box center [162, 135] width 75 height 8
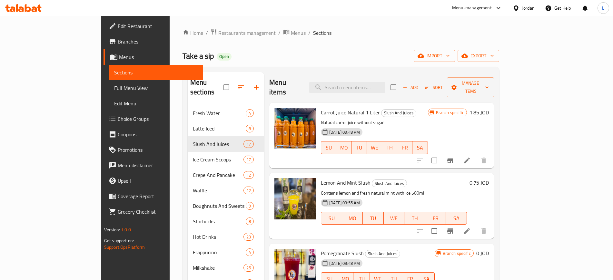
click at [218, 33] on span "Restaurants management" at bounding box center [246, 33] width 57 height 8
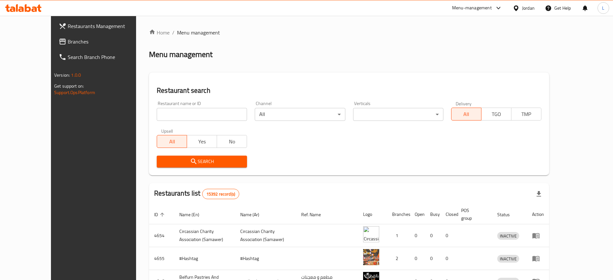
click at [165, 116] on input "search" at bounding box center [202, 114] width 90 height 13
paste input "Alrayan bakery"
type input "Alrayan bakery"
click at [199, 165] on span "Search" at bounding box center [202, 162] width 80 height 8
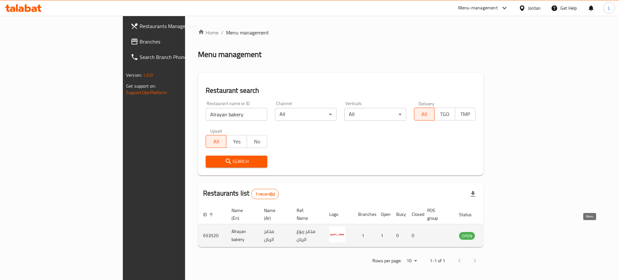
click at [501, 232] on icon "enhanced table" at bounding box center [497, 236] width 8 height 8
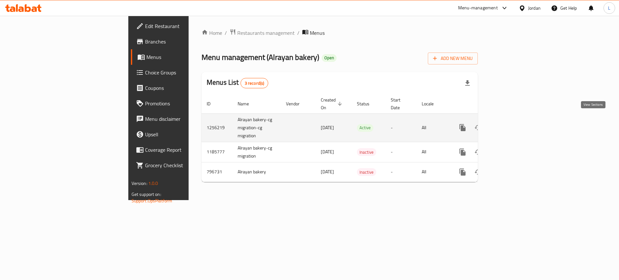
click at [517, 120] on link "enhanced table" at bounding box center [508, 127] width 15 height 15
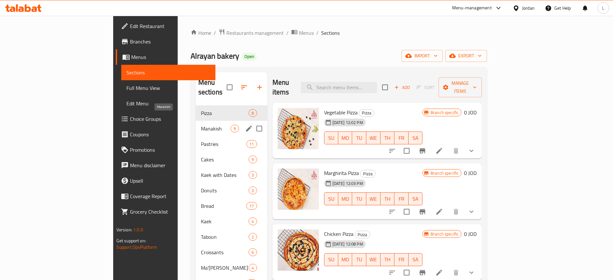
click at [201, 125] on span "Manakish" at bounding box center [216, 129] width 30 height 8
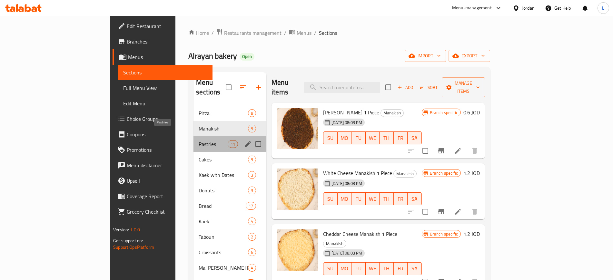
click at [199, 140] on span "Pastries" at bounding box center [213, 144] width 29 height 8
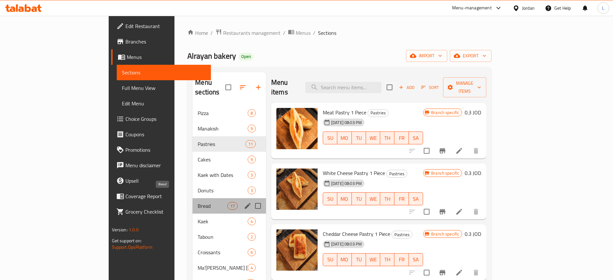
click at [198, 202] on span "Bread" at bounding box center [212, 206] width 29 height 8
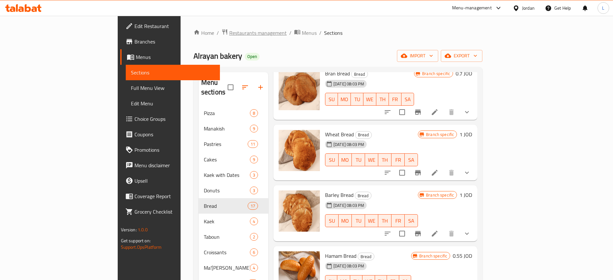
click at [229, 36] on span "Restaurants management" at bounding box center [257, 33] width 57 height 8
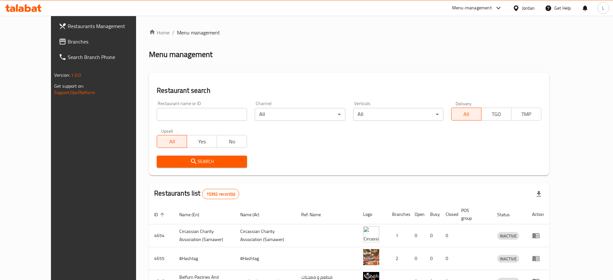
click at [180, 118] on input "search" at bounding box center [202, 114] width 90 height 13
paste input "Take a sip"
type input "Take a sip"
click at [187, 164] on span "Search" at bounding box center [202, 162] width 80 height 8
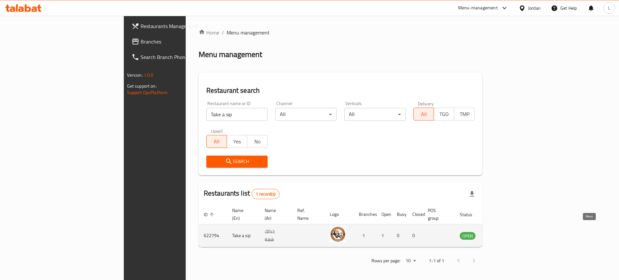
click at [501, 233] on icon "enhanced table" at bounding box center [497, 235] width 7 height 5
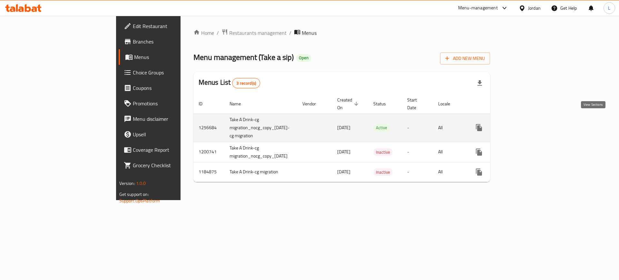
click at [533, 125] on link "enhanced table" at bounding box center [525, 127] width 15 height 15
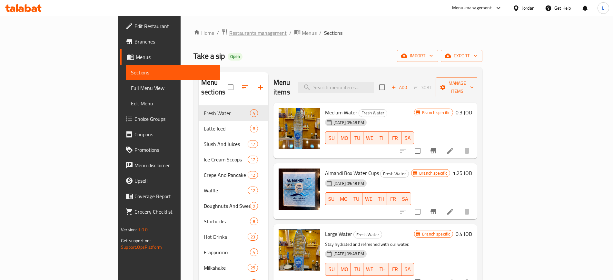
click at [229, 35] on span "Restaurants management" at bounding box center [257, 33] width 57 height 8
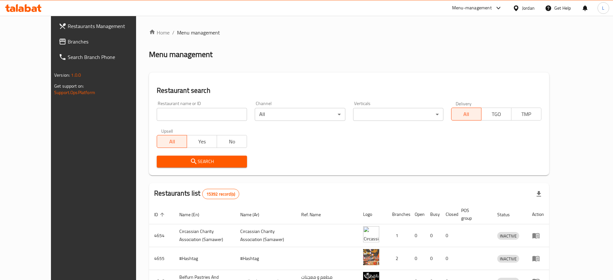
click at [179, 117] on input "search" at bounding box center [202, 114] width 90 height 13
paste input "Jawharat [PERSON_NAME]"
click at [196, 167] on button "Search" at bounding box center [202, 162] width 90 height 12
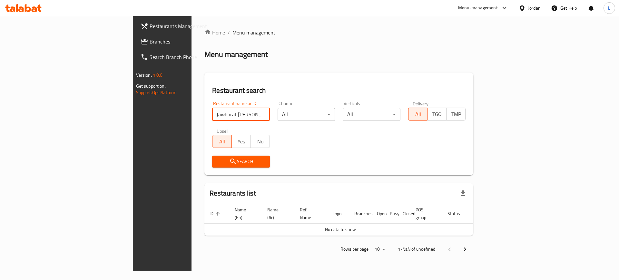
drag, startPoint x: 182, startPoint y: 114, endPoint x: 151, endPoint y: 112, distance: 31.7
click at [212, 112] on input "Jawharat [PERSON_NAME]" at bounding box center [241, 114] width 58 height 13
type input "Jawharat"
click button "Search" at bounding box center [241, 162] width 58 height 12
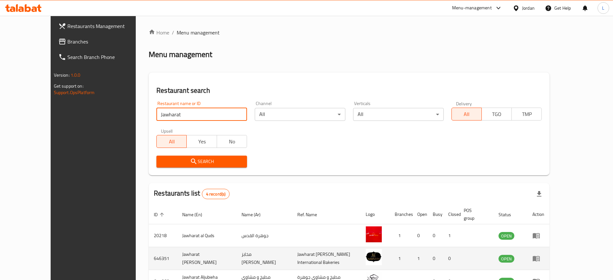
click at [540, 255] on icon "enhanced table" at bounding box center [536, 259] width 8 height 8
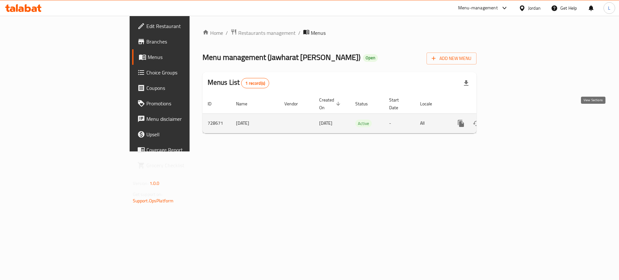
click at [511, 120] on icon "enhanced table" at bounding box center [508, 124] width 8 height 8
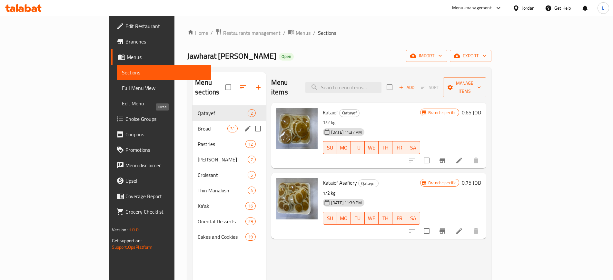
click at [198, 125] on span "Bread" at bounding box center [212, 129] width 29 height 8
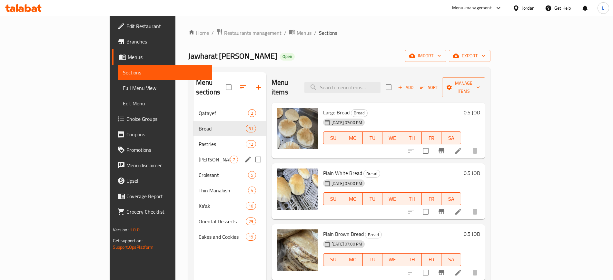
click at [193, 152] on div "[PERSON_NAME] 7" at bounding box center [229, 159] width 73 height 15
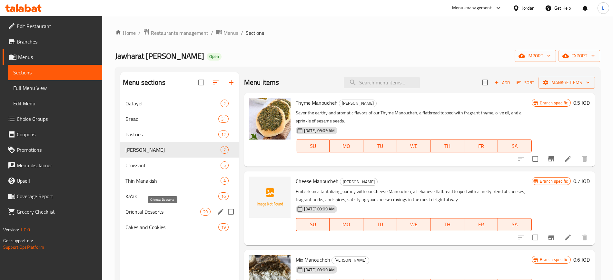
click at [165, 211] on span "Oriental Desserts" at bounding box center [162, 212] width 75 height 8
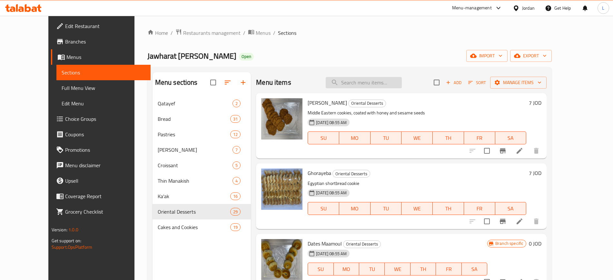
click at [364, 80] on input "search" at bounding box center [364, 82] width 76 height 11
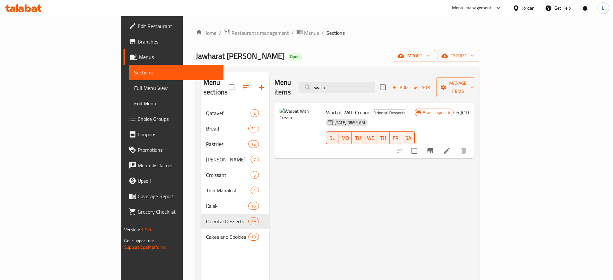
type input "warb"
click at [199, 38] on div "Home / Restaurants management / Menus / Sections Jawharat [PERSON_NAME] Bakery …" at bounding box center [337, 193] width 283 height 329
click at [231, 34] on span "Restaurants management" at bounding box center [259, 33] width 57 height 8
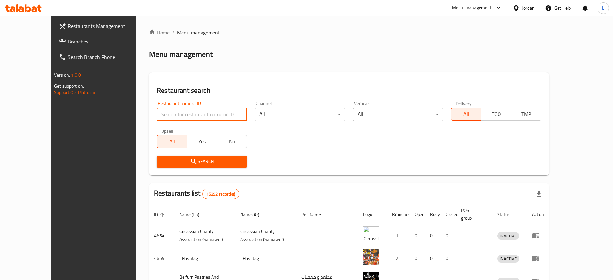
click at [211, 112] on input "search" at bounding box center [202, 114] width 90 height 13
paste input "Afran Bayt Al khabaz"
type input "Afran Bayt Al khabaz"
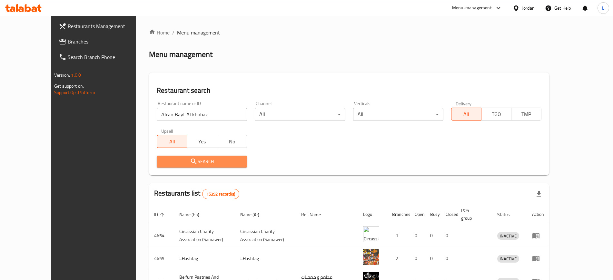
click at [184, 161] on span "Search" at bounding box center [202, 162] width 80 height 8
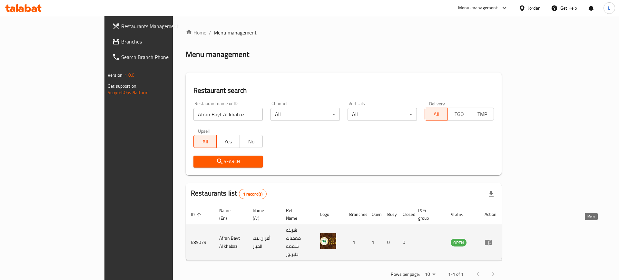
click at [492, 240] on icon "enhanced table" at bounding box center [488, 242] width 7 height 5
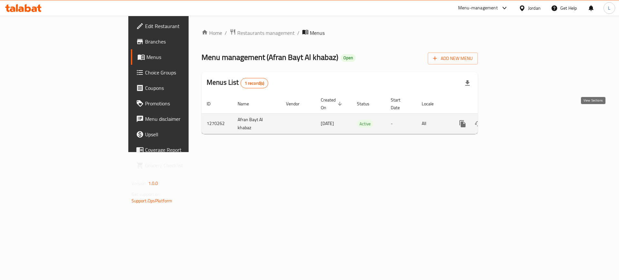
click at [512, 121] on icon "enhanced table" at bounding box center [509, 124] width 6 height 6
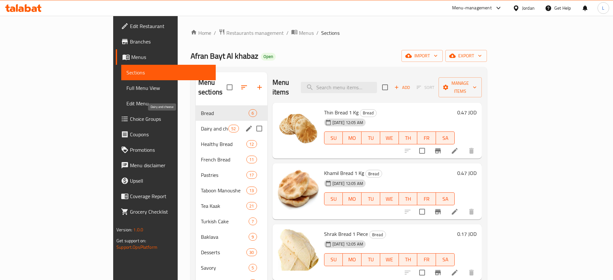
click at [201, 125] on span "Dairy and cheese" at bounding box center [214, 129] width 27 height 8
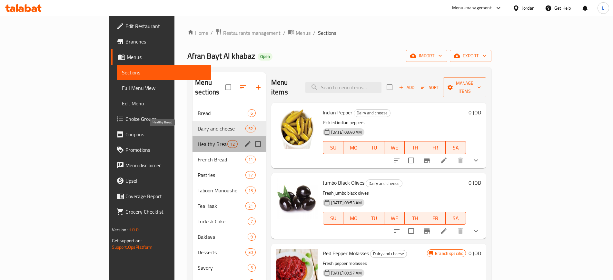
click at [198, 140] on span "Healthy Bread" at bounding box center [212, 144] width 29 height 8
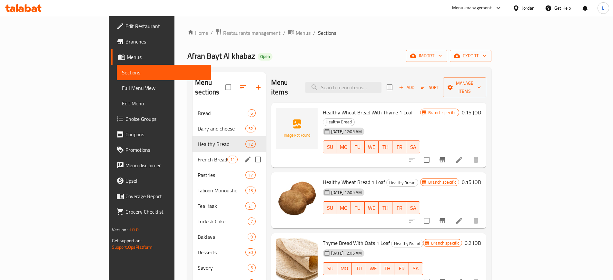
click at [192, 157] on div "French Bread 11" at bounding box center [229, 159] width 74 height 15
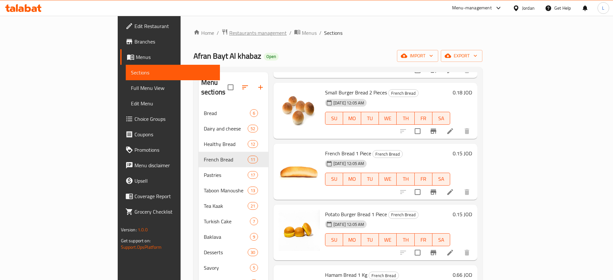
click at [229, 37] on span "Restaurants management" at bounding box center [257, 33] width 57 height 8
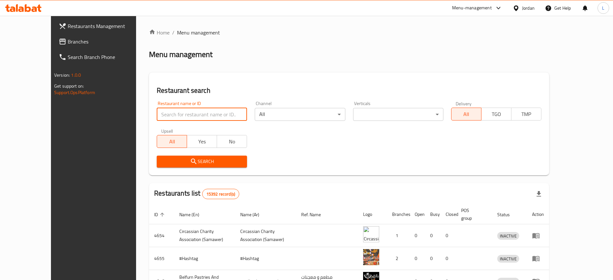
click at [175, 114] on input "search" at bounding box center [202, 114] width 90 height 13
paste input "Crust Artisanal Bakery"
type input "Crust Artisanal Bakery"
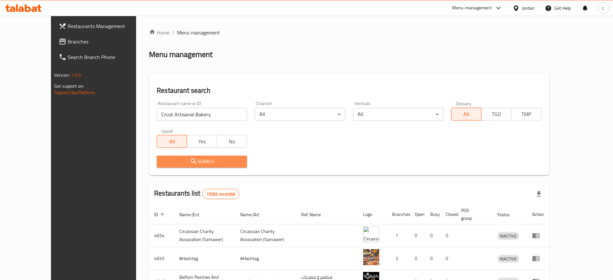
click at [179, 159] on span "Search" at bounding box center [202, 162] width 80 height 8
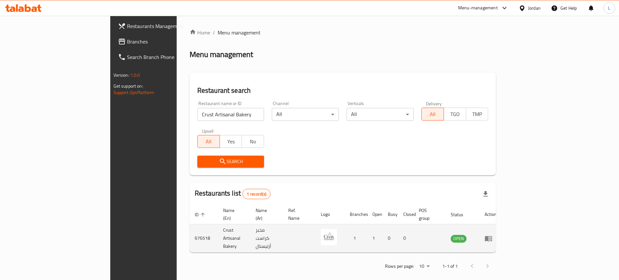
click at [492, 235] on icon "enhanced table" at bounding box center [489, 239] width 8 height 8
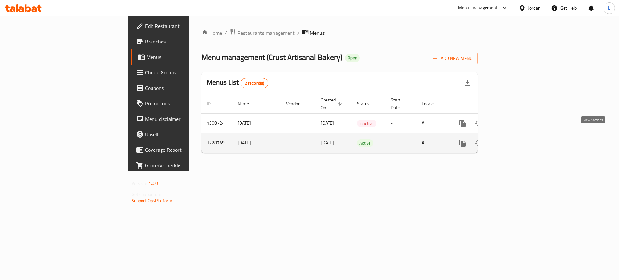
click at [513, 139] on icon "enhanced table" at bounding box center [509, 143] width 8 height 8
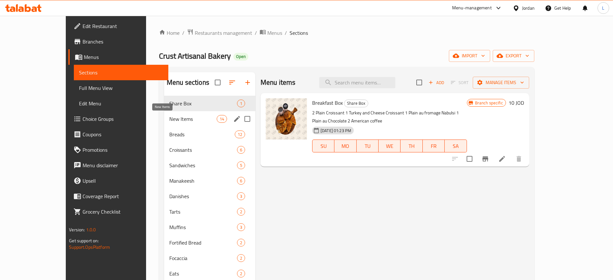
click at [176, 121] on span "New Items" at bounding box center [192, 119] width 47 height 8
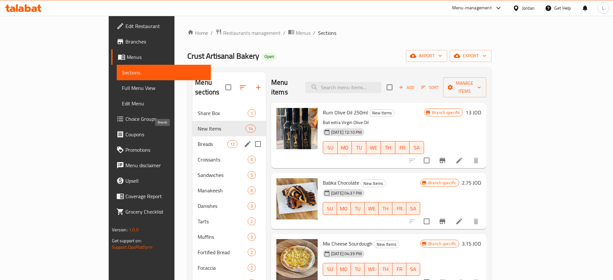
click at [198, 140] on span "Breads" at bounding box center [212, 144] width 29 height 8
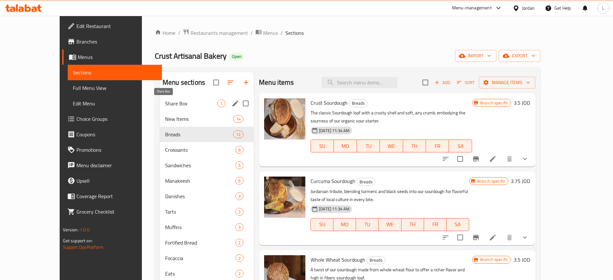
click at [167, 105] on span "Share Box" at bounding box center [191, 104] width 52 height 8
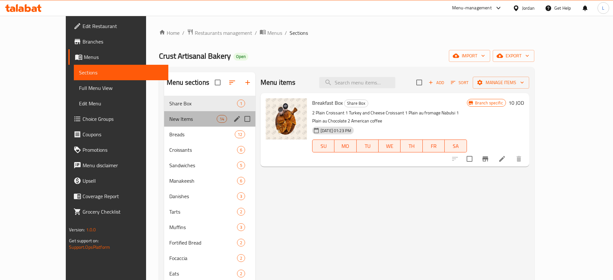
click at [182, 124] on div "New Items 14" at bounding box center [209, 118] width 91 height 15
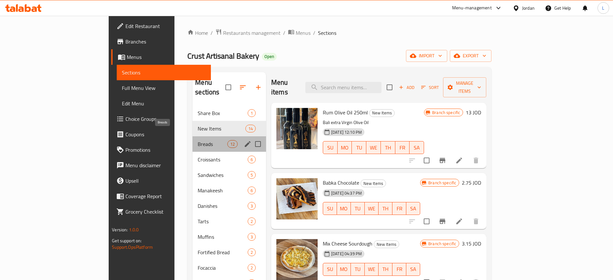
click at [198, 140] on span "Breads" at bounding box center [212, 144] width 29 height 8
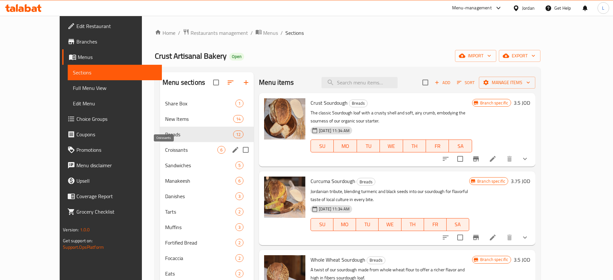
click at [184, 151] on span "Croissants" at bounding box center [191, 150] width 52 height 8
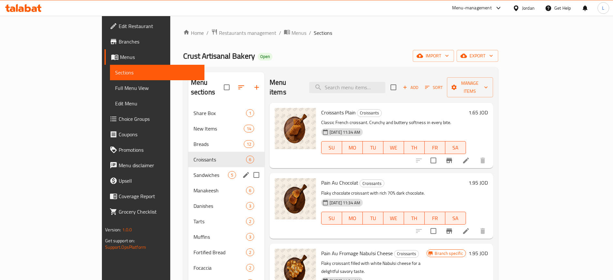
click at [193, 171] on span "Sandwiches" at bounding box center [210, 175] width 34 height 8
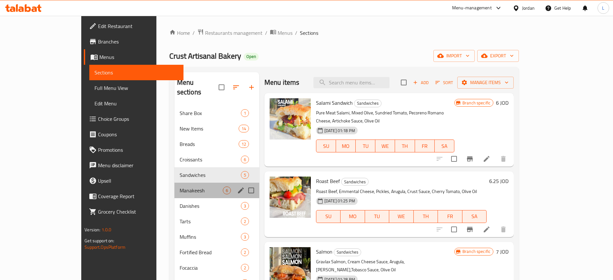
click at [180, 183] on div "Manakeesh 6" at bounding box center [216, 190] width 85 height 15
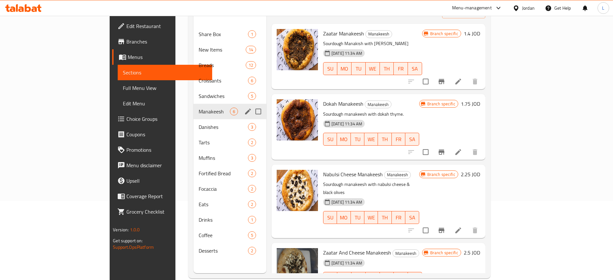
scroll to position [81, 0]
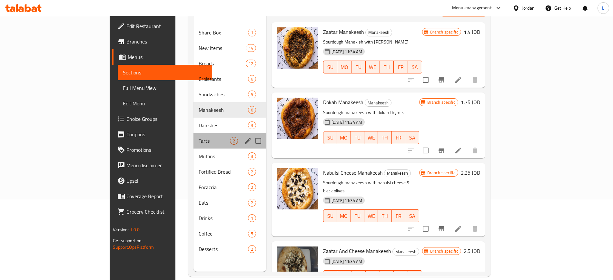
click at [193, 133] on div "Tarts 2" at bounding box center [229, 140] width 73 height 15
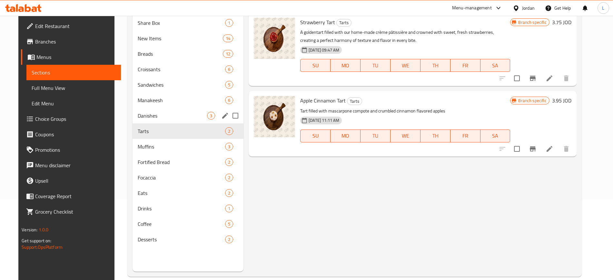
click at [163, 111] on div "Danishes 3" at bounding box center [188, 115] width 111 height 15
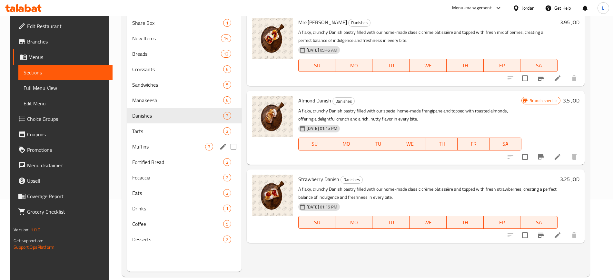
click at [168, 151] on div "Muffins 3" at bounding box center [184, 146] width 114 height 15
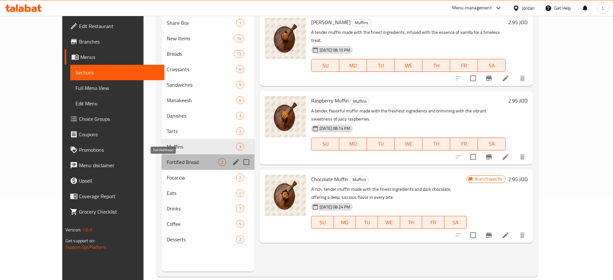
click at [167, 162] on span "Fortified Bread" at bounding box center [192, 162] width 51 height 8
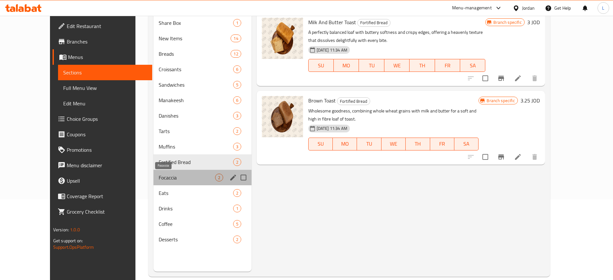
click at [160, 179] on span "Focaccia" at bounding box center [187, 178] width 56 height 8
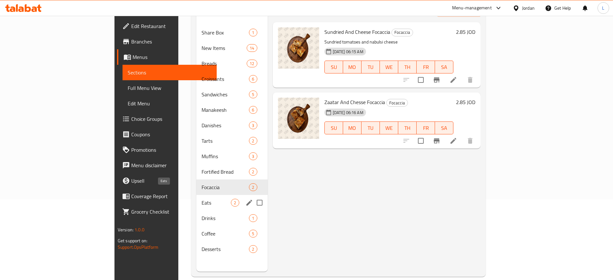
click at [201, 199] on span "Eats" at bounding box center [215, 203] width 29 height 8
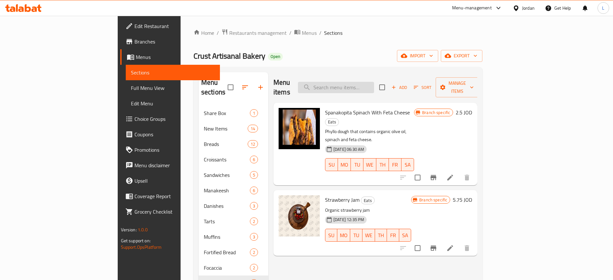
click at [373, 83] on input "search" at bounding box center [336, 87] width 76 height 11
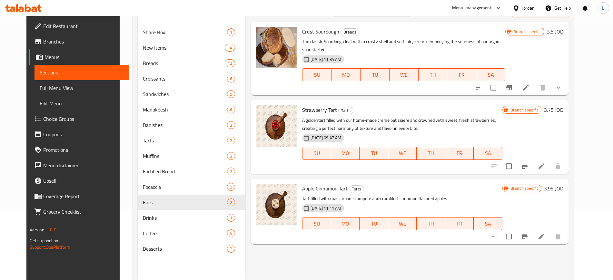
scroll to position [81, 0]
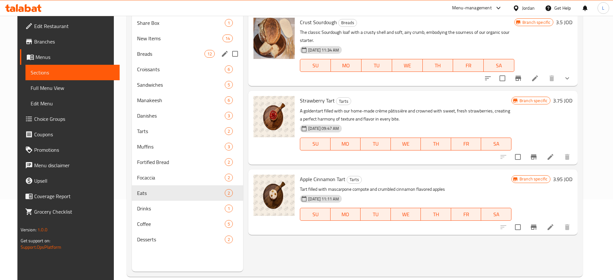
click at [137, 54] on span "Breads" at bounding box center [170, 54] width 67 height 8
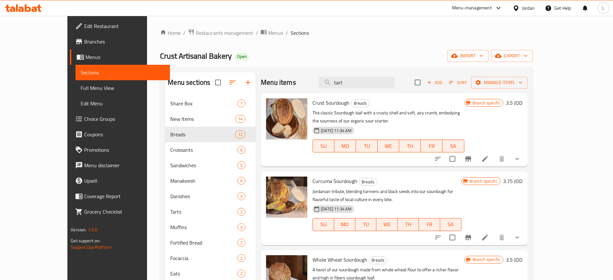
drag, startPoint x: 374, startPoint y: 83, endPoint x: 338, endPoint y: 77, distance: 36.4
click at [338, 77] on div "Menu items tart Add Sort Manage items" at bounding box center [394, 82] width 267 height 21
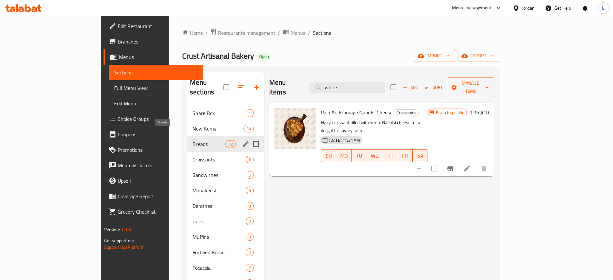
type input "white"
click at [192, 140] on span "Breads" at bounding box center [208, 144] width 33 height 8
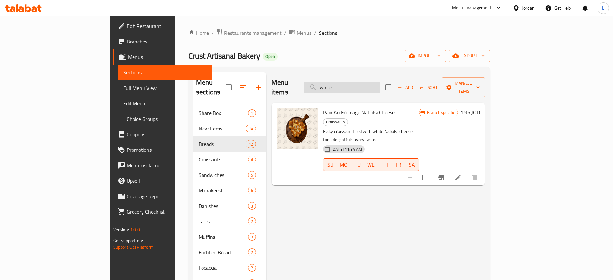
drag, startPoint x: 376, startPoint y: 80, endPoint x: 352, endPoint y: 86, distance: 24.9
click at [352, 86] on input "white" at bounding box center [342, 87] width 76 height 11
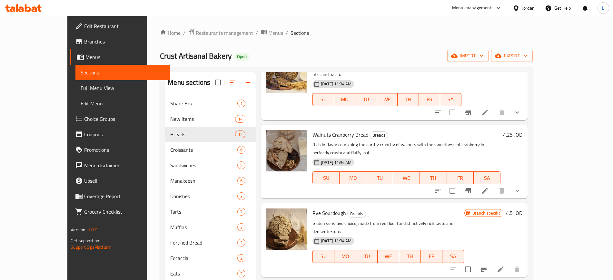
scroll to position [322, 0]
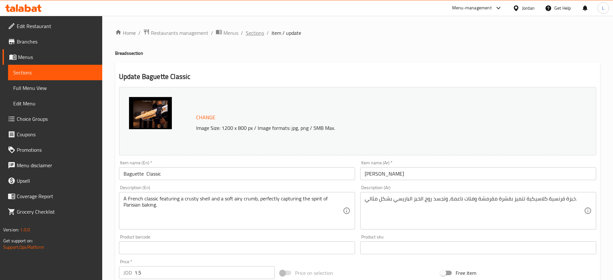
click at [256, 33] on span "Sections" at bounding box center [255, 33] width 18 height 8
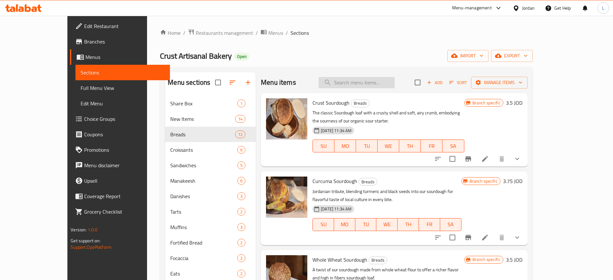
click at [360, 85] on input "search" at bounding box center [357, 82] width 76 height 11
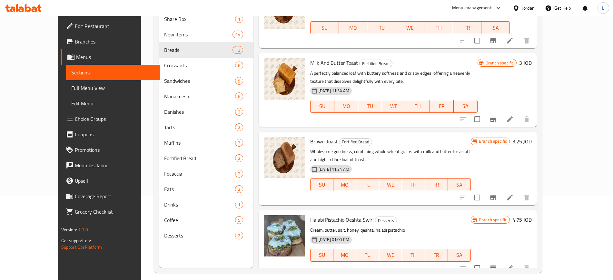
scroll to position [90, 0]
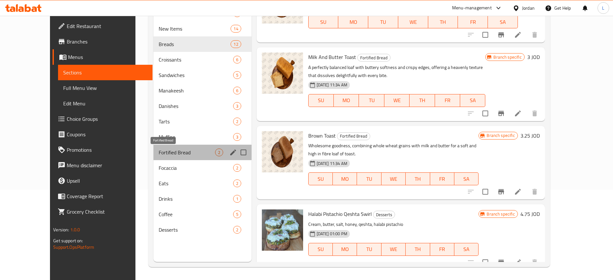
click at [159, 152] on span "Fortified Bread" at bounding box center [187, 153] width 56 height 8
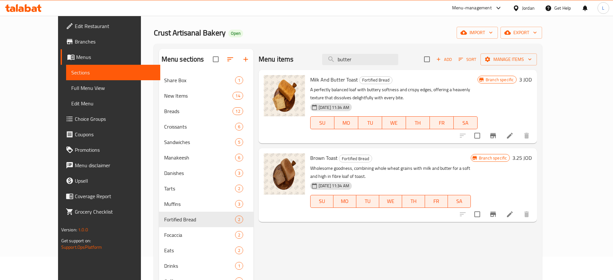
scroll to position [10, 0]
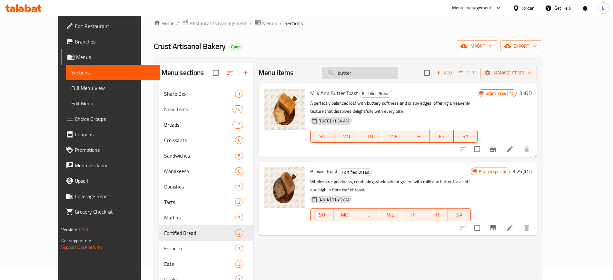
click at [391, 73] on input "butter" at bounding box center [360, 72] width 76 height 11
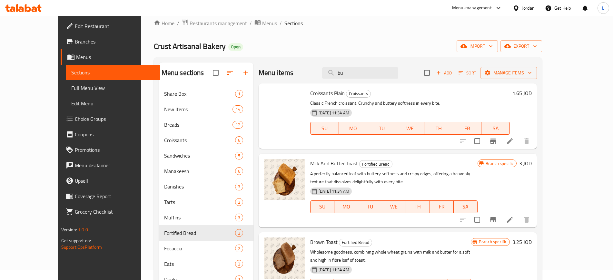
type input "b"
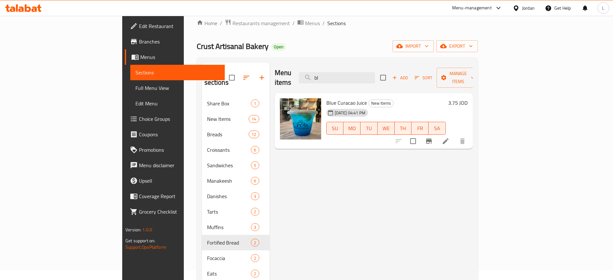
type input "b"
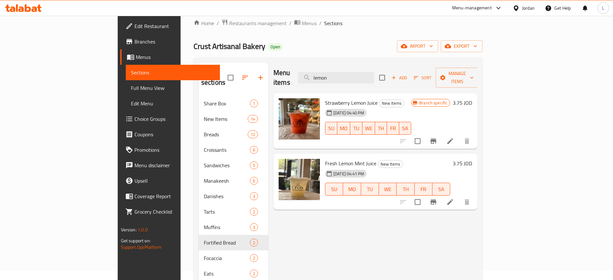
drag, startPoint x: 376, startPoint y: 74, endPoint x: 292, endPoint y: 75, distance: 83.8
click at [305, 67] on div "Menu items lemon Add Sort Manage items" at bounding box center [375, 78] width 204 height 31
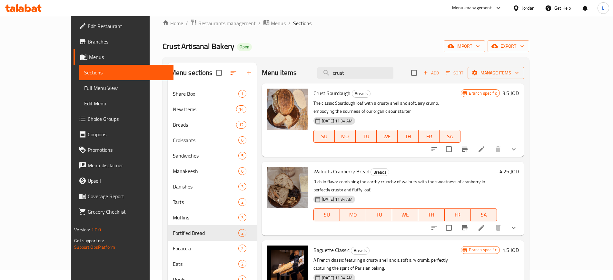
type input "crust"
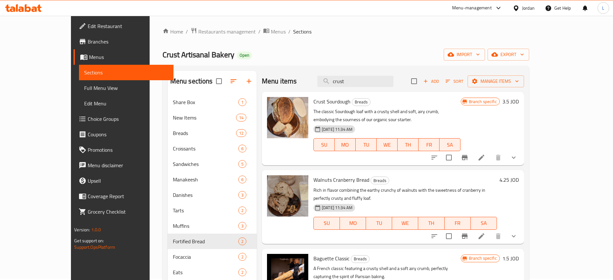
scroll to position [0, 0]
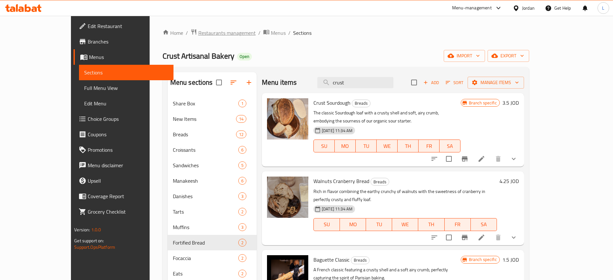
click at [198, 33] on span "Restaurants management" at bounding box center [226, 33] width 57 height 8
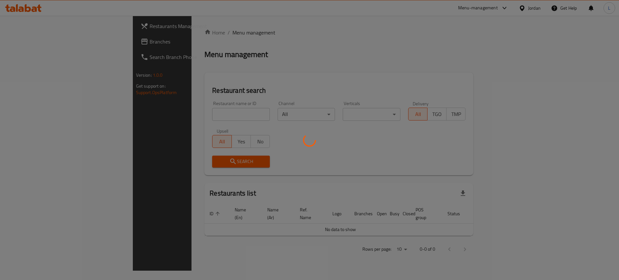
click at [196, 113] on div at bounding box center [309, 140] width 619 height 280
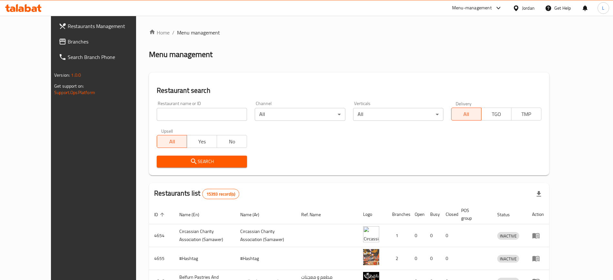
click at [196, 113] on input "search" at bounding box center [202, 114] width 90 height 13
paste input "LPMP Bakery & Deli"
type input "LPMP Bakery & Deli"
click at [201, 163] on span "Search" at bounding box center [202, 162] width 80 height 8
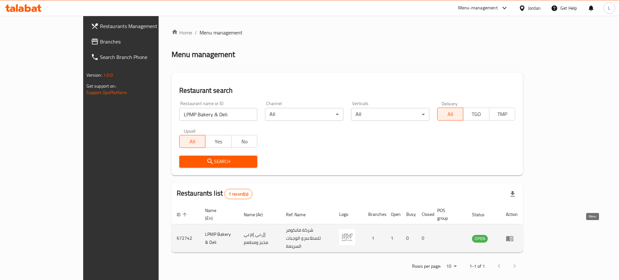
click at [512, 238] on icon "enhanced table" at bounding box center [511, 239] width 2 height 3
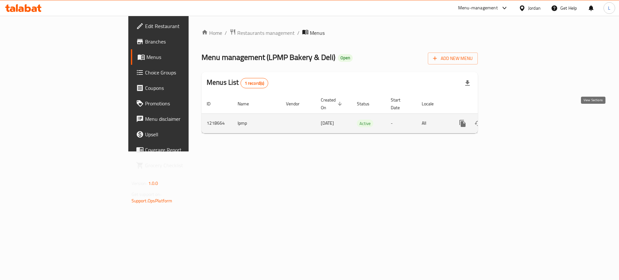
click at [513, 120] on icon "enhanced table" at bounding box center [509, 124] width 8 height 8
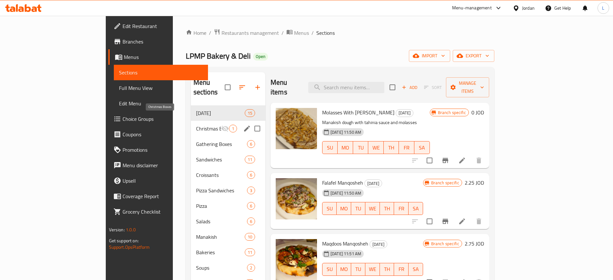
click at [196, 125] on span "Christmas Boxes" at bounding box center [208, 129] width 25 height 8
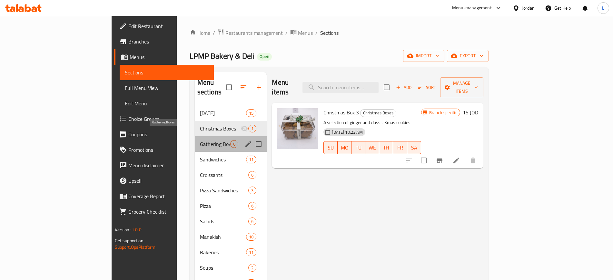
click at [200, 140] on span "Gathering Boxes" at bounding box center [215, 144] width 31 height 8
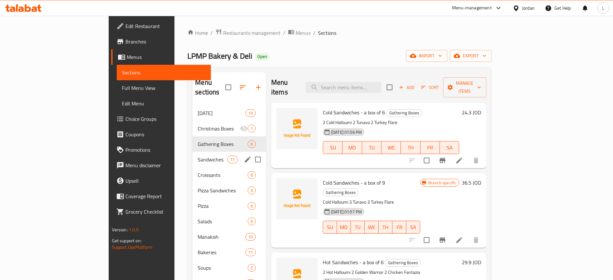
click at [192, 155] on div "Sandwiches 11" at bounding box center [229, 159] width 74 height 15
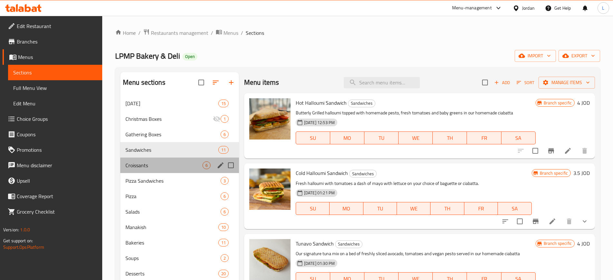
click at [166, 172] on div "Croissants 6" at bounding box center [179, 165] width 119 height 15
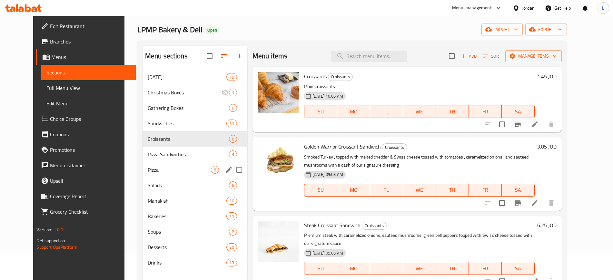
scroll to position [40, 0]
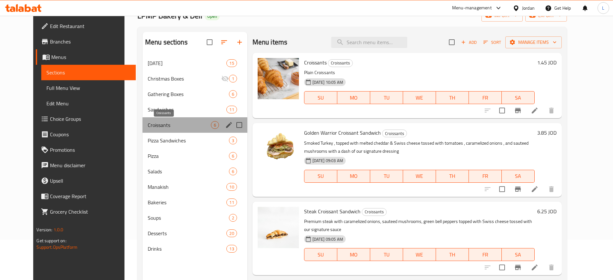
click at [171, 127] on span "Croissants" at bounding box center [179, 125] width 63 height 8
click at [171, 143] on span "Pizza Sandwiches" at bounding box center [179, 141] width 63 height 8
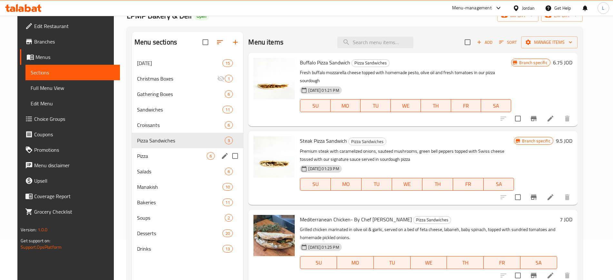
click at [161, 162] on div "Pizza 6" at bounding box center [187, 155] width 111 height 15
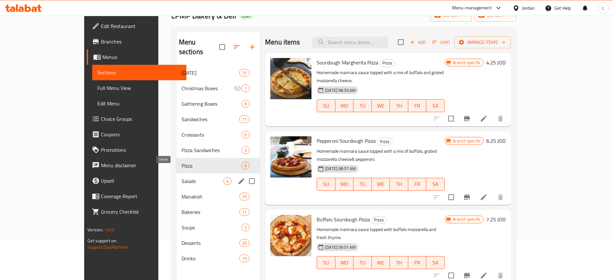
click at [182, 177] on span "Salads" at bounding box center [203, 181] width 42 height 8
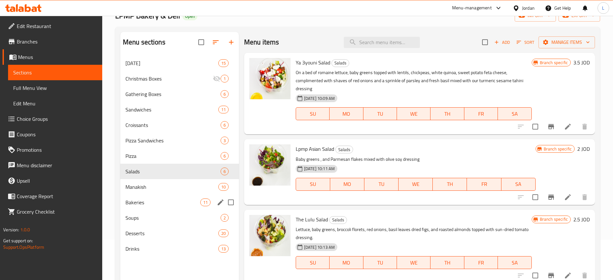
click at [170, 195] on div "Bakeries 11" at bounding box center [179, 202] width 119 height 15
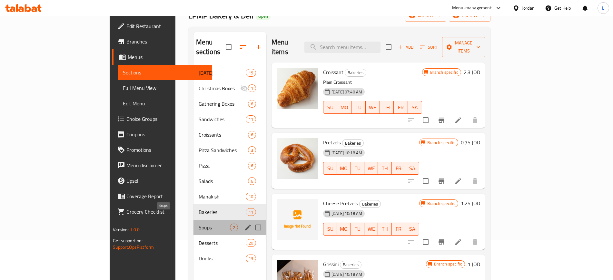
click at [199, 224] on span "Soups" at bounding box center [214, 228] width 31 height 8
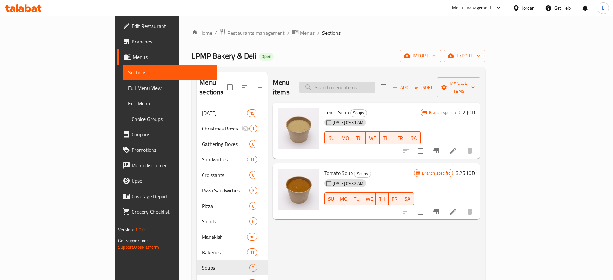
click at [375, 82] on input "search" at bounding box center [337, 87] width 76 height 11
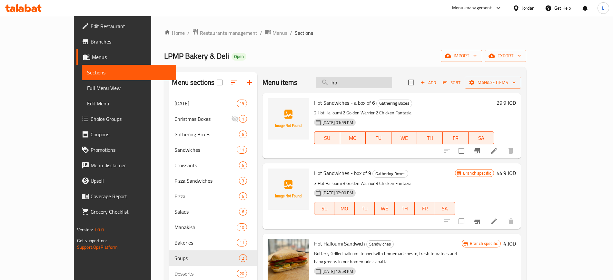
type input "h"
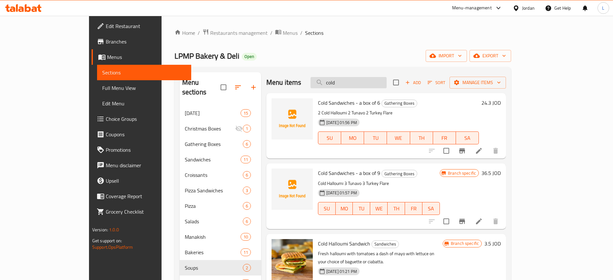
type input "cold"
click at [210, 34] on span "Restaurants management" at bounding box center [238, 33] width 57 height 8
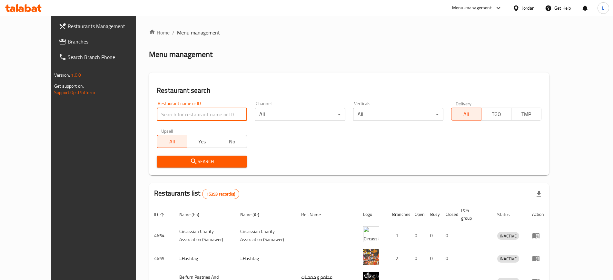
click at [173, 115] on input "search" at bounding box center [202, 114] width 90 height 13
paste input "Al Nosh Automatic Bakery - Al wehdat"
click at [184, 165] on span "Search" at bounding box center [202, 162] width 80 height 8
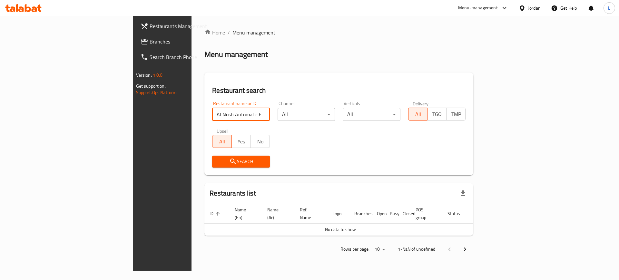
drag, startPoint x: 214, startPoint y: 112, endPoint x: 192, endPoint y: 116, distance: 23.0
click at [212, 115] on input "Al Nosh Automatic Bakery - Al wehdat" at bounding box center [241, 114] width 58 height 13
type input "Al Nosh Automatic Bakery"
click button "Search" at bounding box center [241, 162] width 58 height 12
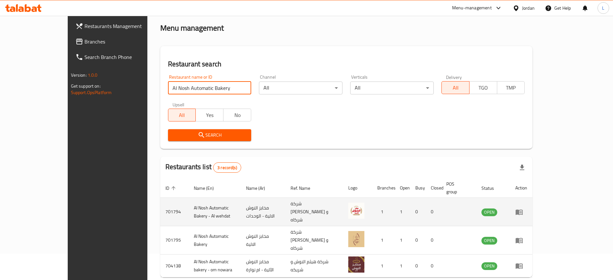
scroll to position [40, 0]
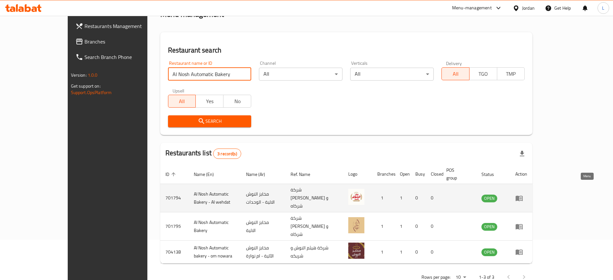
click at [522, 197] on icon "enhanced table" at bounding box center [520, 198] width 2 height 3
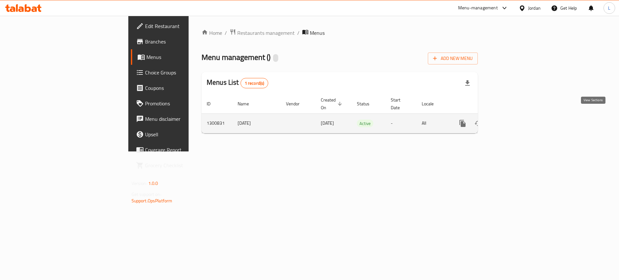
click at [512, 121] on icon "enhanced table" at bounding box center [509, 124] width 6 height 6
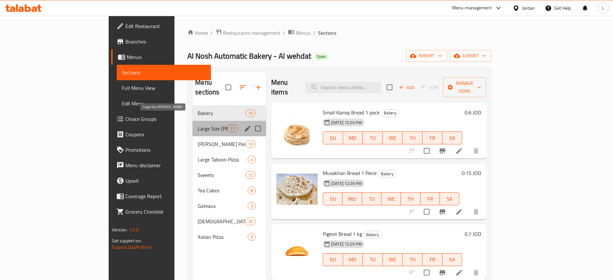
click at [198, 125] on span "Large Size [PERSON_NAME]" at bounding box center [212, 129] width 29 height 8
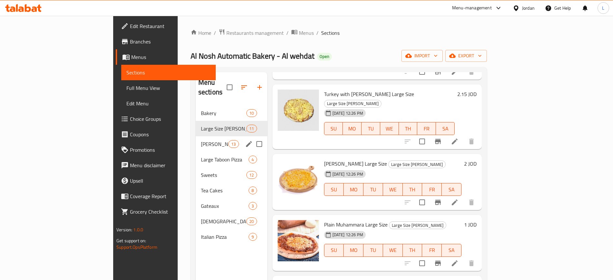
click at [201, 140] on span "[PERSON_NAME] Pastries" at bounding box center [214, 144] width 27 height 8
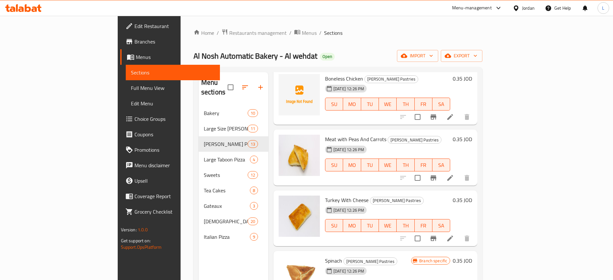
scroll to position [526, 0]
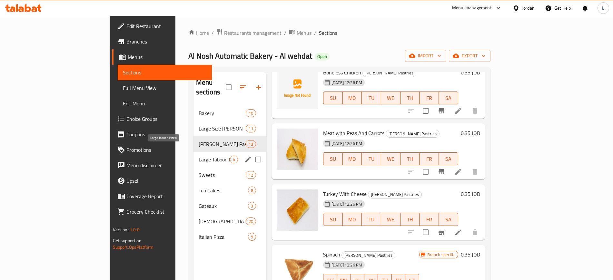
click at [199, 156] on span "Large Taboon Pizza" at bounding box center [214, 160] width 31 height 8
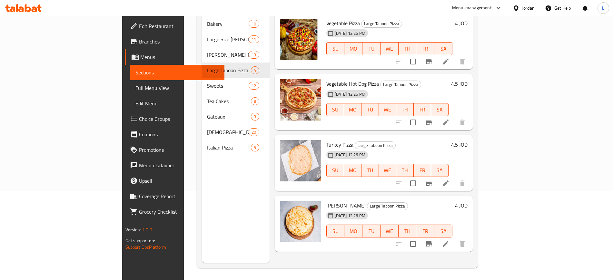
scroll to position [90, 0]
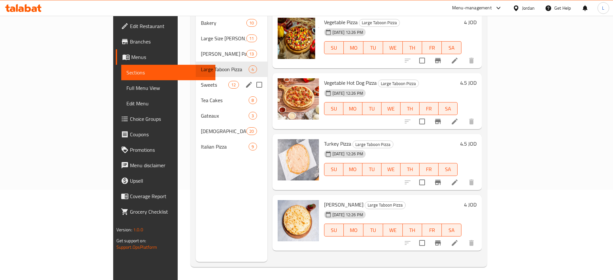
click at [196, 79] on div "Sweets 12" at bounding box center [232, 84] width 72 height 15
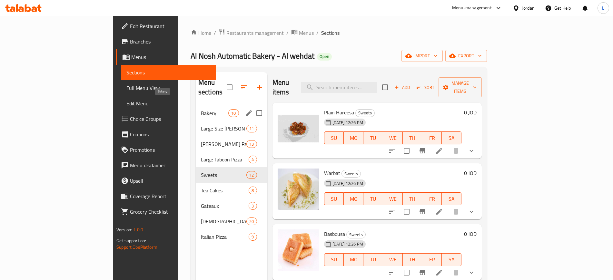
click at [201, 109] on span "Bakery" at bounding box center [214, 113] width 27 height 8
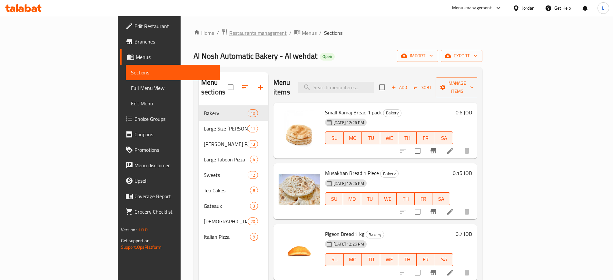
click at [229, 33] on span "Restaurants management" at bounding box center [257, 33] width 57 height 8
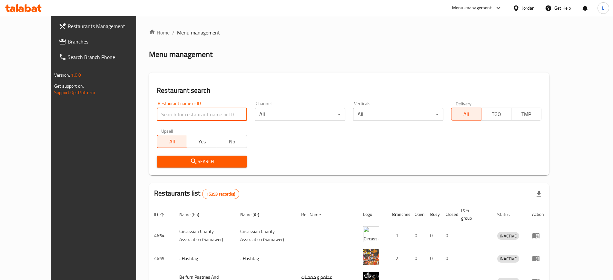
click at [200, 113] on input "search" at bounding box center [202, 114] width 90 height 13
paste input "Al Diyar [PERSON_NAME] Bakery and Pastries"
click at [198, 162] on span "Search" at bounding box center [202, 162] width 80 height 8
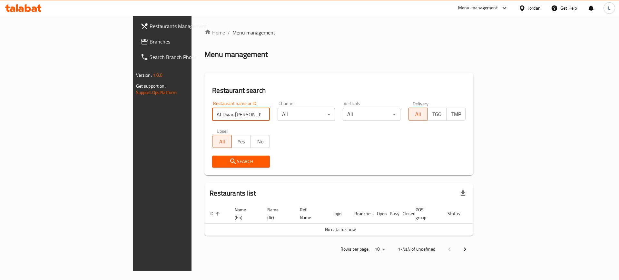
drag, startPoint x: 211, startPoint y: 113, endPoint x: 168, endPoint y: 115, distance: 43.6
click at [212, 115] on input "Al Diyar [PERSON_NAME] Bakery and Pastries" at bounding box center [241, 114] width 58 height 13
type input "Al Diyar [PERSON_NAME]"
click button "Search" at bounding box center [241, 162] width 58 height 12
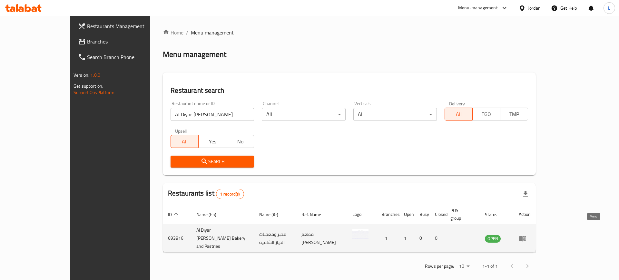
click at [526, 236] on icon "enhanced table" at bounding box center [522, 238] width 7 height 5
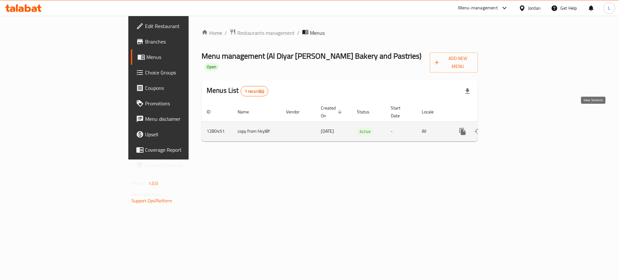
click at [513, 128] on icon "enhanced table" at bounding box center [509, 132] width 8 height 8
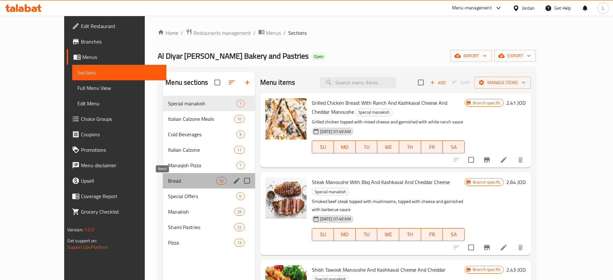
click at [182, 183] on span "Bread" at bounding box center [192, 181] width 48 height 8
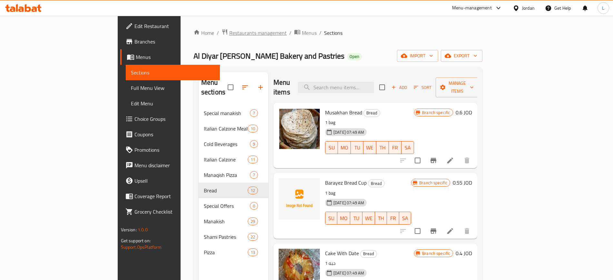
click at [229, 29] on span "Restaurants management" at bounding box center [257, 33] width 57 height 8
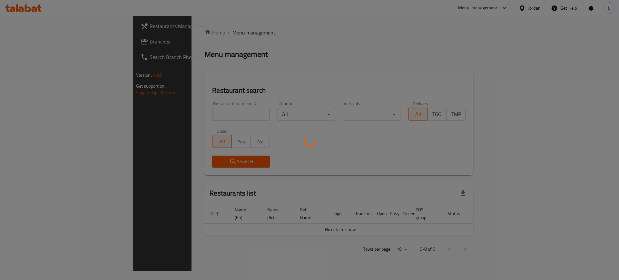
click at [192, 114] on div at bounding box center [309, 140] width 619 height 280
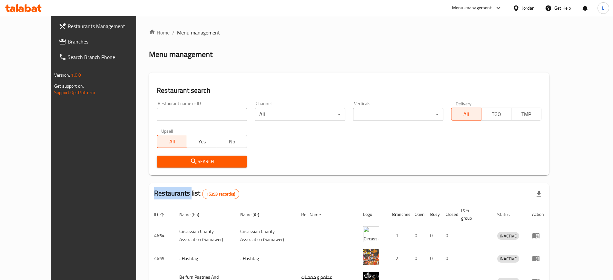
click at [192, 114] on div "Home / Menu management Menu management Restaurant search Restaurant name or ID …" at bounding box center [349, 242] width 400 height 426
drag, startPoint x: 192, startPoint y: 113, endPoint x: 195, endPoint y: 117, distance: 3.9
click at [192, 113] on input "search" at bounding box center [202, 114] width 90 height 13
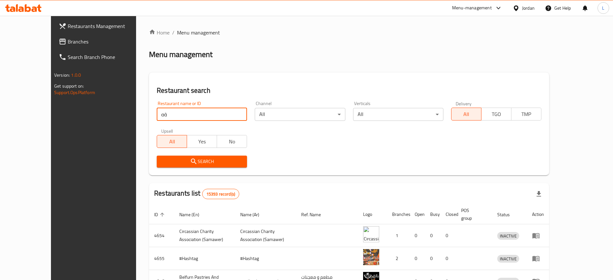
type input "ة"
click button "Search" at bounding box center [202, 162] width 90 height 12
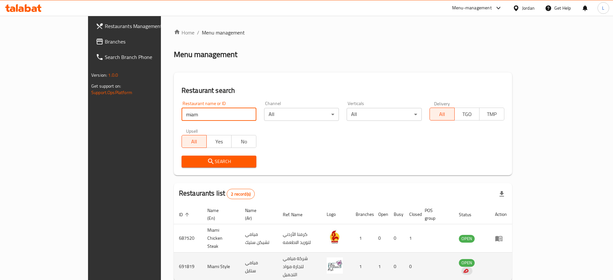
click at [174, 253] on td "691819" at bounding box center [188, 267] width 28 height 28
copy td "691819"
click at [202, 254] on td "Miami Style" at bounding box center [221, 267] width 38 height 28
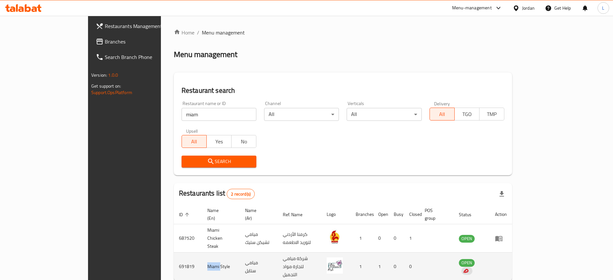
click at [202, 254] on td "Miami Style" at bounding box center [221, 267] width 38 height 28
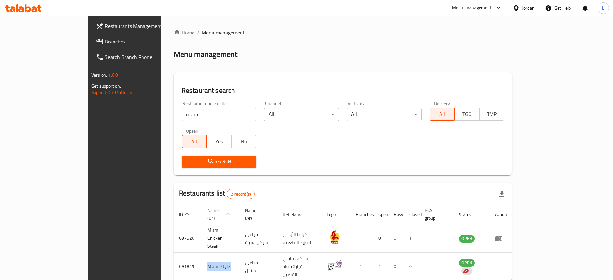
copy td "Miami Style"
drag, startPoint x: 151, startPoint y: 116, endPoint x: 84, endPoint y: 111, distance: 66.3
click at [90, 113] on div "Restaurants Management Branches Search Branch Phone Version: 1.0.0 Get support …" at bounding box center [306, 166] width 437 height 300
type input "ؤ"
type input "cashmere"
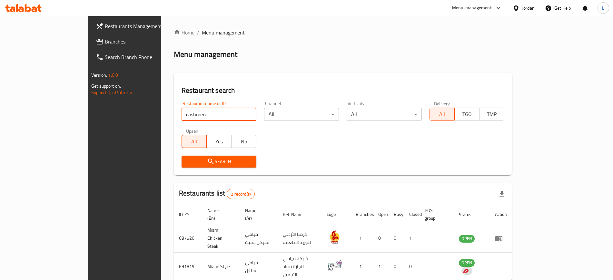
click button "Search" at bounding box center [219, 162] width 75 height 12
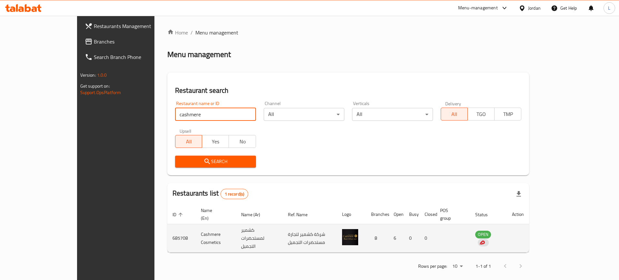
click at [196, 228] on td "Cashmere Cosmetics" at bounding box center [216, 238] width 40 height 28
click at [196, 229] on td "Cashmere Cosmetics" at bounding box center [216, 238] width 40 height 28
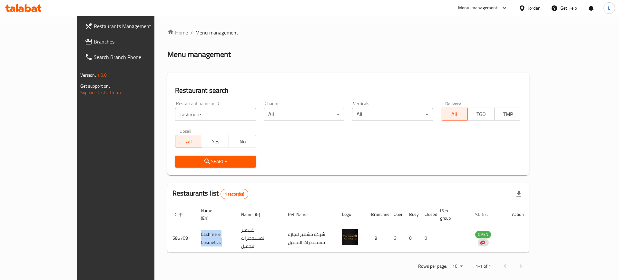
copy td "Cashmere Cosmetics"
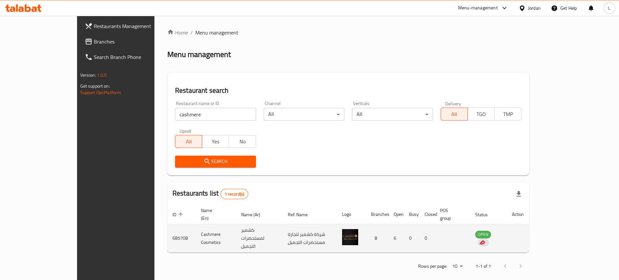
click at [167, 227] on td "685708" at bounding box center [181, 238] width 28 height 28
copy td "685708"
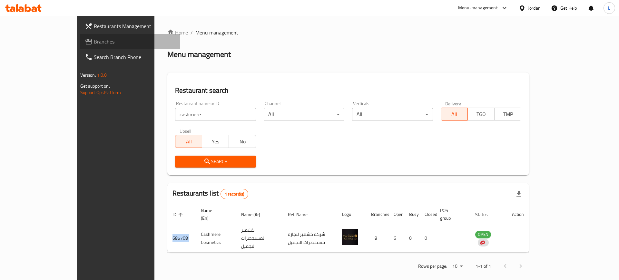
click at [94, 43] on span "Branches" at bounding box center [135, 42] width 82 height 8
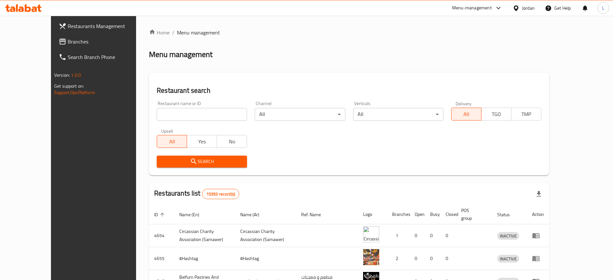
click at [182, 112] on input "search" at bounding box center [202, 114] width 90 height 13
type input "elite"
click at [180, 163] on span "Search" at bounding box center [202, 162] width 80 height 8
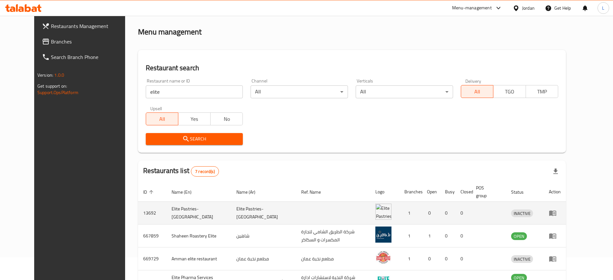
scroll to position [40, 0]
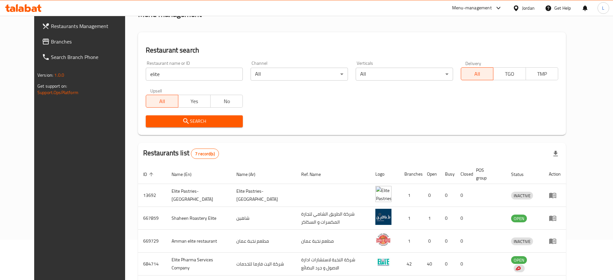
click at [476, 11] on div "Menu-management" at bounding box center [472, 8] width 40 height 8
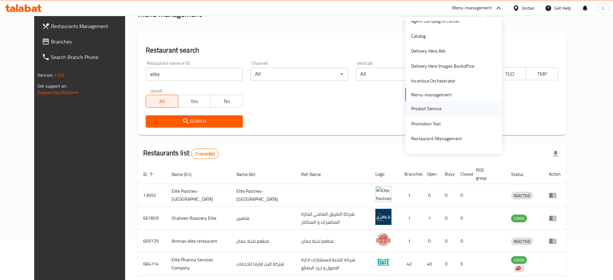
scroll to position [34, 0]
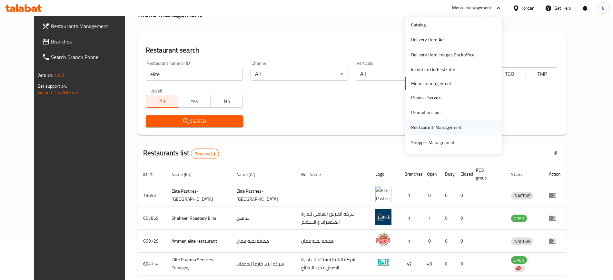
click at [437, 130] on div "Restaurant-Management" at bounding box center [436, 127] width 51 height 7
